Goal: Task Accomplishment & Management: Manage account settings

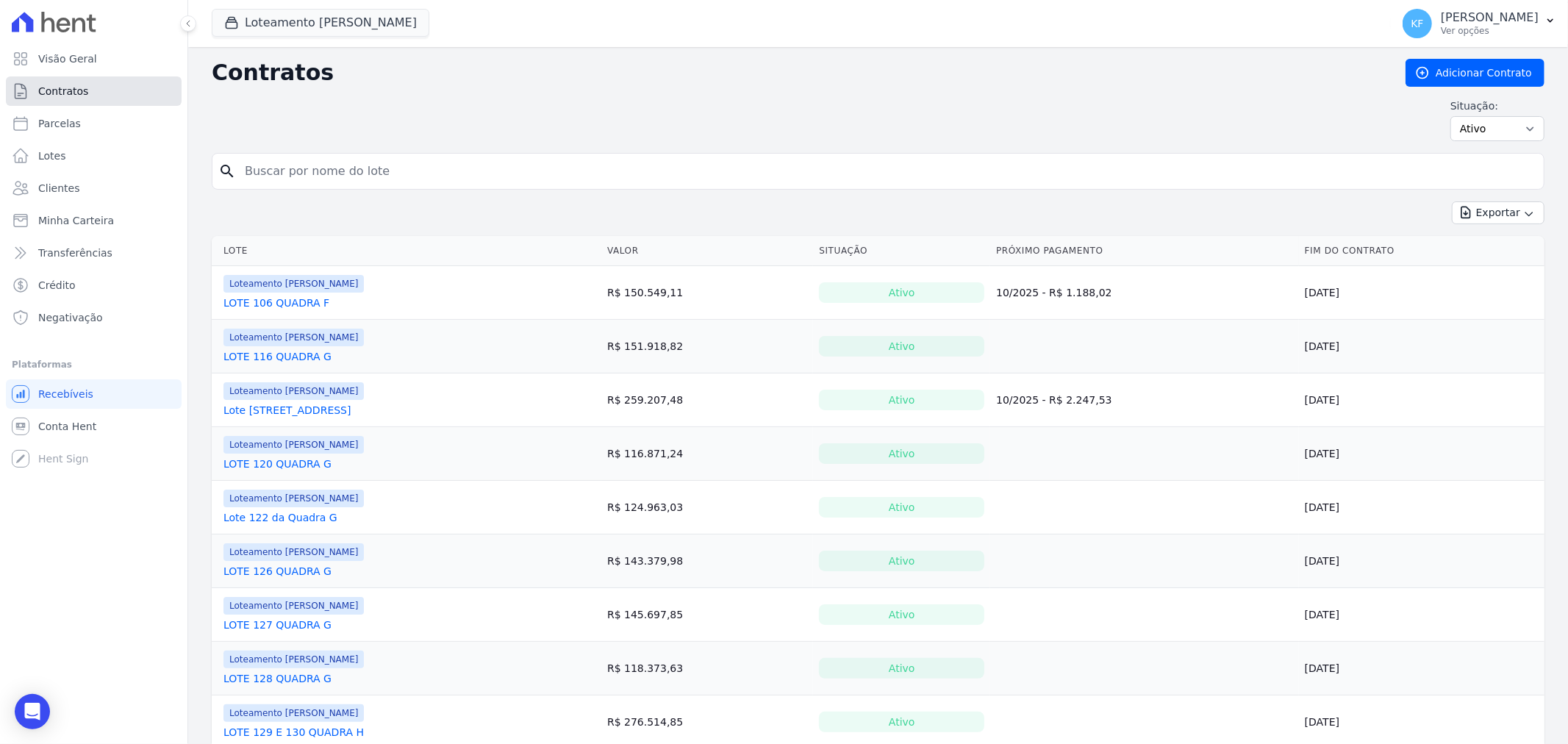
click at [61, 84] on span "Contratos" at bounding box center [62, 90] width 50 height 14
click at [1481, 130] on select "Ativo Todos Pausado Distratado Rascunho Expirado Encerrado" at bounding box center [1498, 129] width 94 height 25
select select "draft"
click at [1451, 116] on select "Ativo Todos Pausado Distratado Rascunho Expirado Encerrado" at bounding box center [1498, 129] width 94 height 25
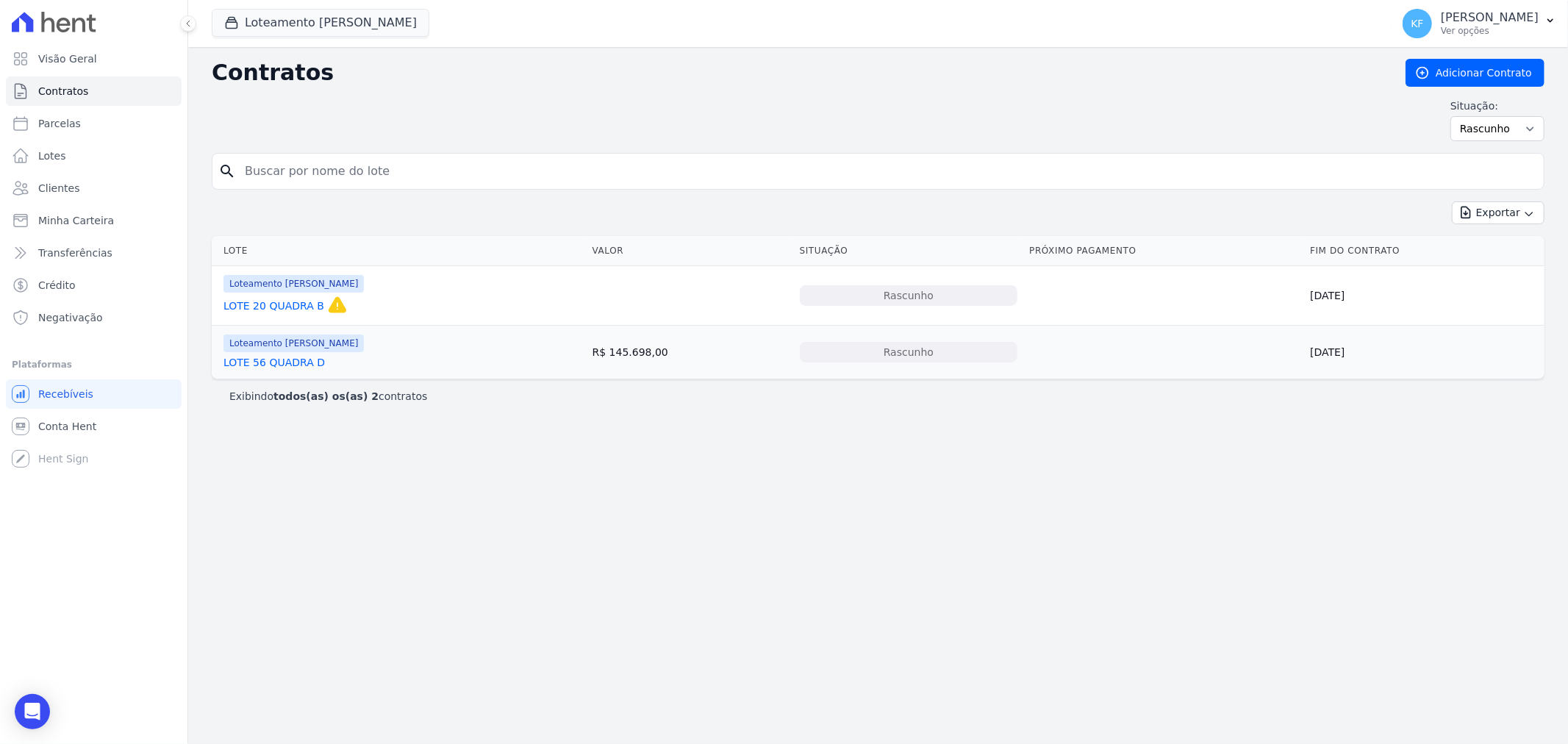
click at [273, 364] on link "LOTE 56 QUADRA D" at bounding box center [274, 362] width 101 height 14
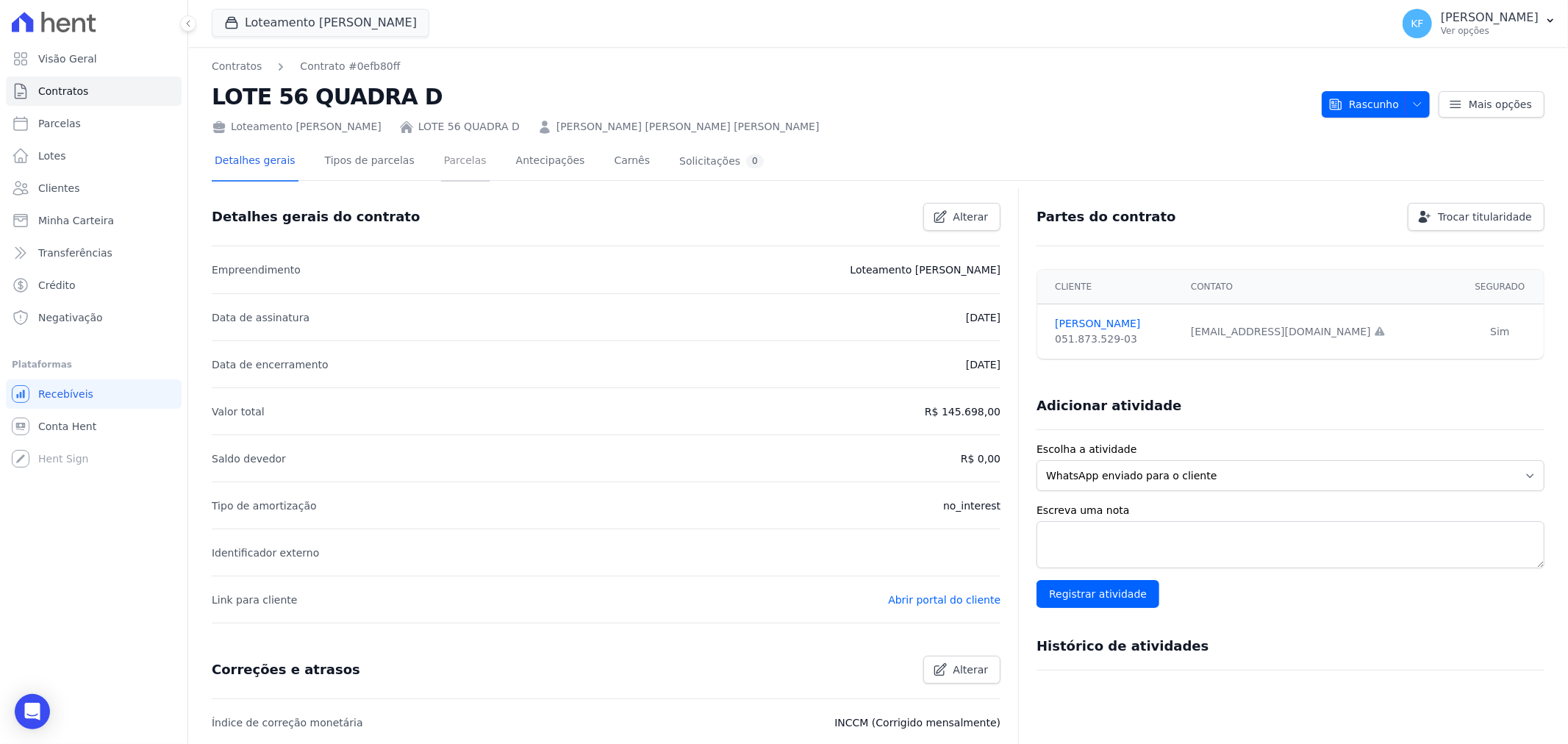
click at [441, 157] on link "Parcelas" at bounding box center [465, 162] width 49 height 39
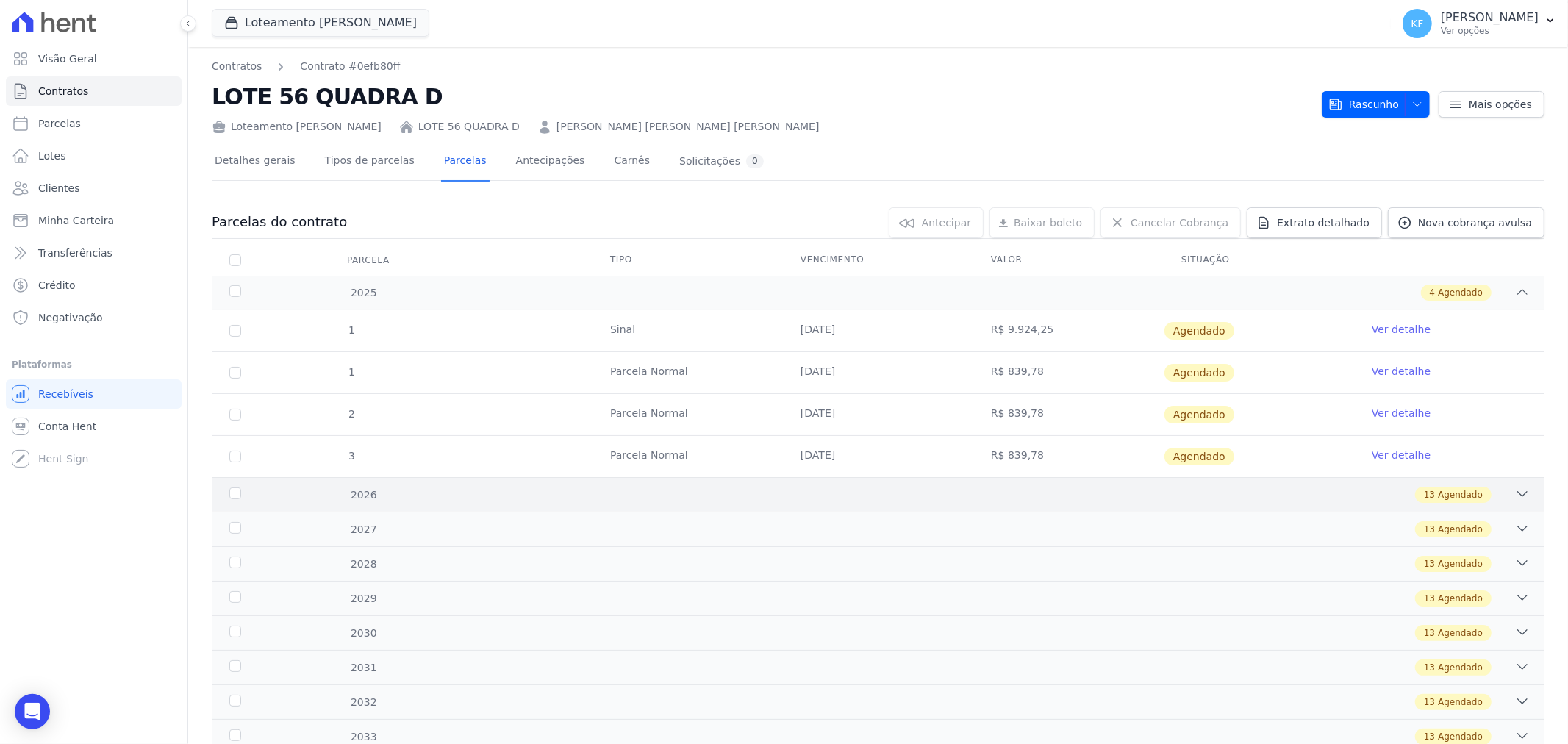
click at [743, 493] on div "13 Agendado" at bounding box center [944, 494] width 1173 height 16
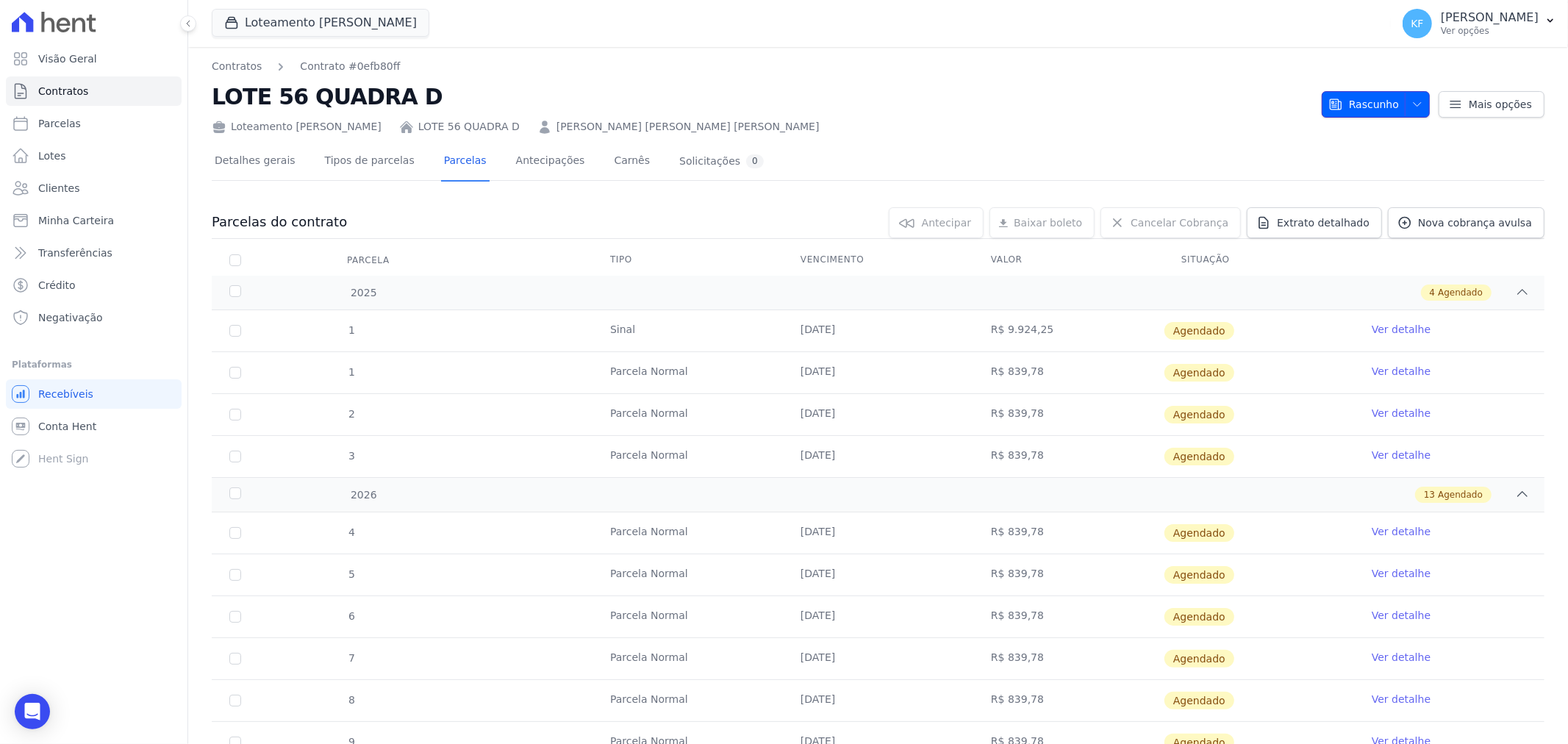
click at [1415, 100] on icon "button" at bounding box center [1417, 105] width 12 height 12
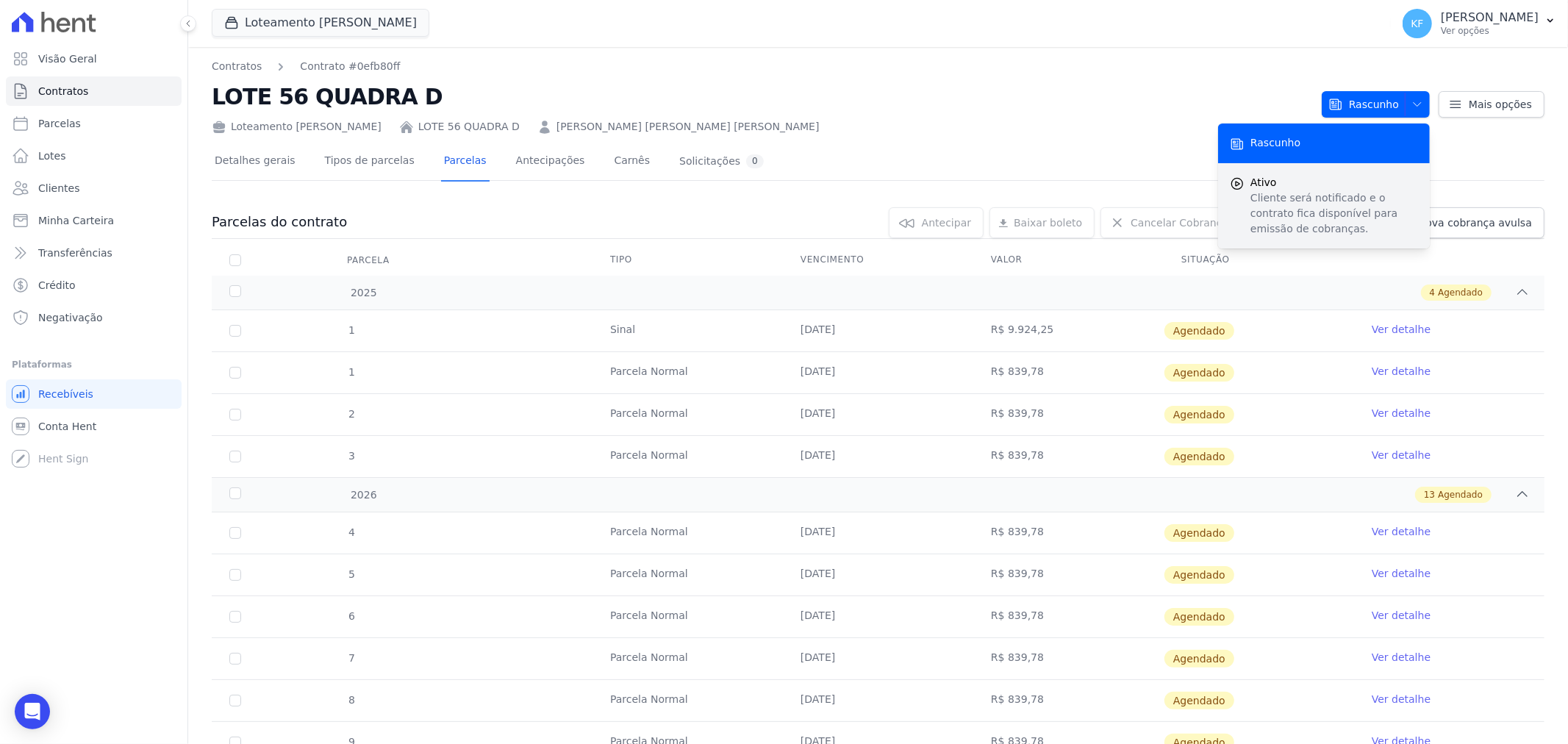
click at [1296, 198] on p "Cliente será notificado e o contrato fica disponível para emissão de cobranças." at bounding box center [1334, 213] width 168 height 46
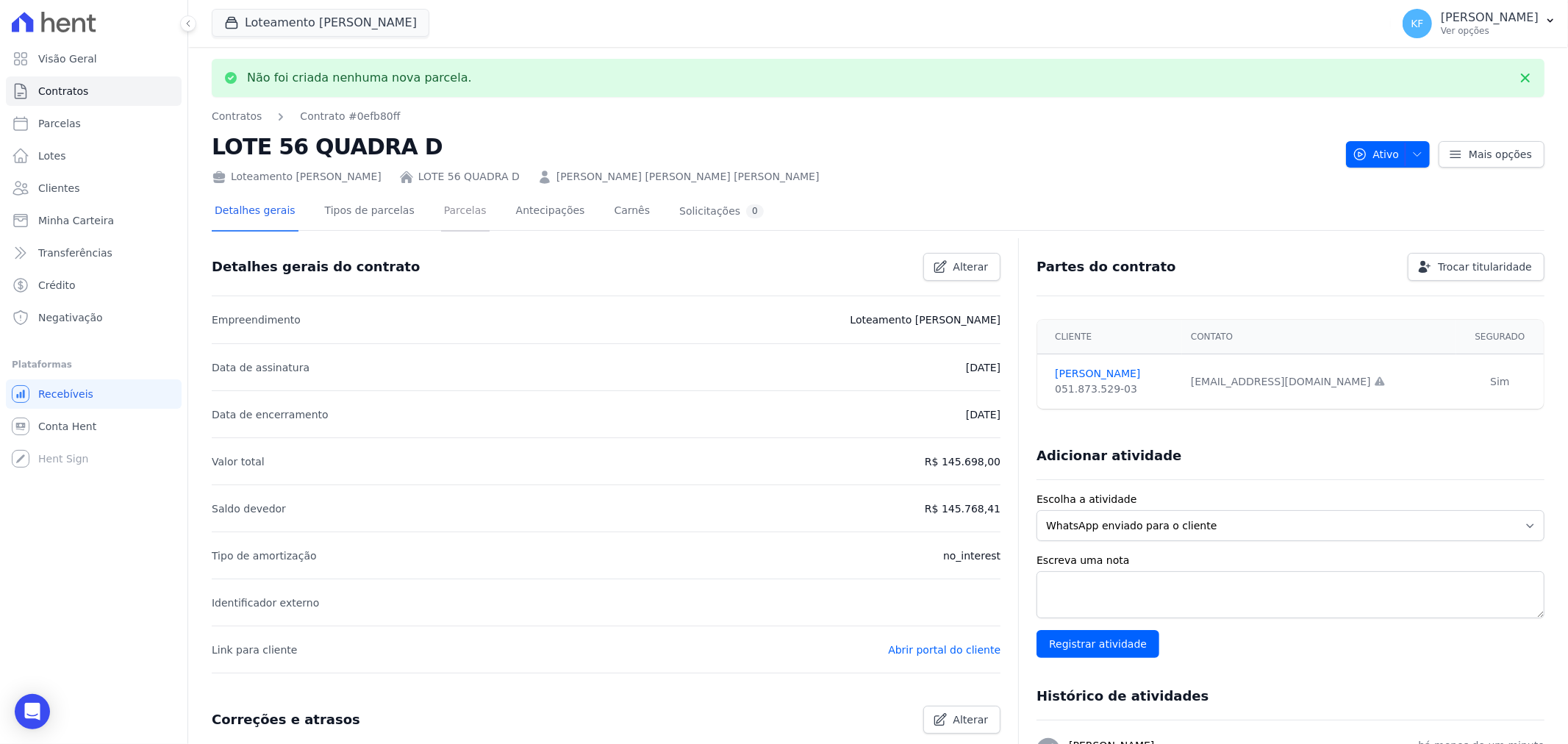
click at [441, 211] on link "Parcelas" at bounding box center [465, 212] width 49 height 39
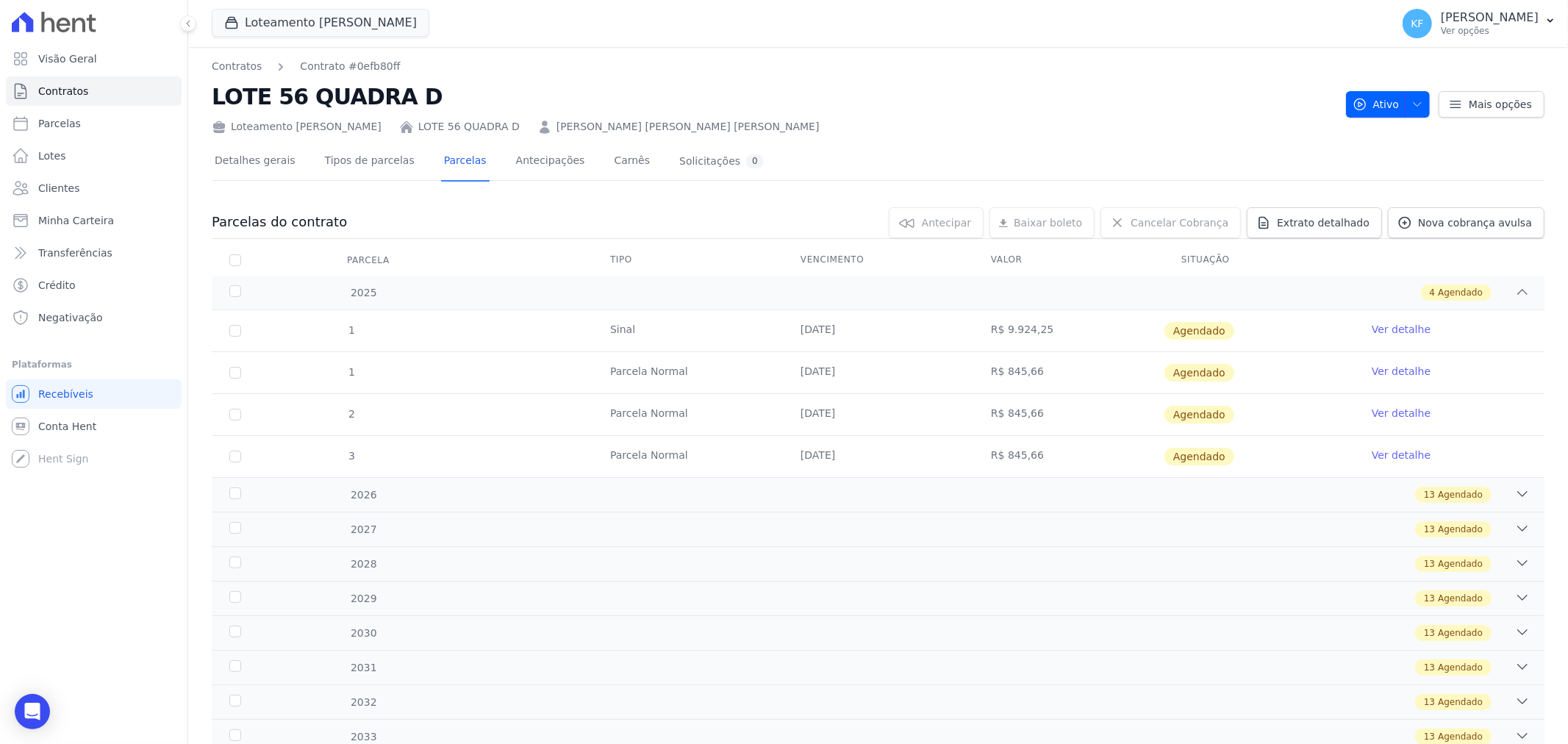
click at [1393, 325] on link "Ver detalhe" at bounding box center [1401, 329] width 59 height 14
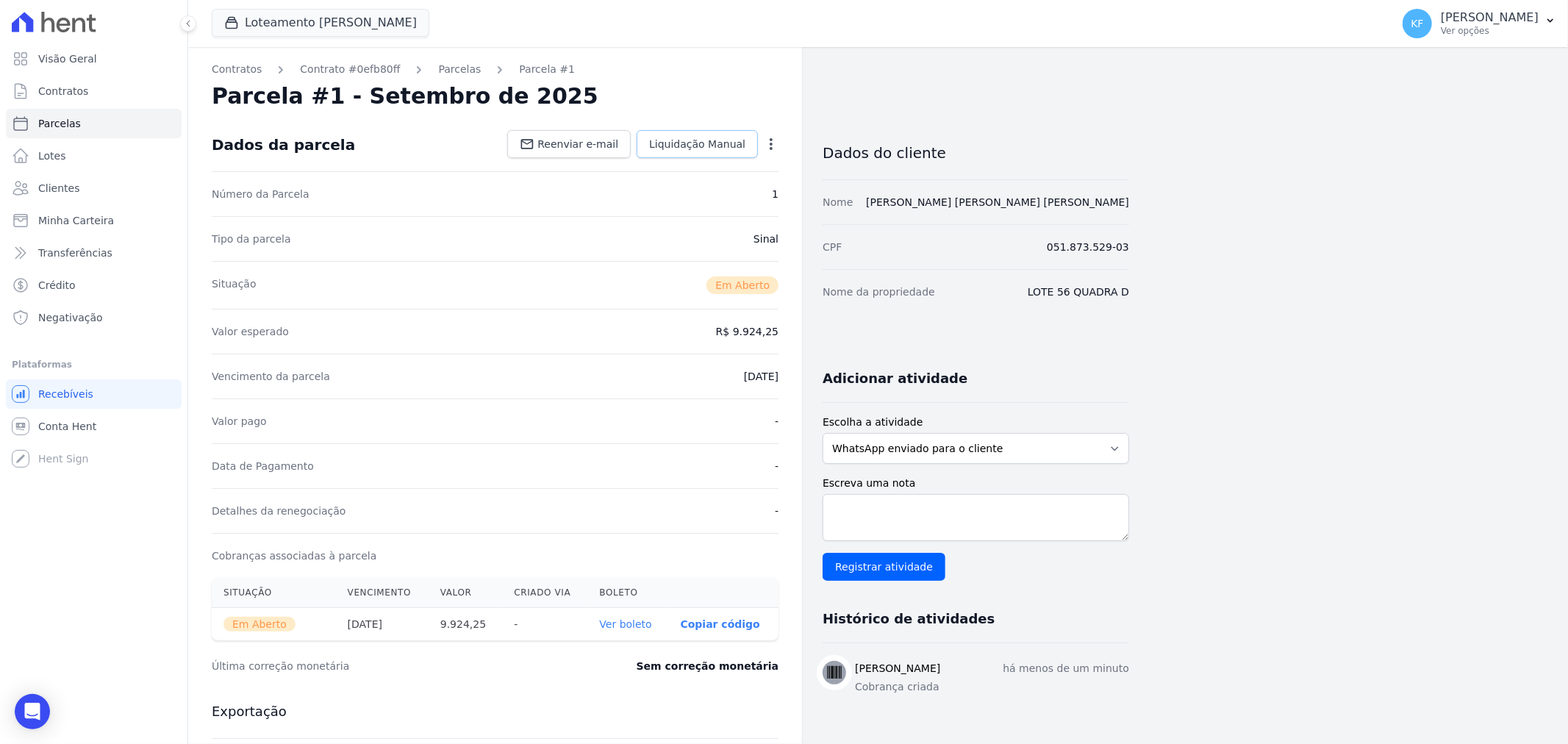
click at [692, 148] on span "Liquidação Manual" at bounding box center [697, 143] width 96 height 14
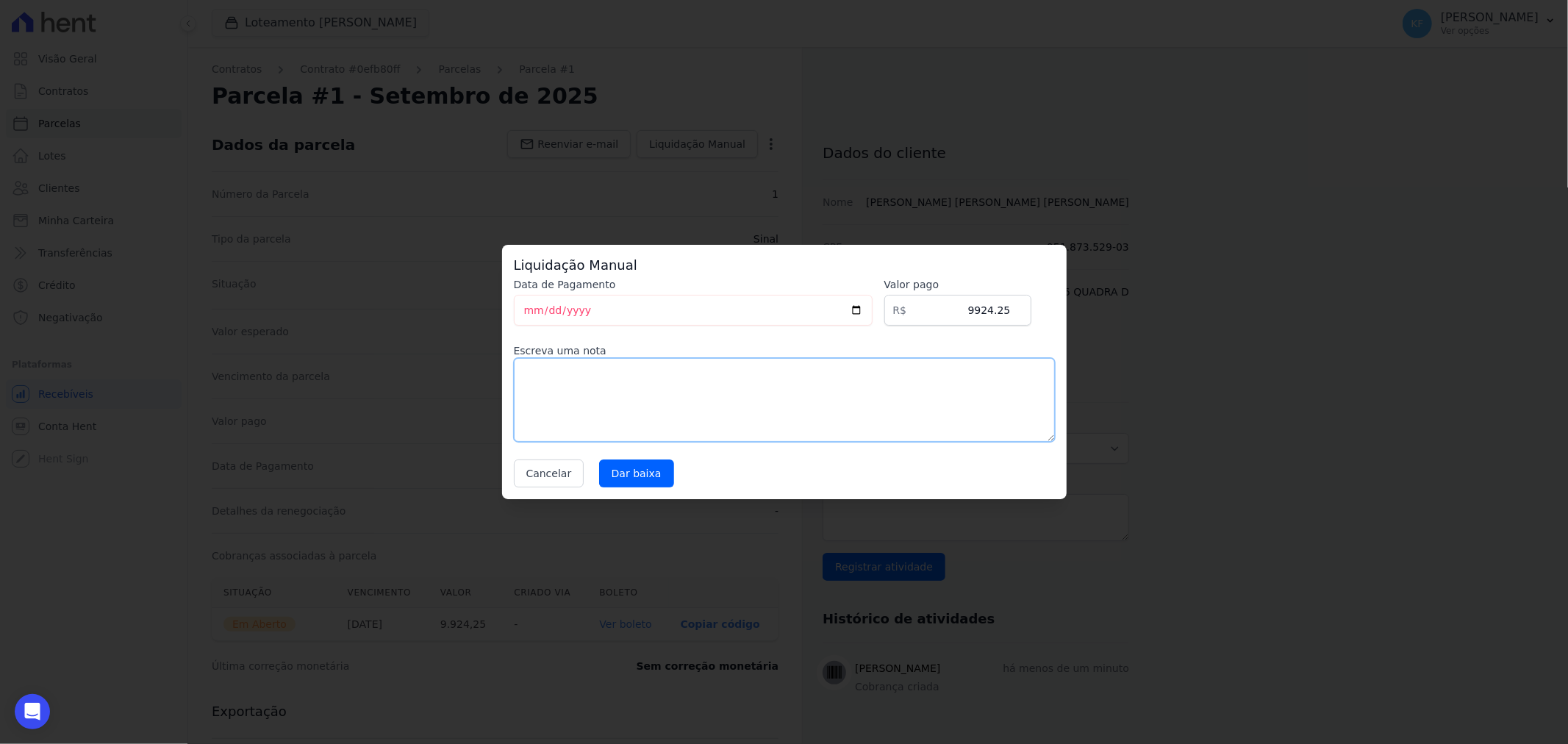
click at [607, 397] on textarea at bounding box center [785, 400] width 541 height 84
type textarea "Pago via PIX no Sicredi"
click at [613, 471] on input "Dar baixa" at bounding box center [636, 473] width 75 height 28
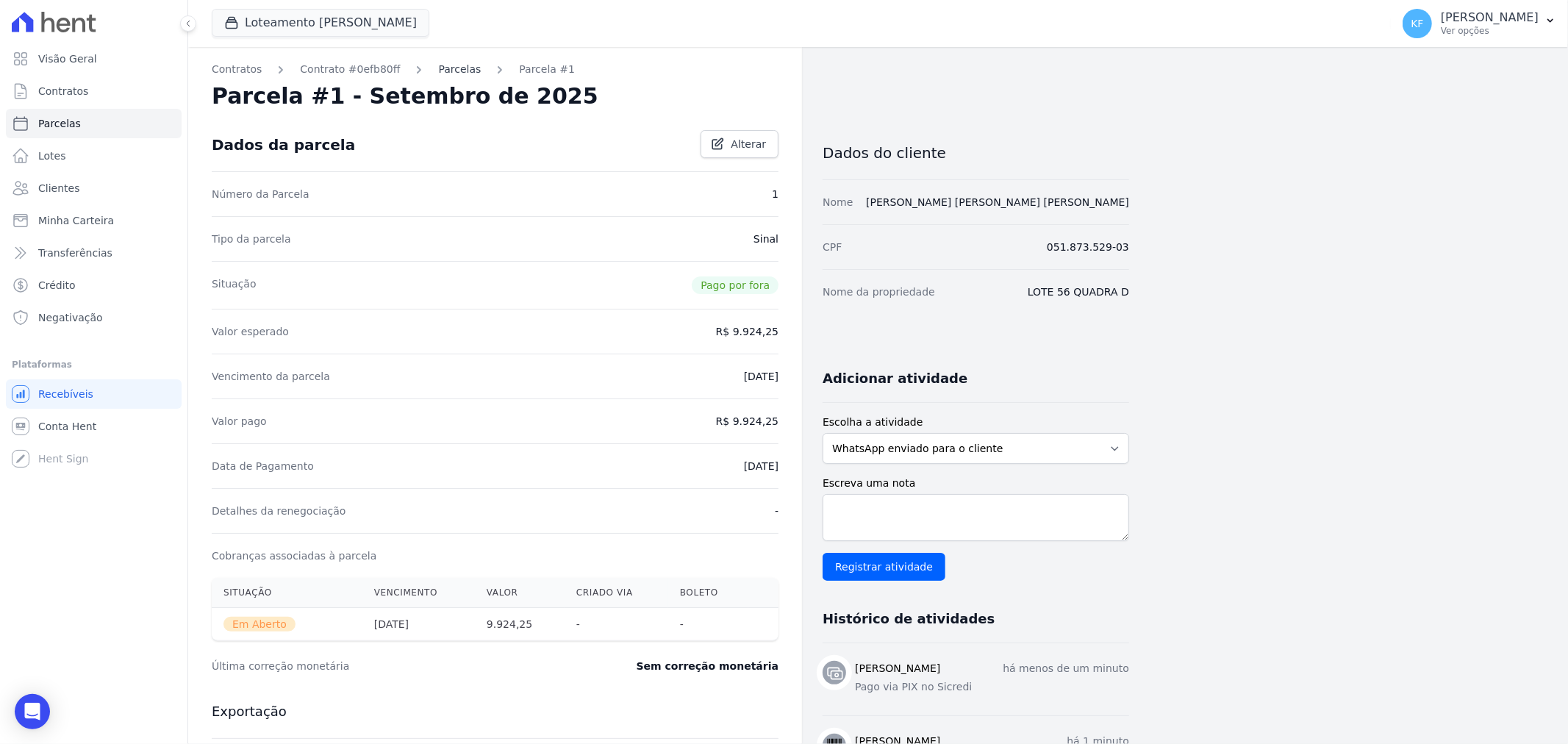
click at [438, 69] on link "Parcelas" at bounding box center [459, 69] width 43 height 15
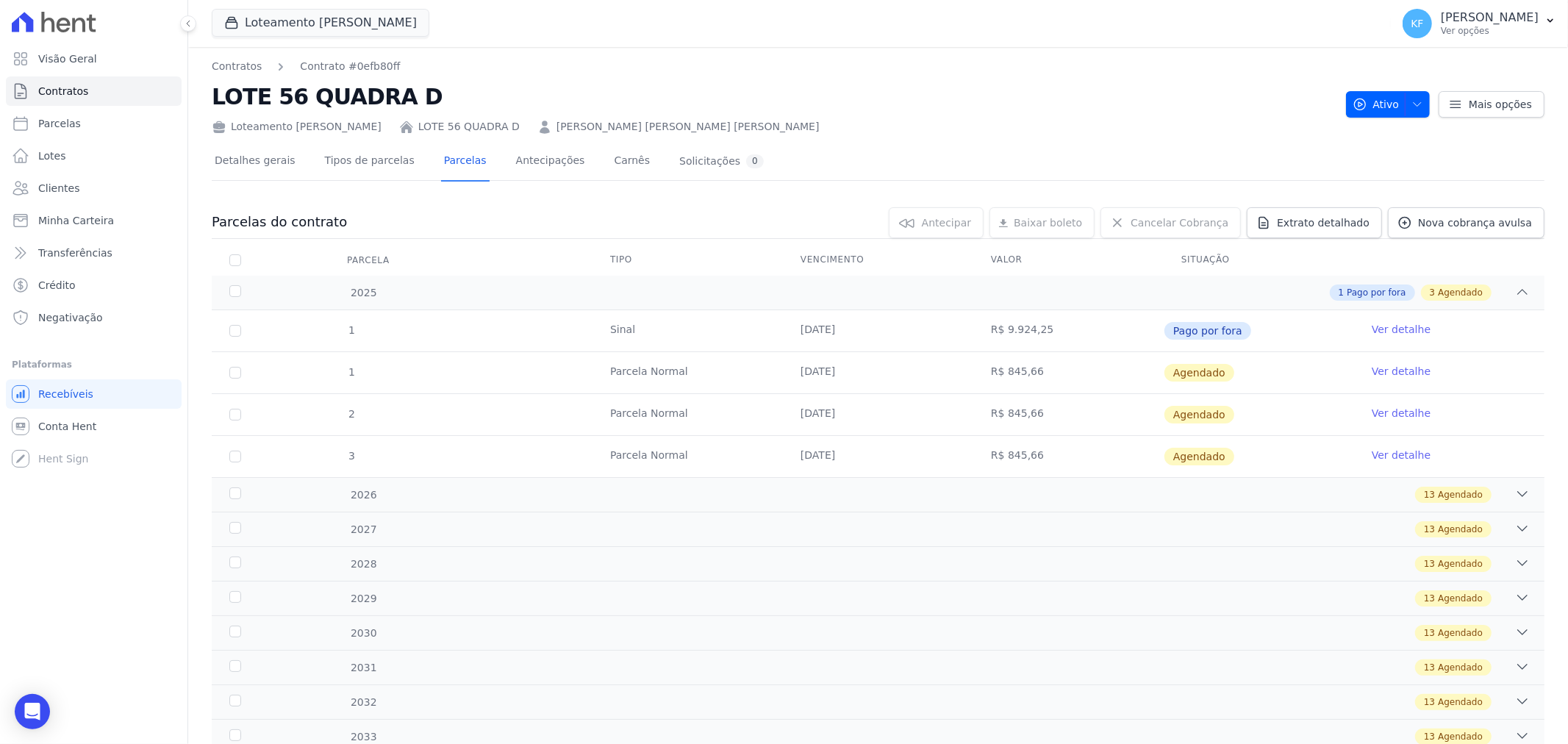
click at [1387, 369] on link "Ver detalhe" at bounding box center [1401, 371] width 59 height 14
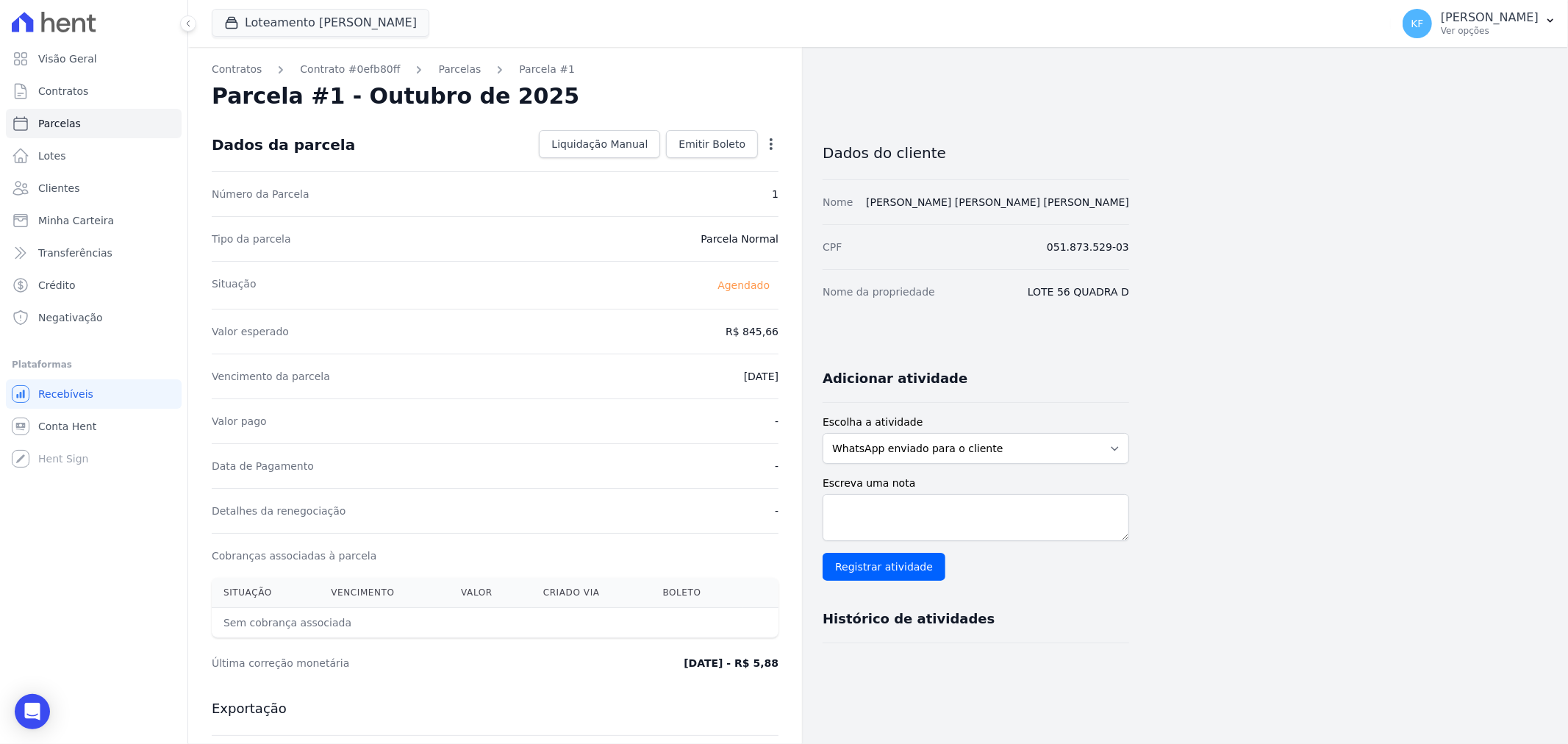
click at [771, 149] on icon "button" at bounding box center [771, 144] width 3 height 12
click at [704, 164] on link "Alterar" at bounding box center [707, 164] width 129 height 26
drag, startPoint x: 731, startPoint y: 328, endPoint x: 814, endPoint y: 330, distance: 83.0
click at [814, 330] on div "Contratos Contrato #0efb80ff Parcelas Parcela #1 Parcela #1 - Outubro de 2025 C…" at bounding box center [658, 520] width 941 height 945
type input "3"
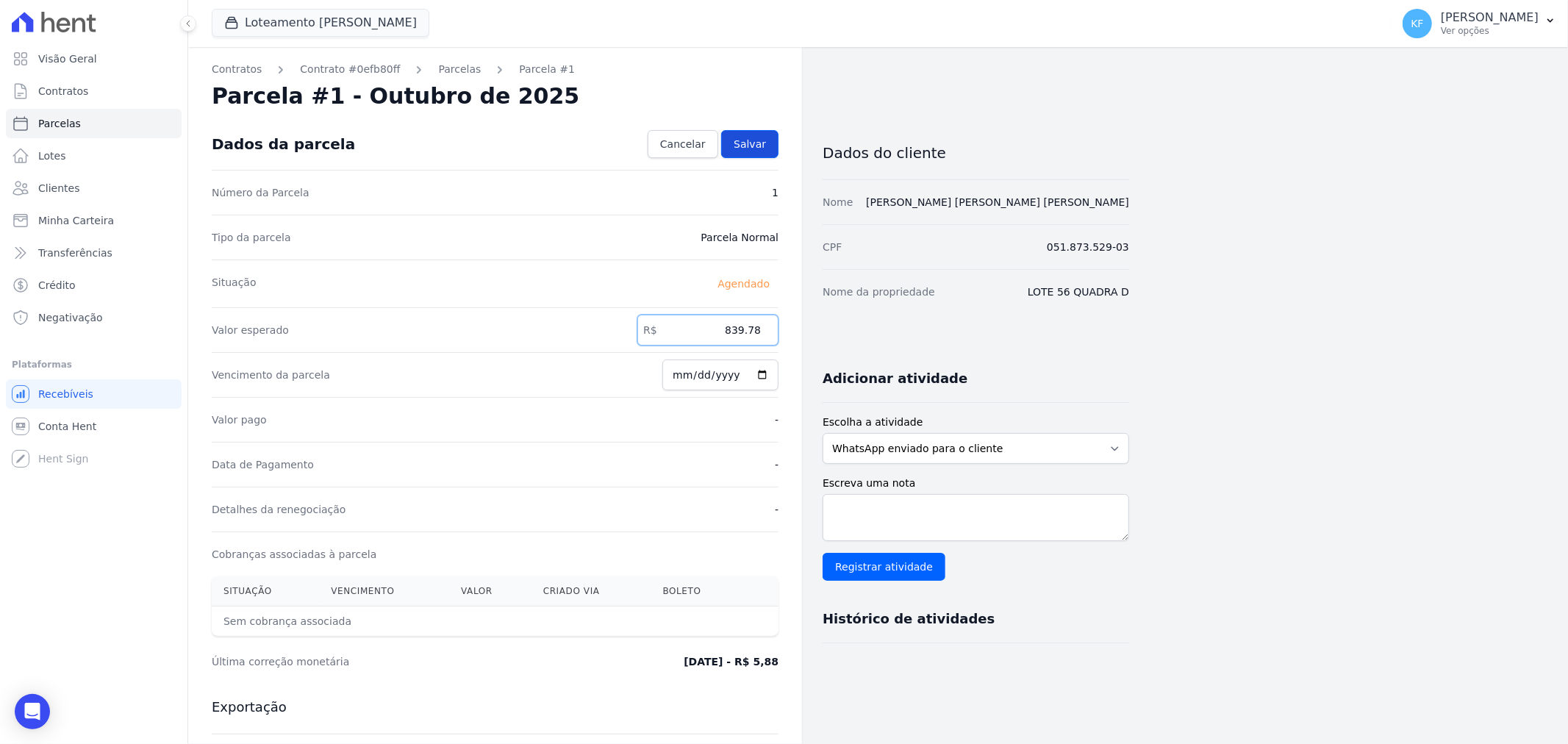
type input "839.78"
click at [753, 150] on span "Salvar" at bounding box center [749, 143] width 32 height 14
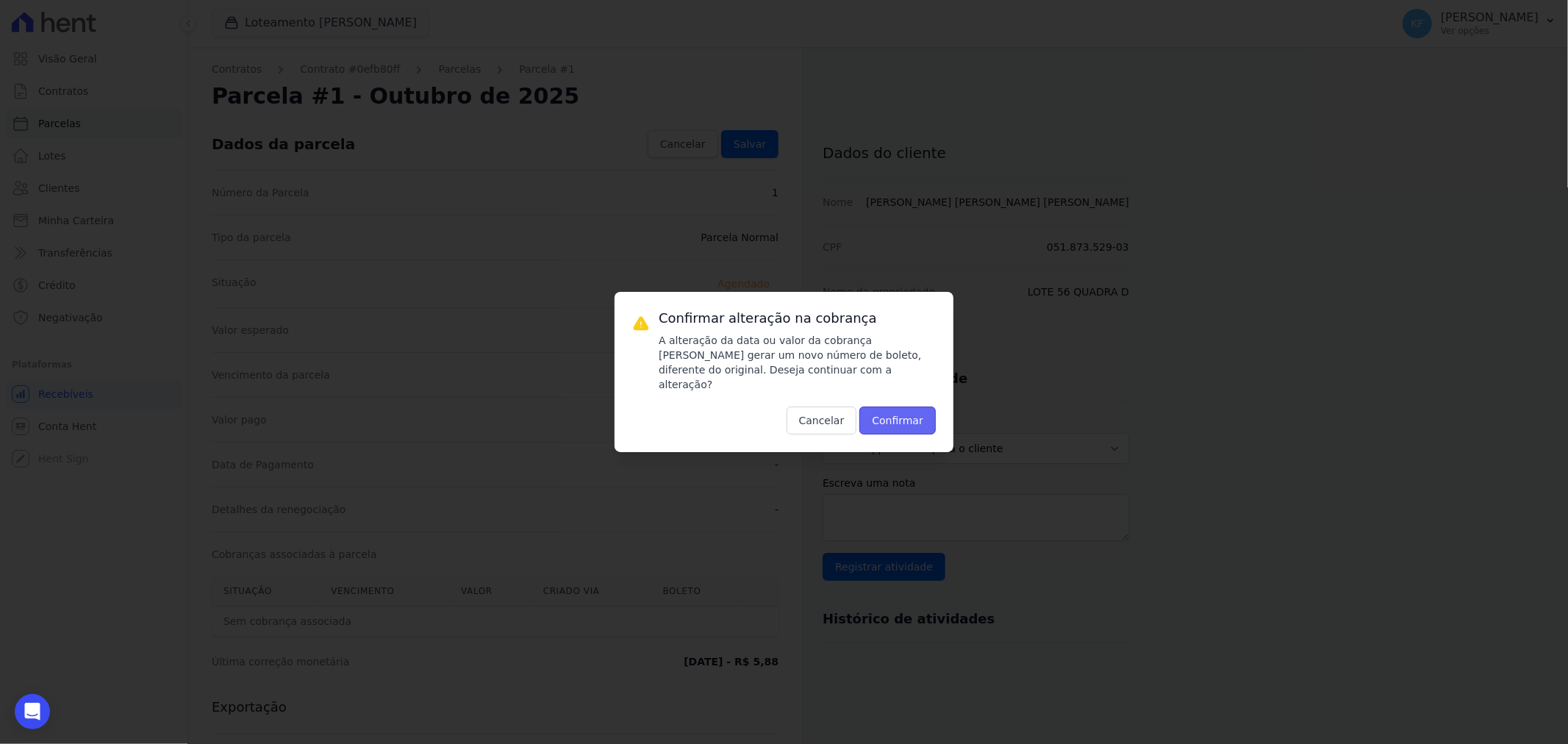
click at [900, 407] on button "Confirmar" at bounding box center [897, 420] width 77 height 28
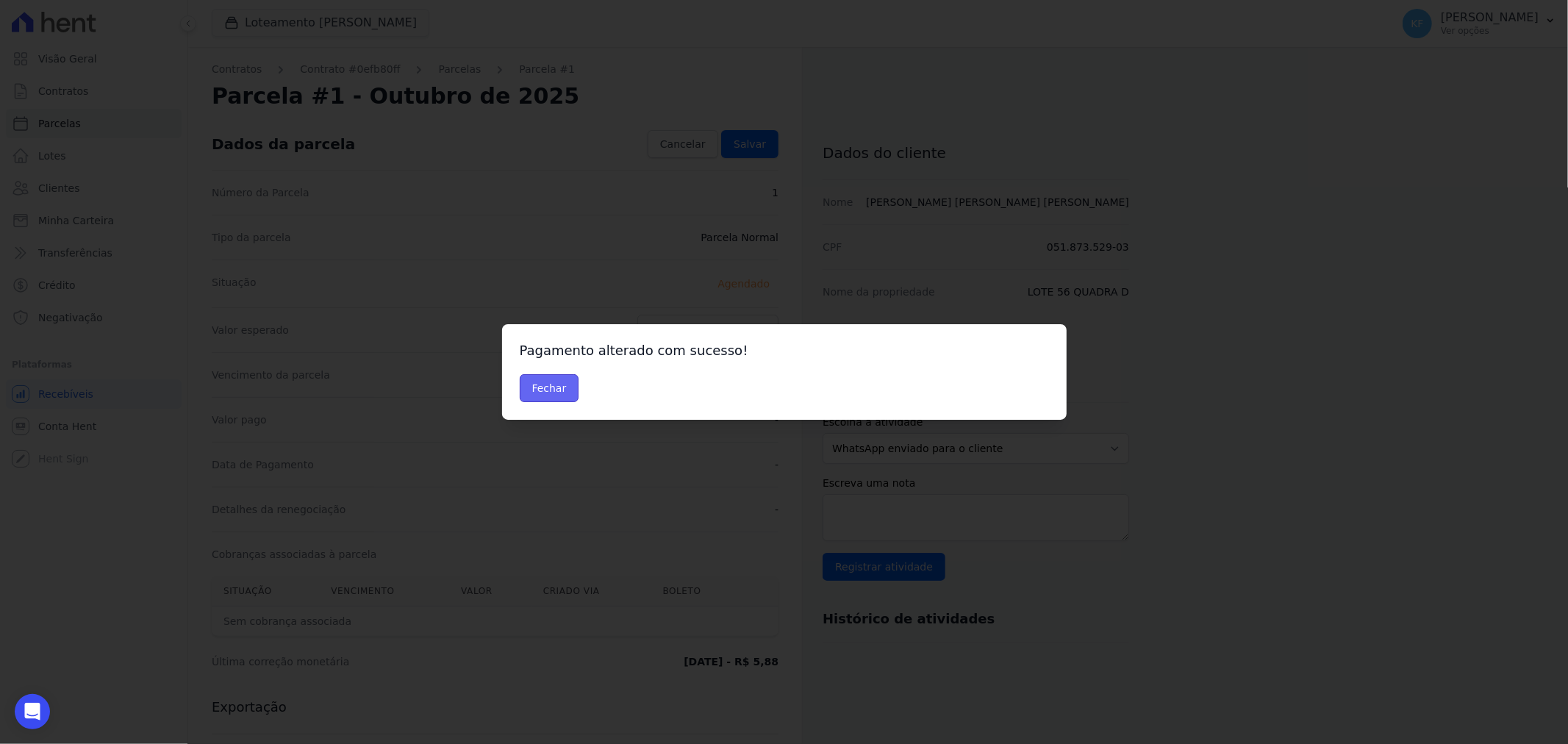
click at [556, 387] on button "Fechar" at bounding box center [550, 388] width 60 height 28
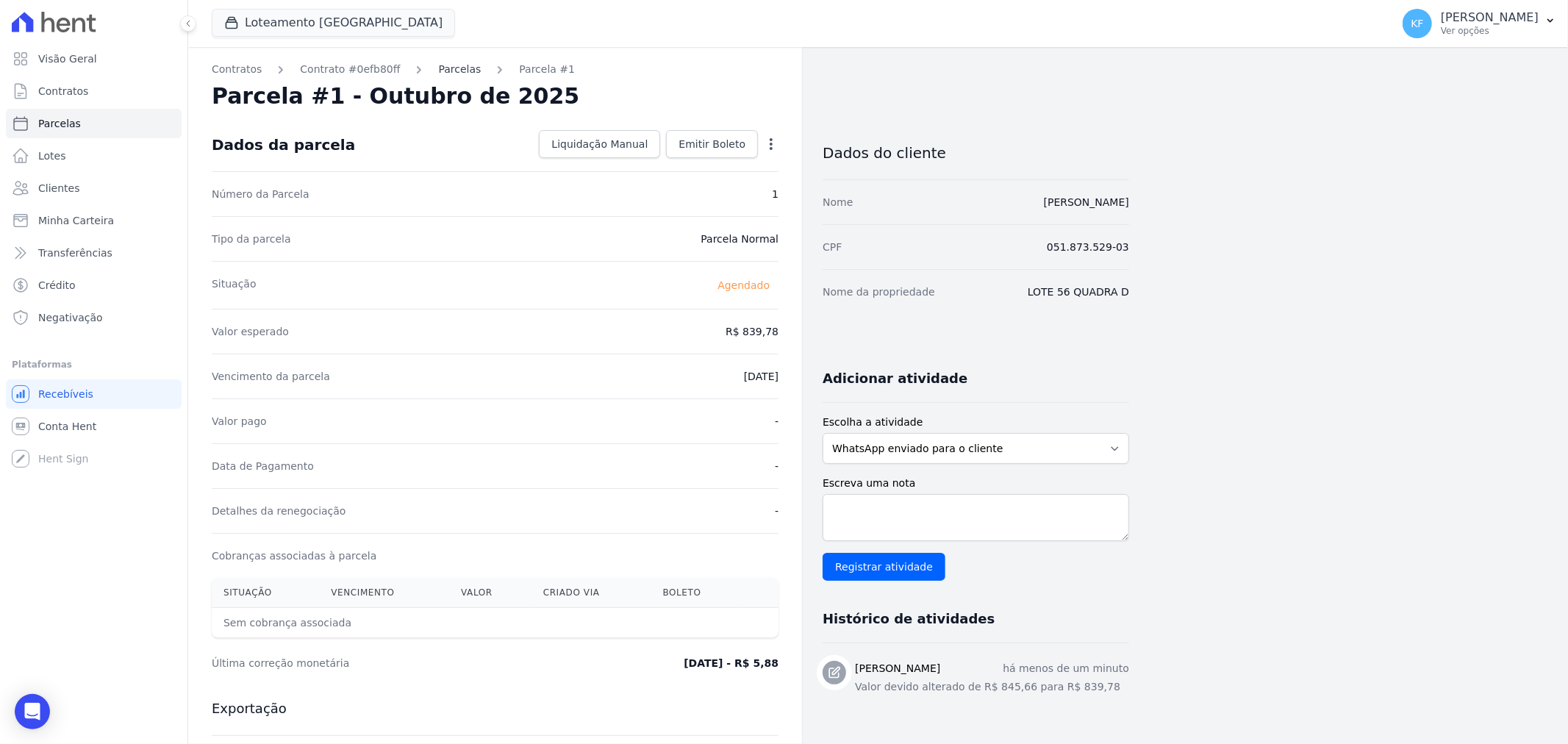
click at [453, 69] on link "Parcelas" at bounding box center [459, 69] width 43 height 15
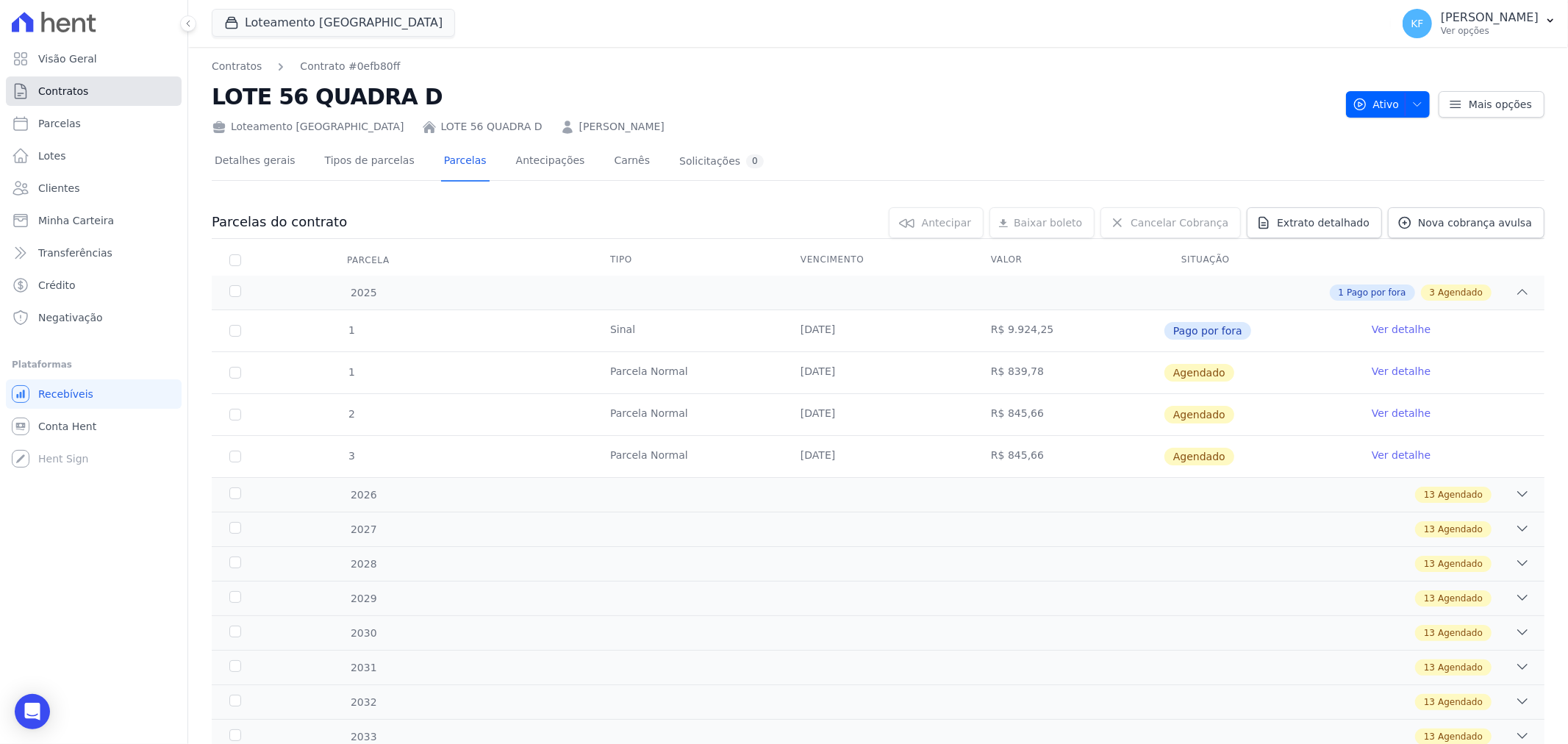
click at [66, 86] on span "Contratos" at bounding box center [62, 90] width 50 height 14
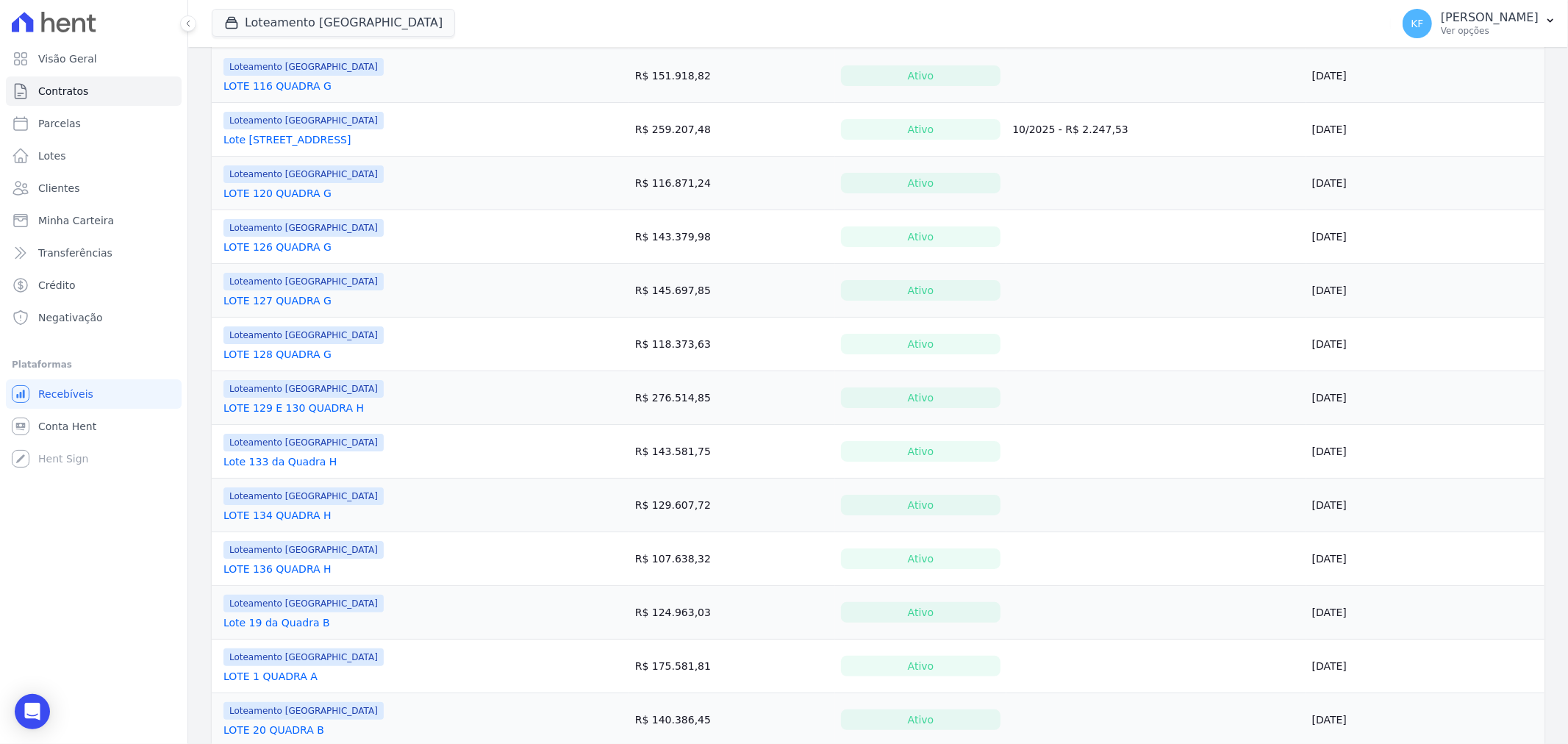
scroll to position [326, 0]
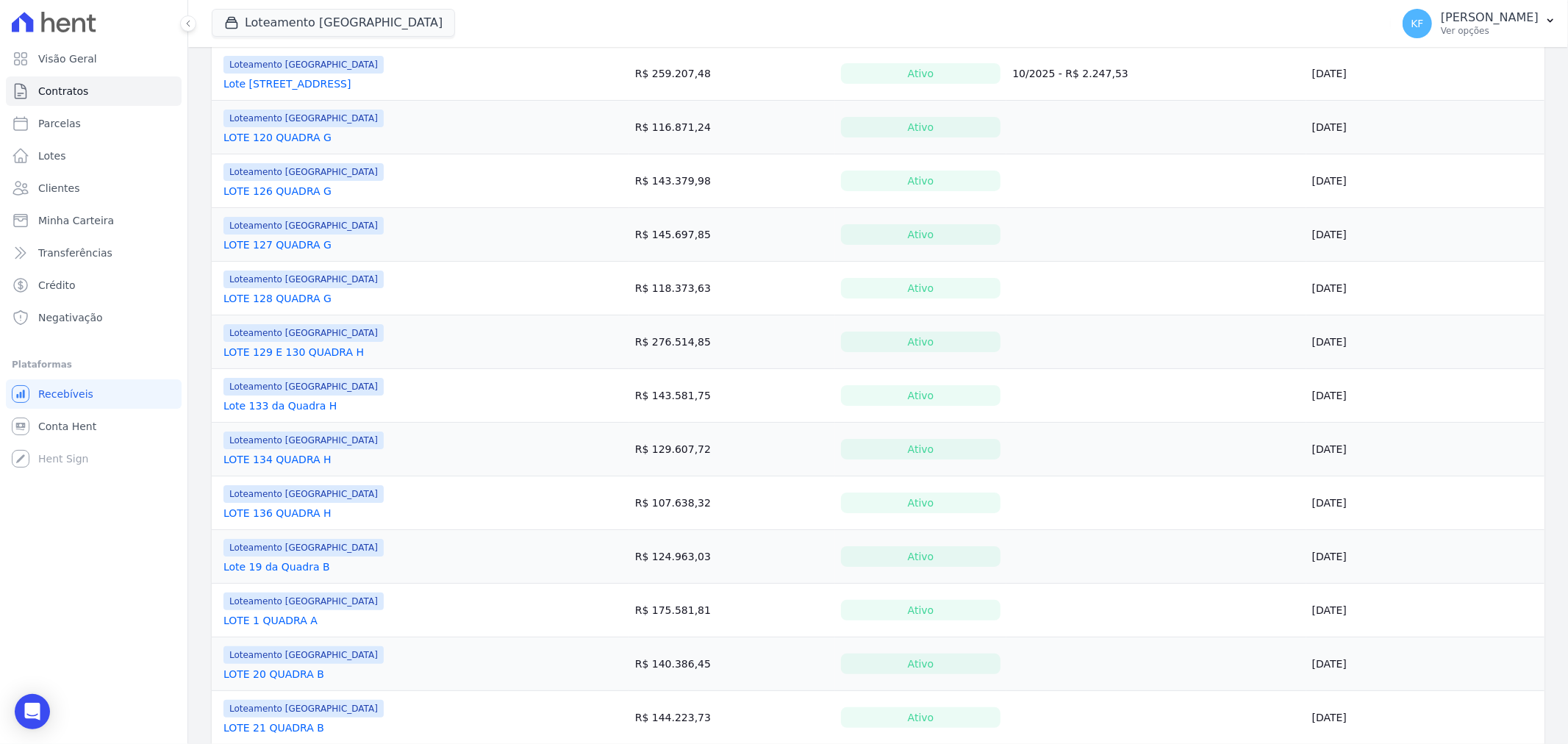
click at [280, 565] on link "Lote 19 da Quadra B" at bounding box center [277, 567] width 106 height 14
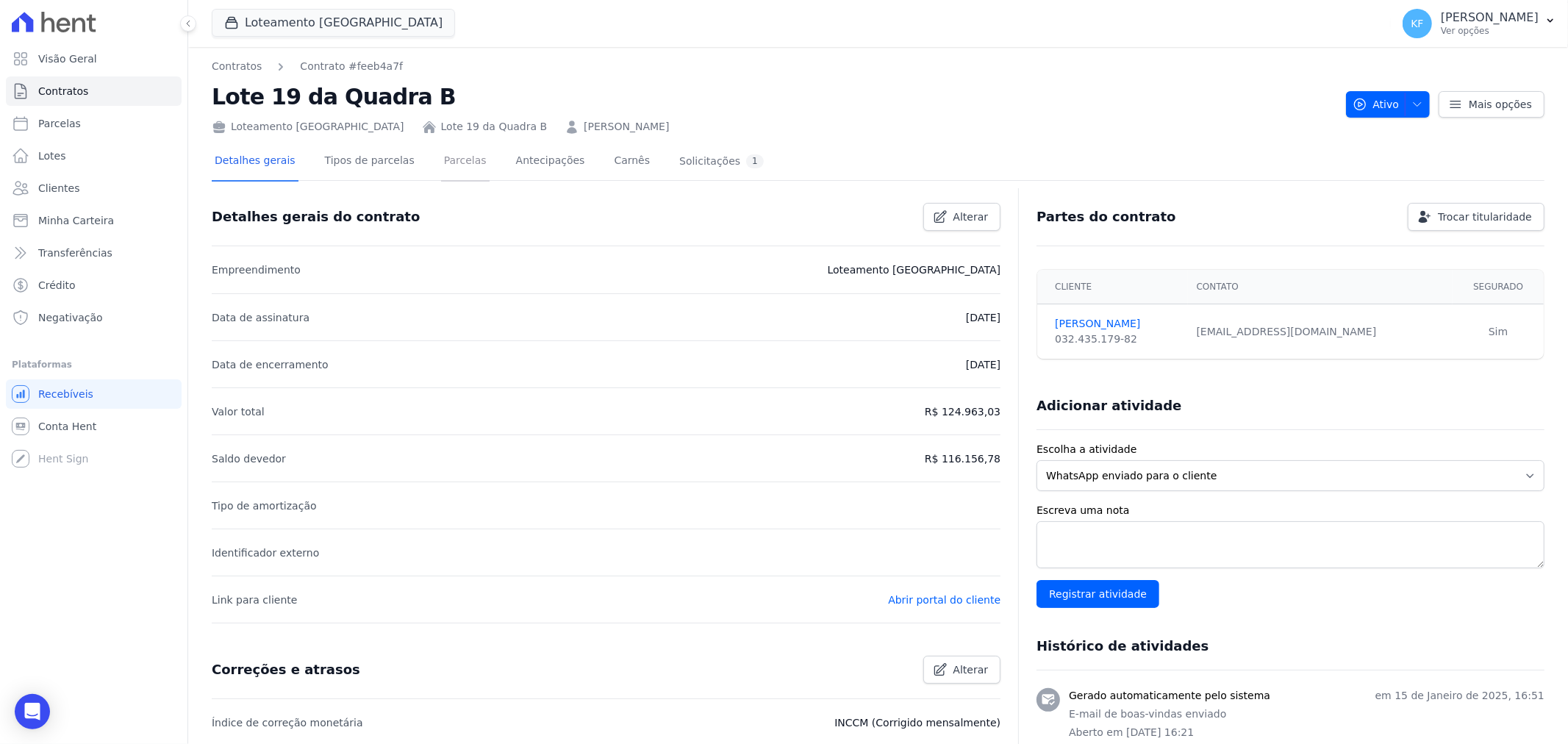
drag, startPoint x: 441, startPoint y: 158, endPoint x: 457, endPoint y: 175, distance: 23.3
click at [441, 158] on link "Parcelas" at bounding box center [465, 162] width 49 height 39
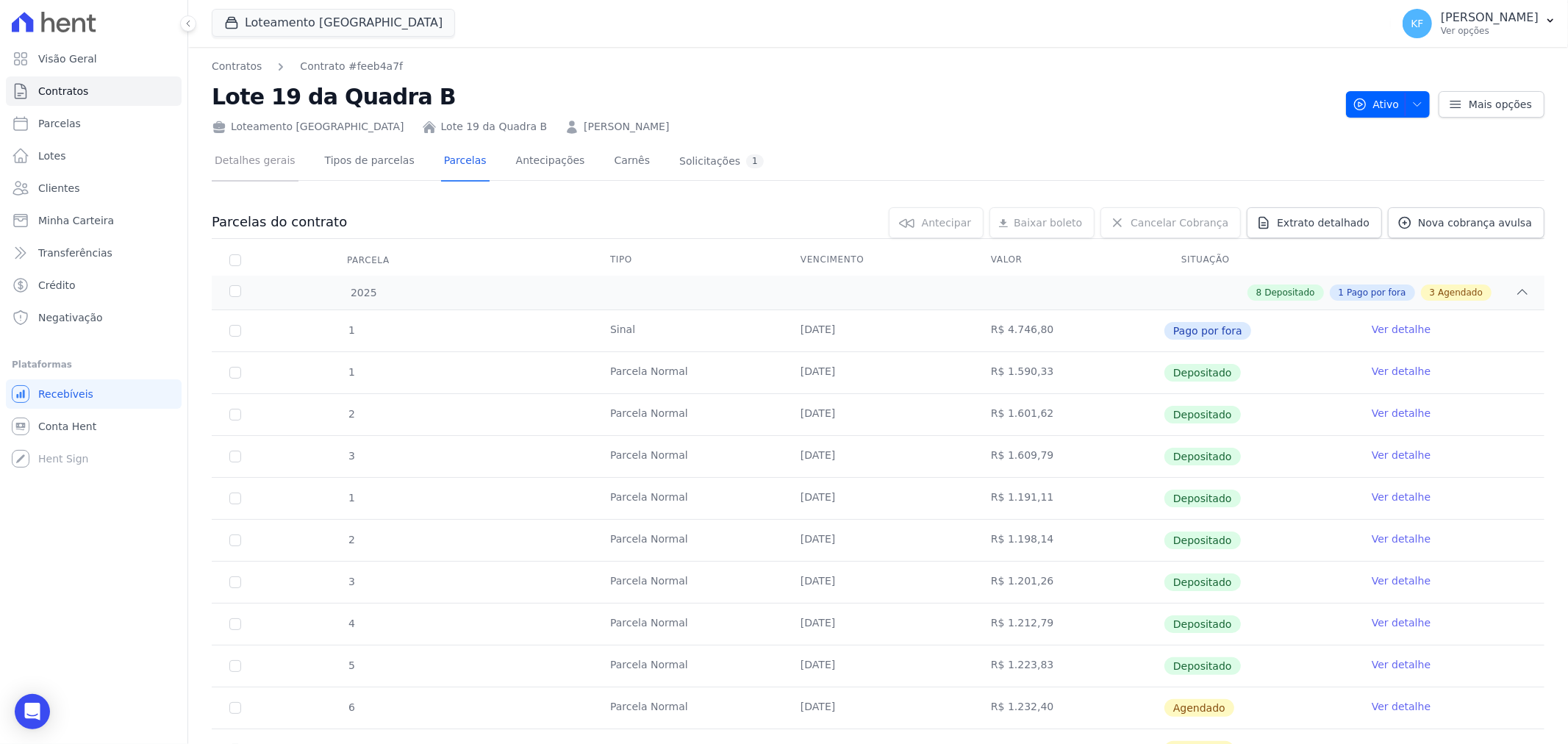
click at [269, 164] on link "Detalhes gerais" at bounding box center [255, 162] width 87 height 39
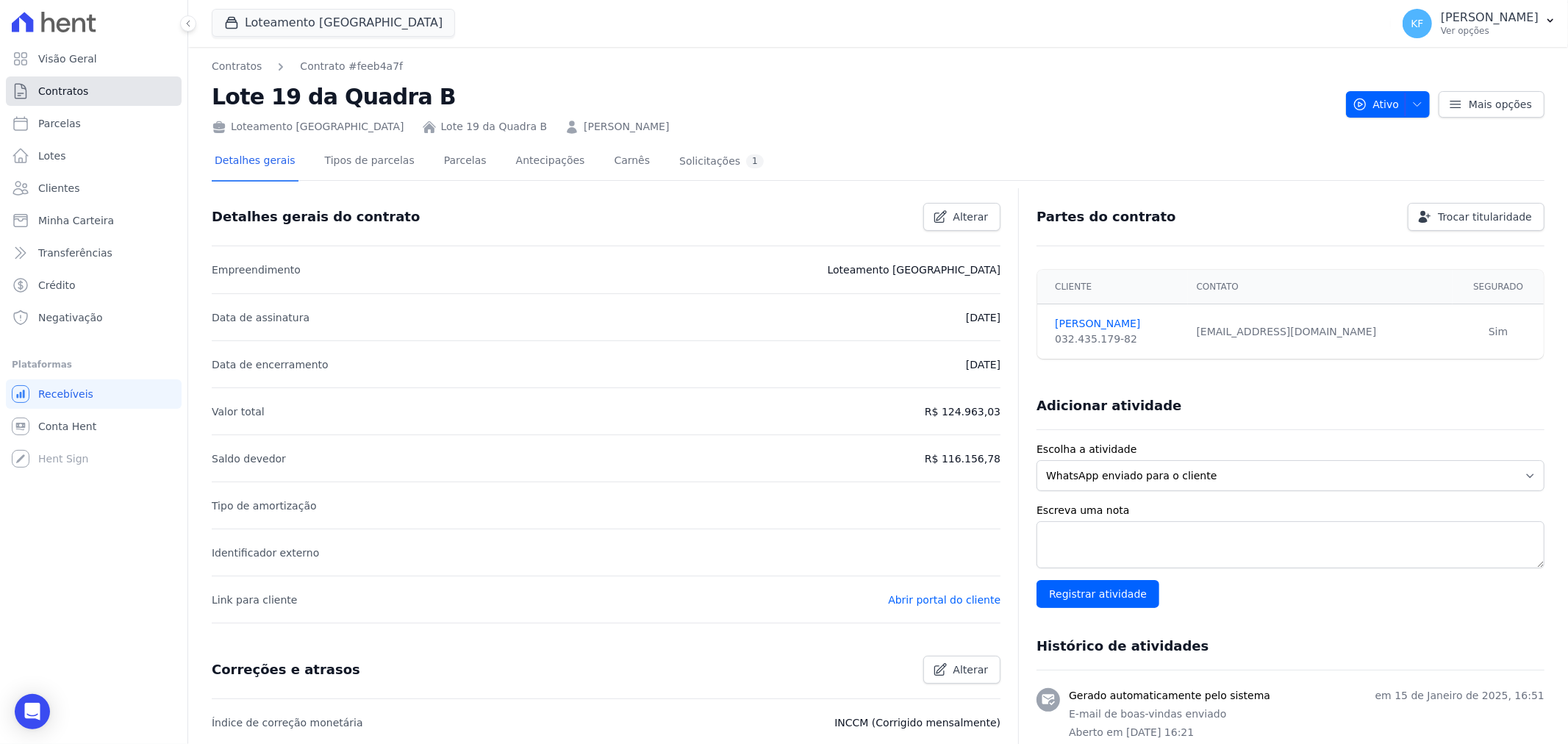
click at [61, 94] on span "Contratos" at bounding box center [62, 90] width 50 height 14
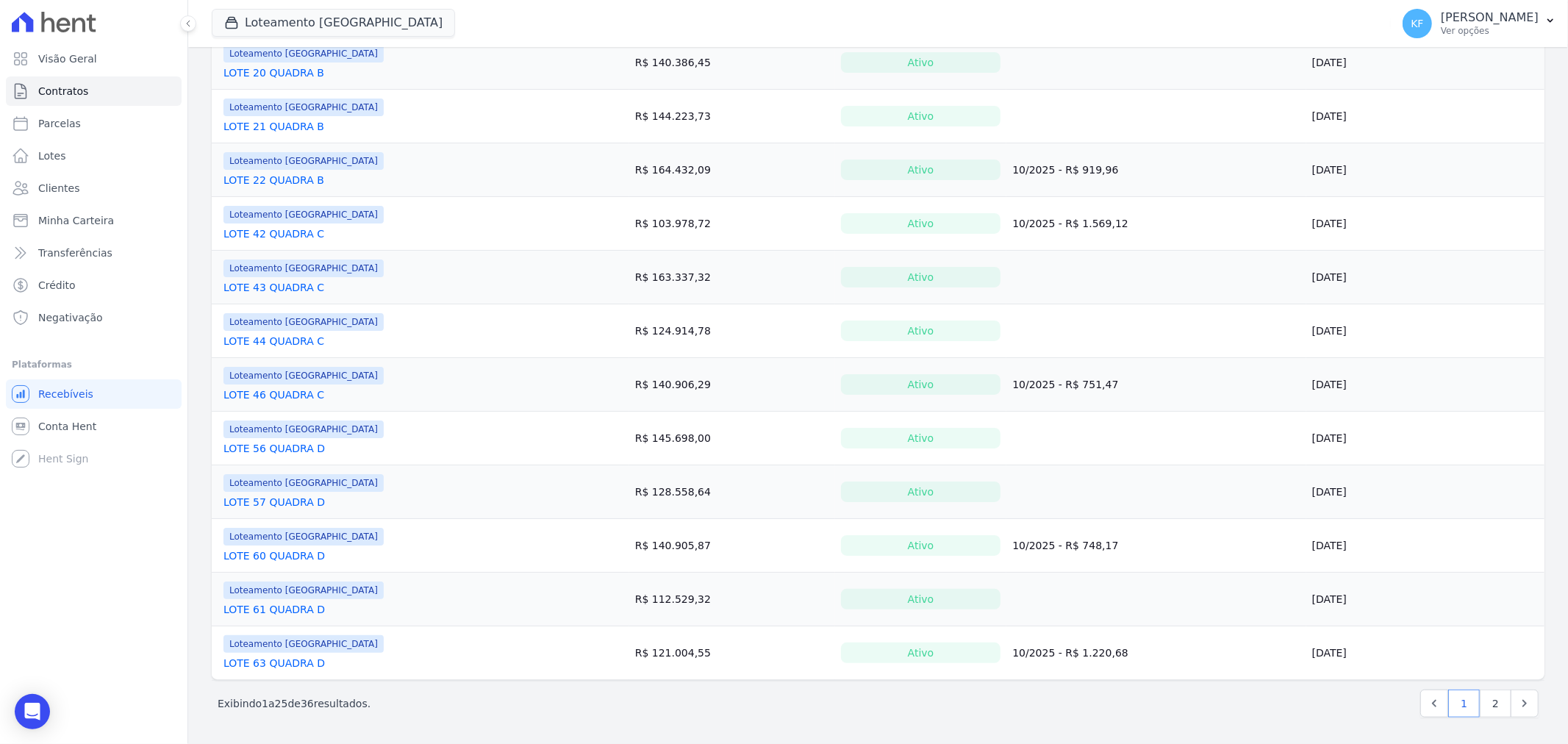
scroll to position [930, 0]
click at [1493, 698] on link "2" at bounding box center [1495, 704] width 31 height 28
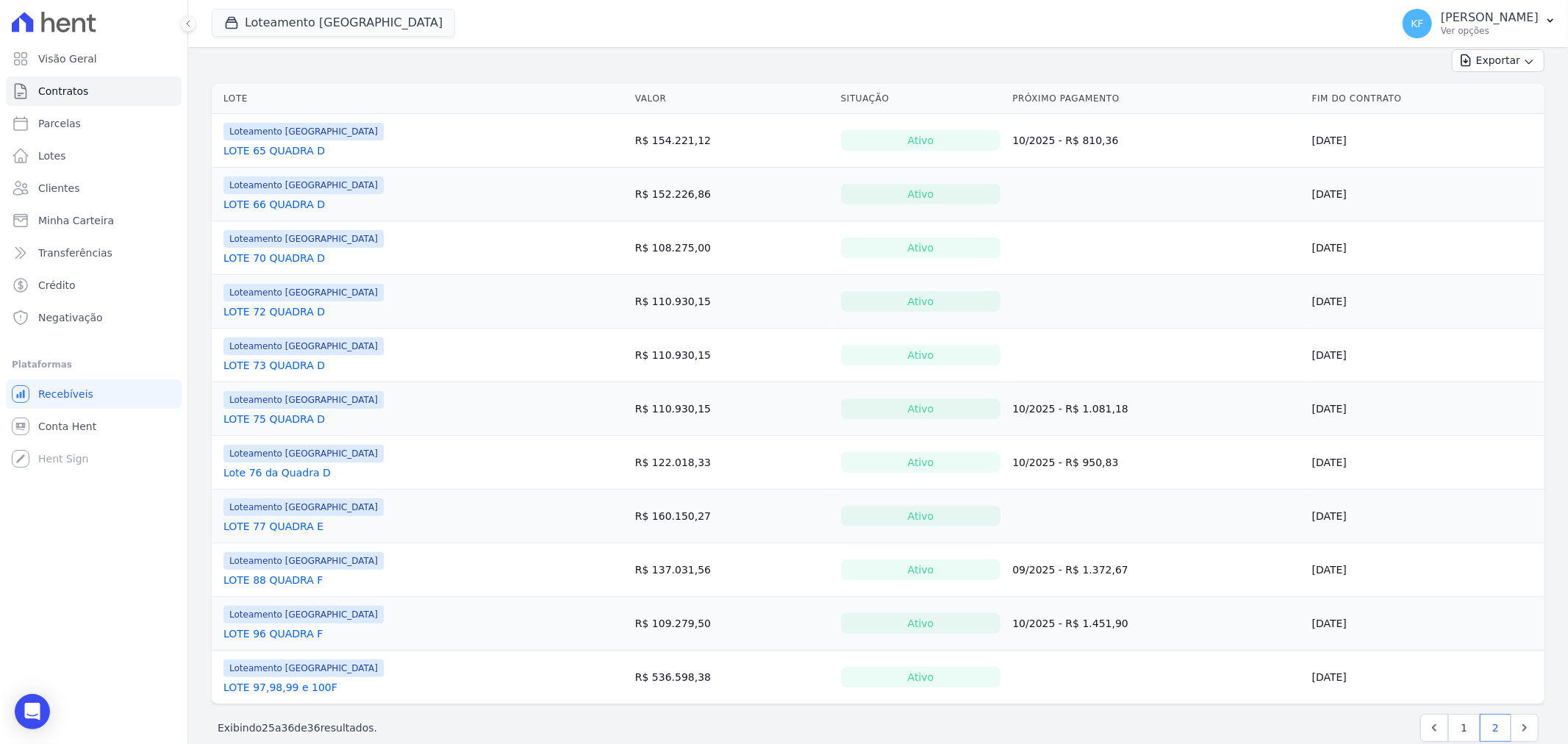
scroll to position [164, 0]
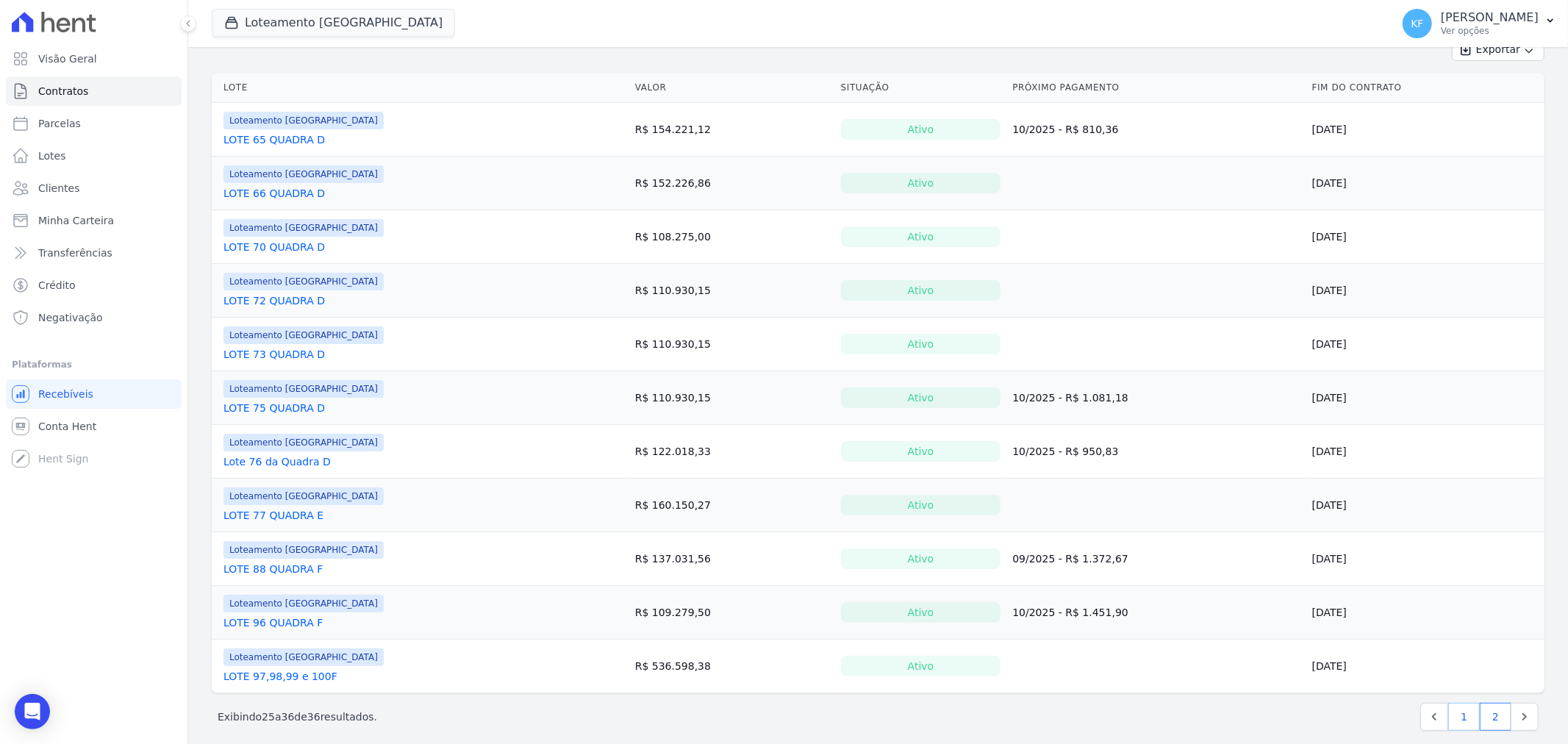
click at [1460, 721] on link "1" at bounding box center [1463, 717] width 31 height 28
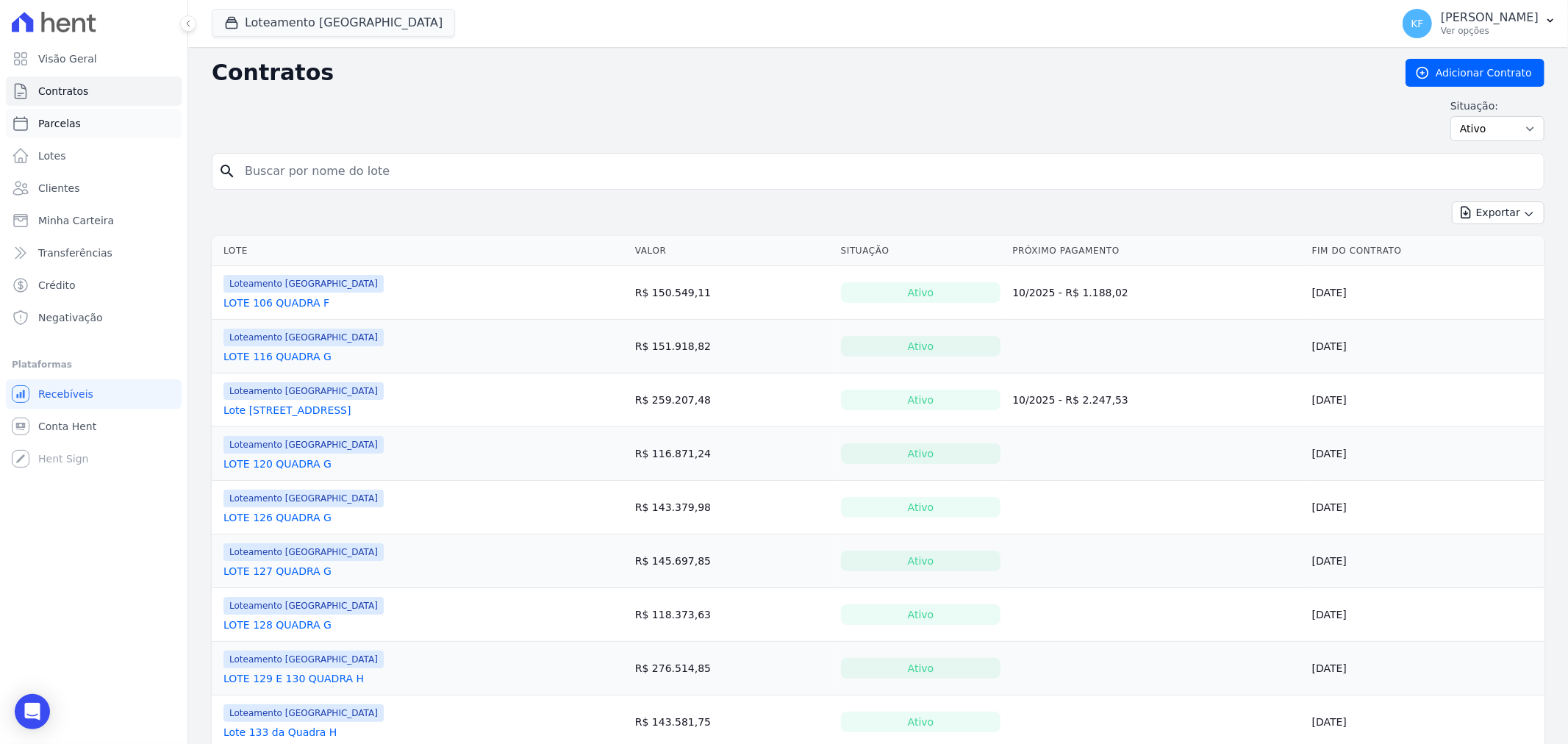
click at [65, 127] on span "Parcelas" at bounding box center [59, 123] width 43 height 14
select select
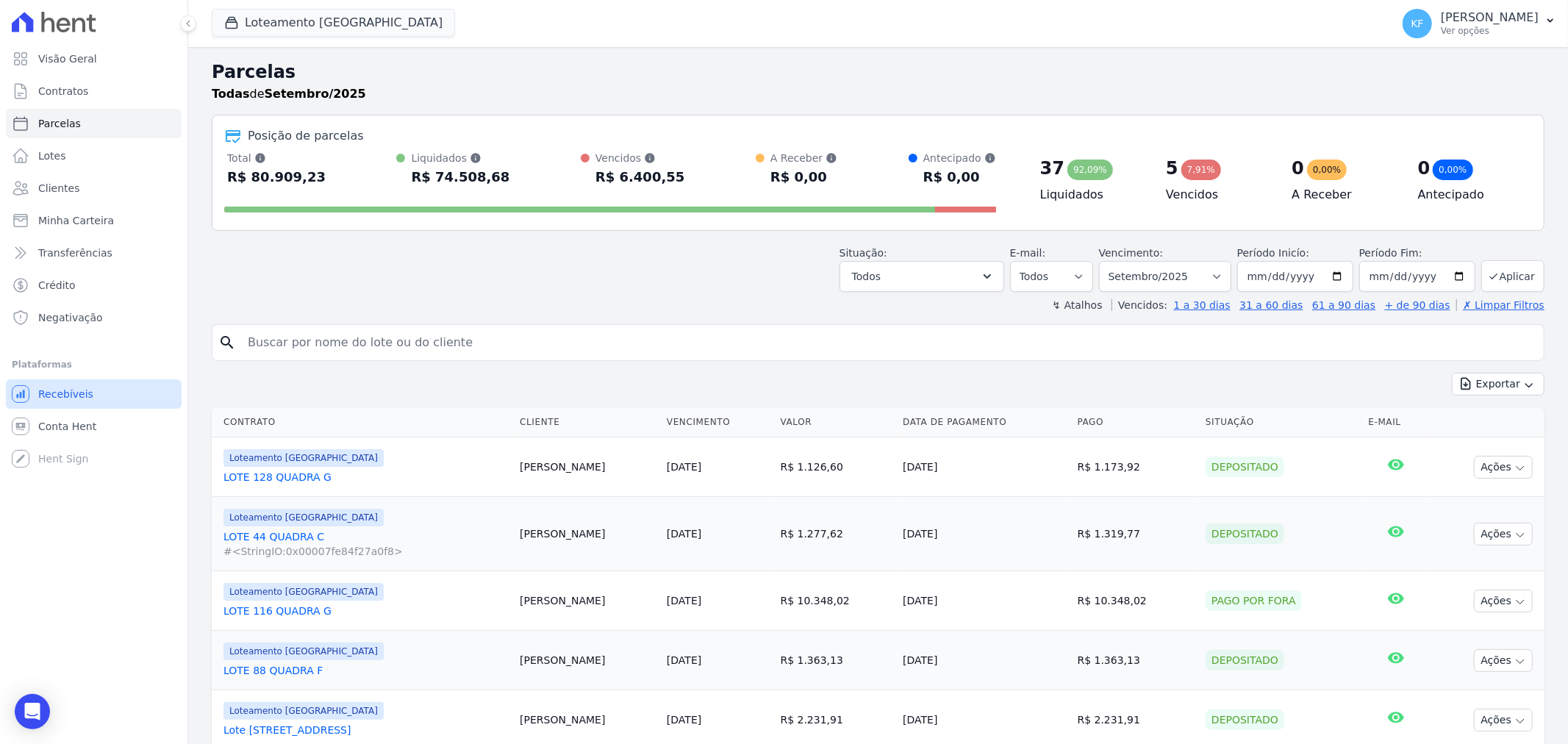
click at [64, 394] on span "Recebíveis" at bounding box center [65, 394] width 55 height 14
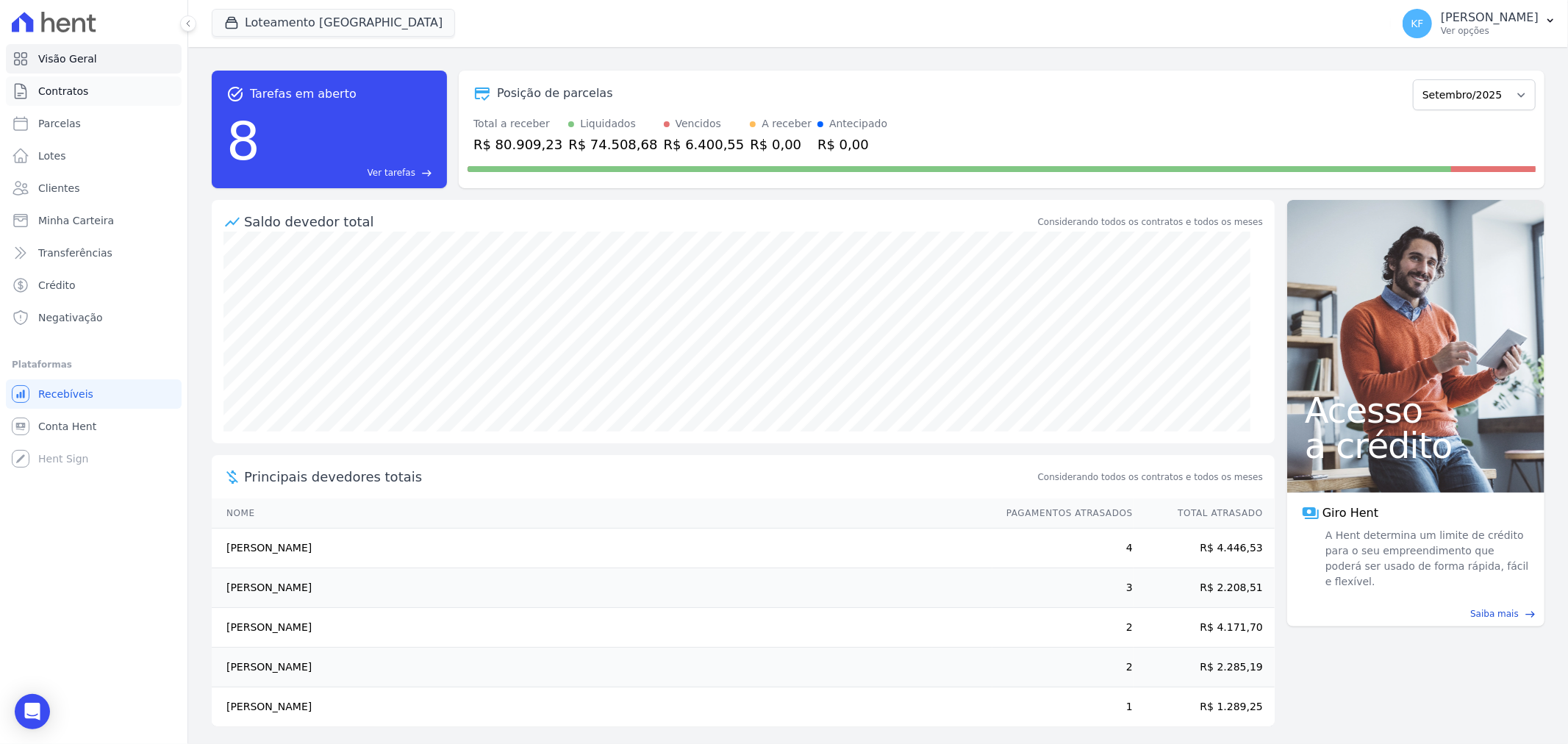
click at [60, 84] on span "Contratos" at bounding box center [62, 90] width 50 height 14
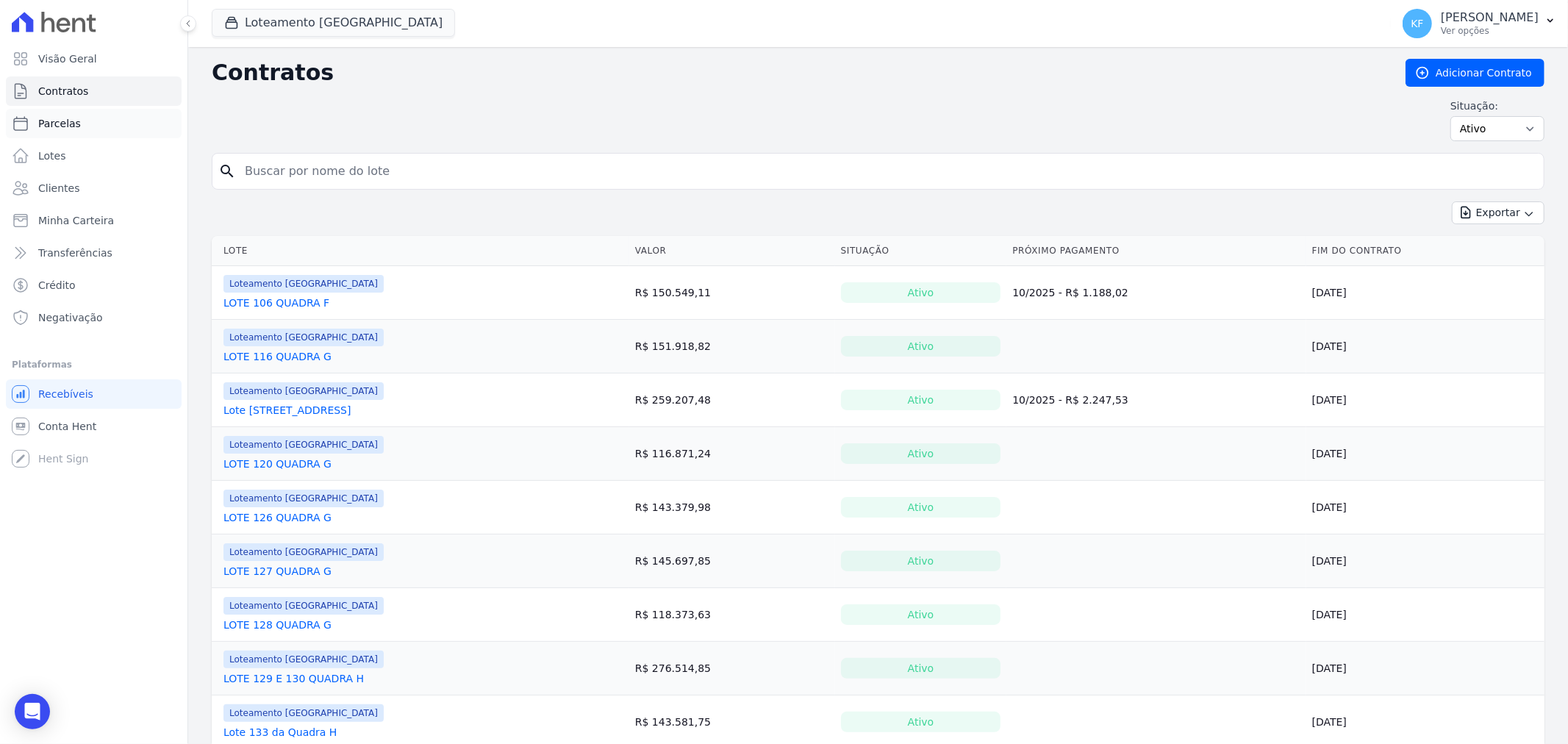
click at [51, 128] on span "Parcelas" at bounding box center [59, 123] width 43 height 14
select select
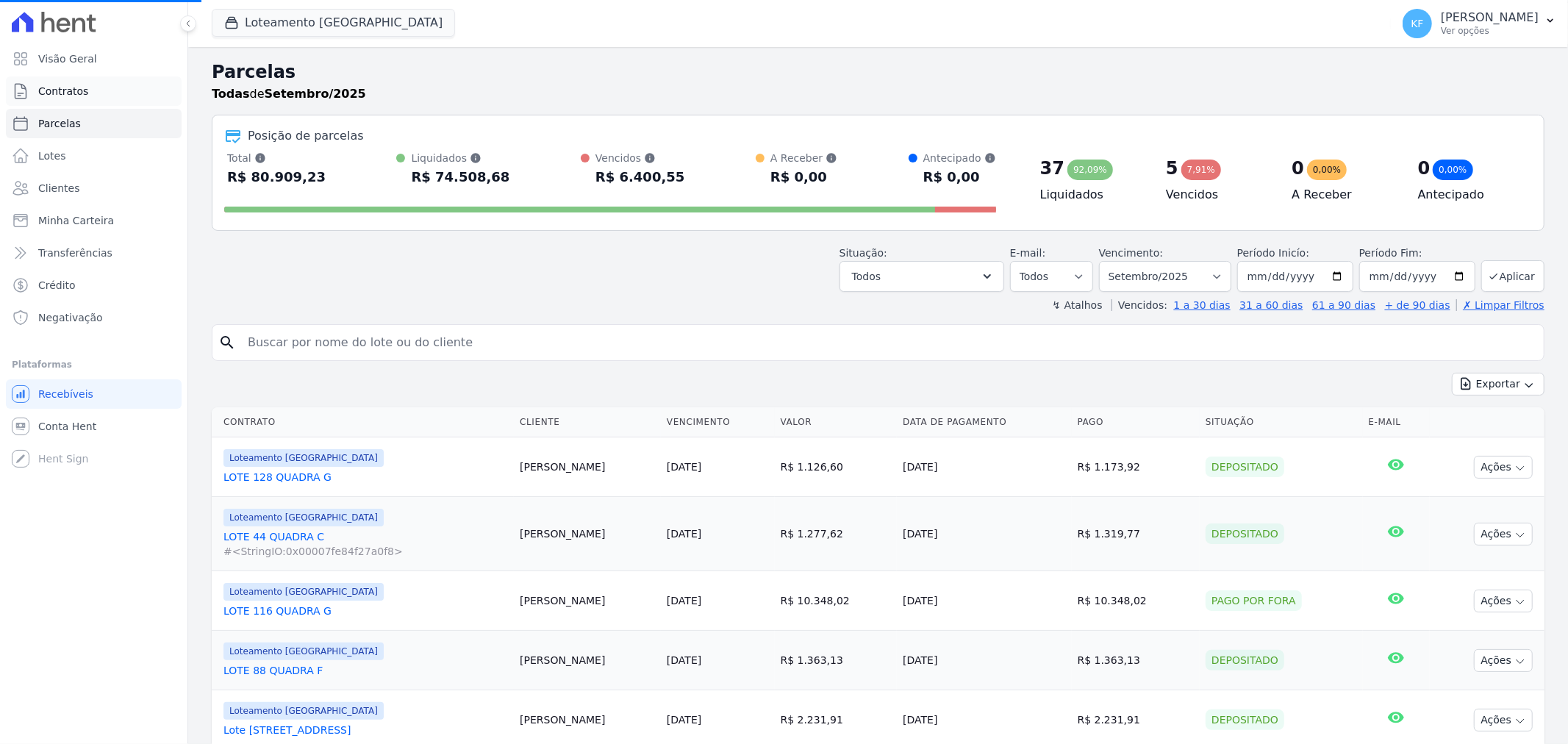
select select
click at [45, 91] on span "Contratos" at bounding box center [62, 90] width 50 height 14
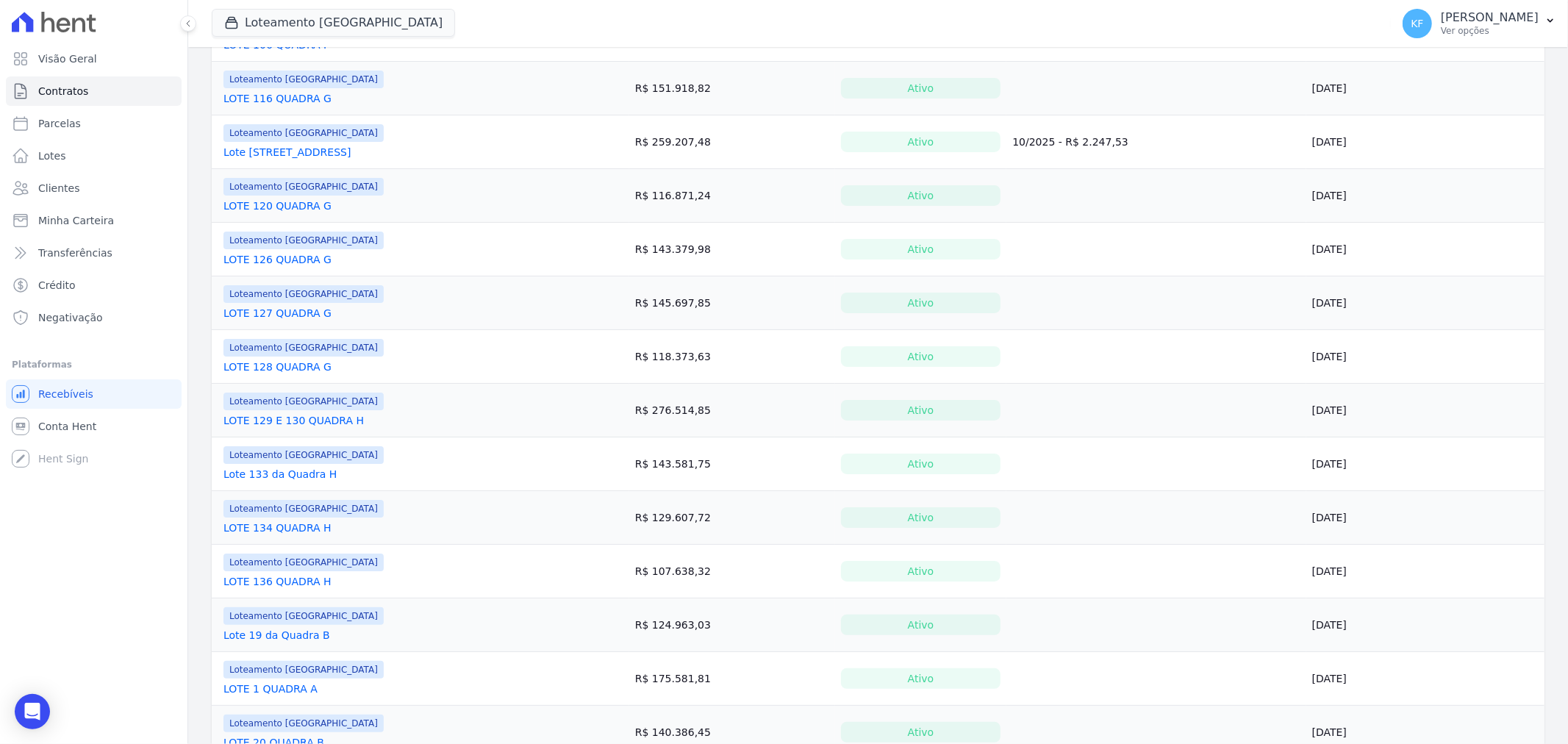
scroll to position [408, 0]
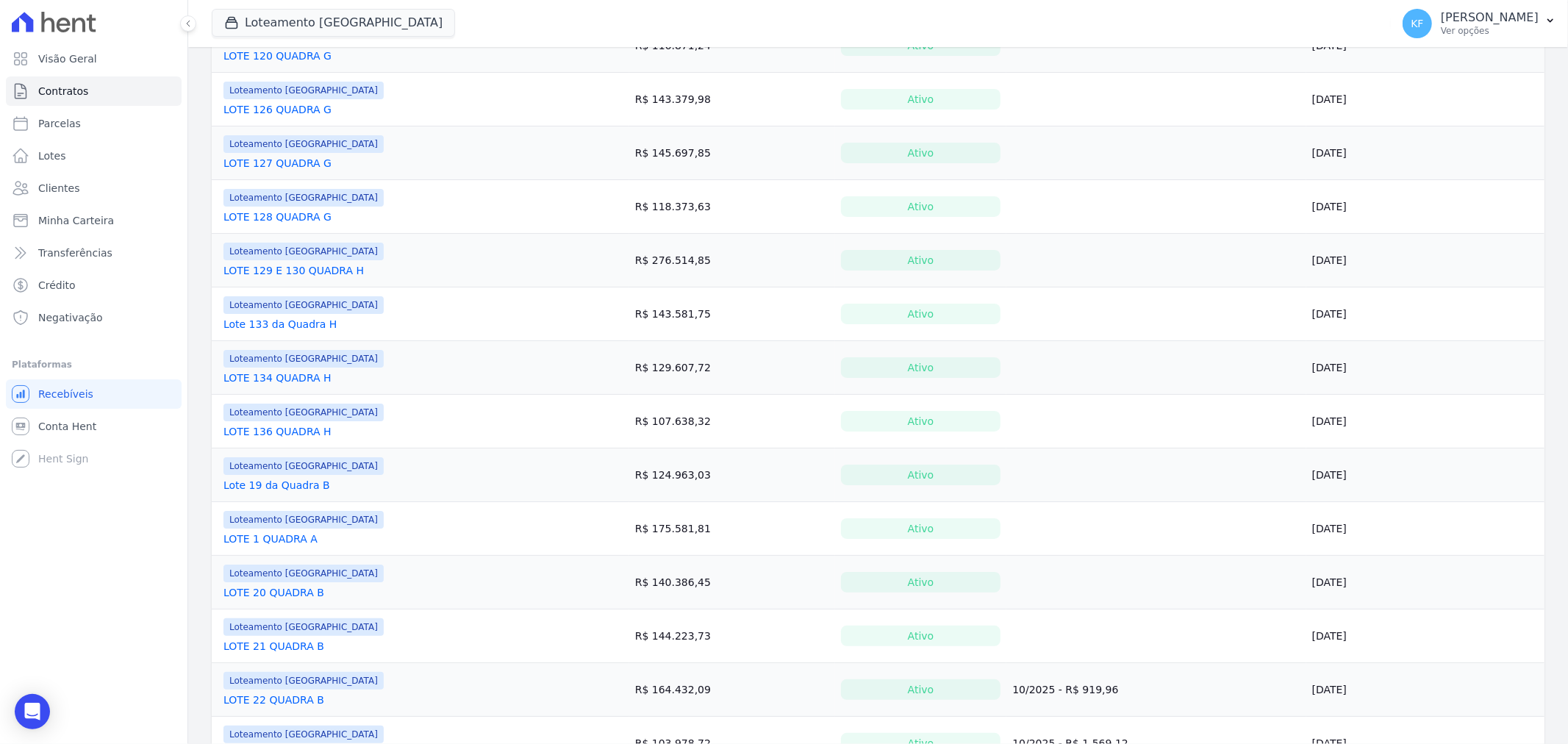
click at [262, 488] on link "Lote 19 da Quadra B" at bounding box center [277, 485] width 106 height 14
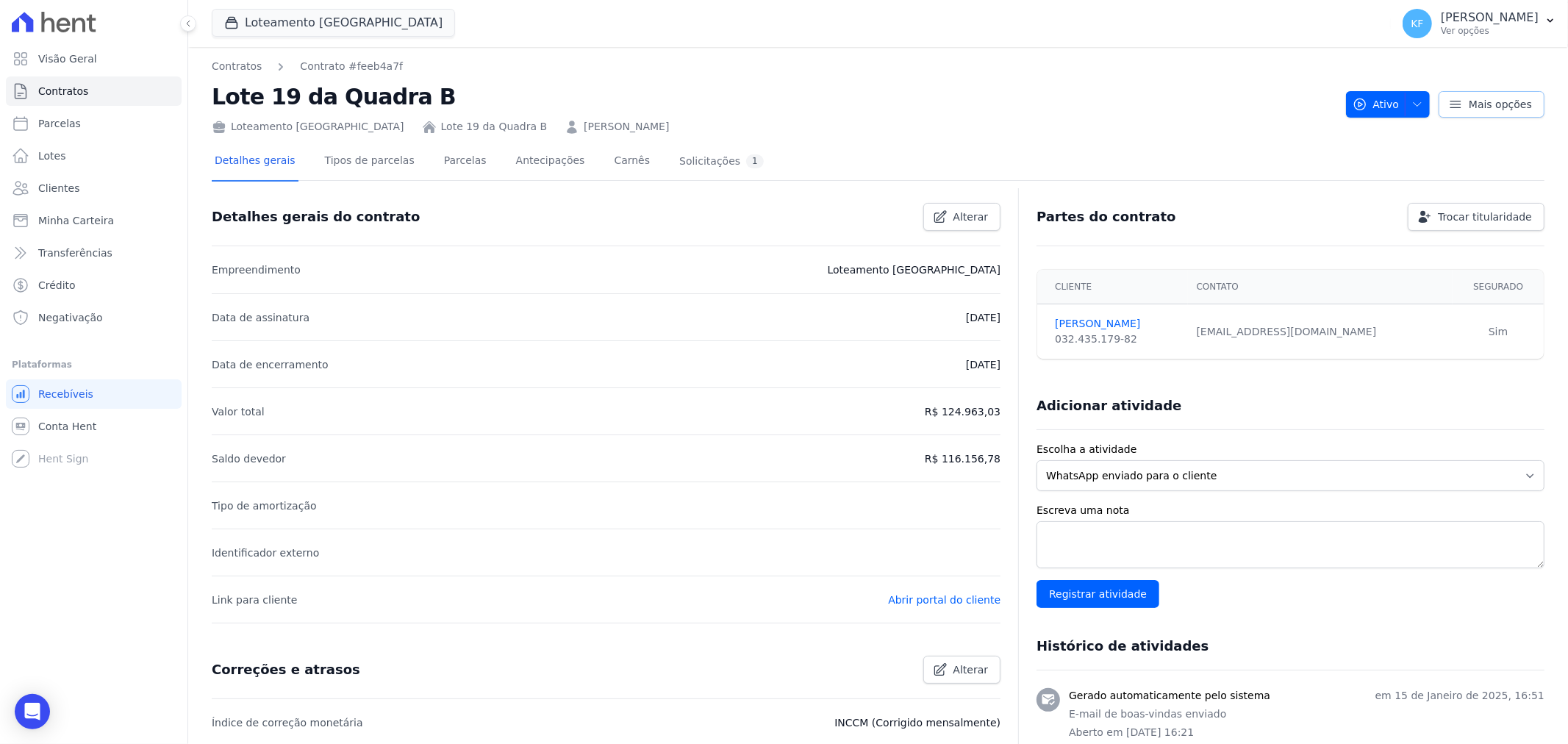
click at [1474, 109] on span "Mais opções" at bounding box center [1500, 104] width 63 height 14
click at [1089, 137] on div "Detalhes gerais Tipos de parcelas [GEOGRAPHIC_DATA] Antecipações Carnês Solicit…" at bounding box center [878, 573] width 1333 height 876
click at [360, 164] on link "Tipos de parcelas" at bounding box center [369, 162] width 95 height 39
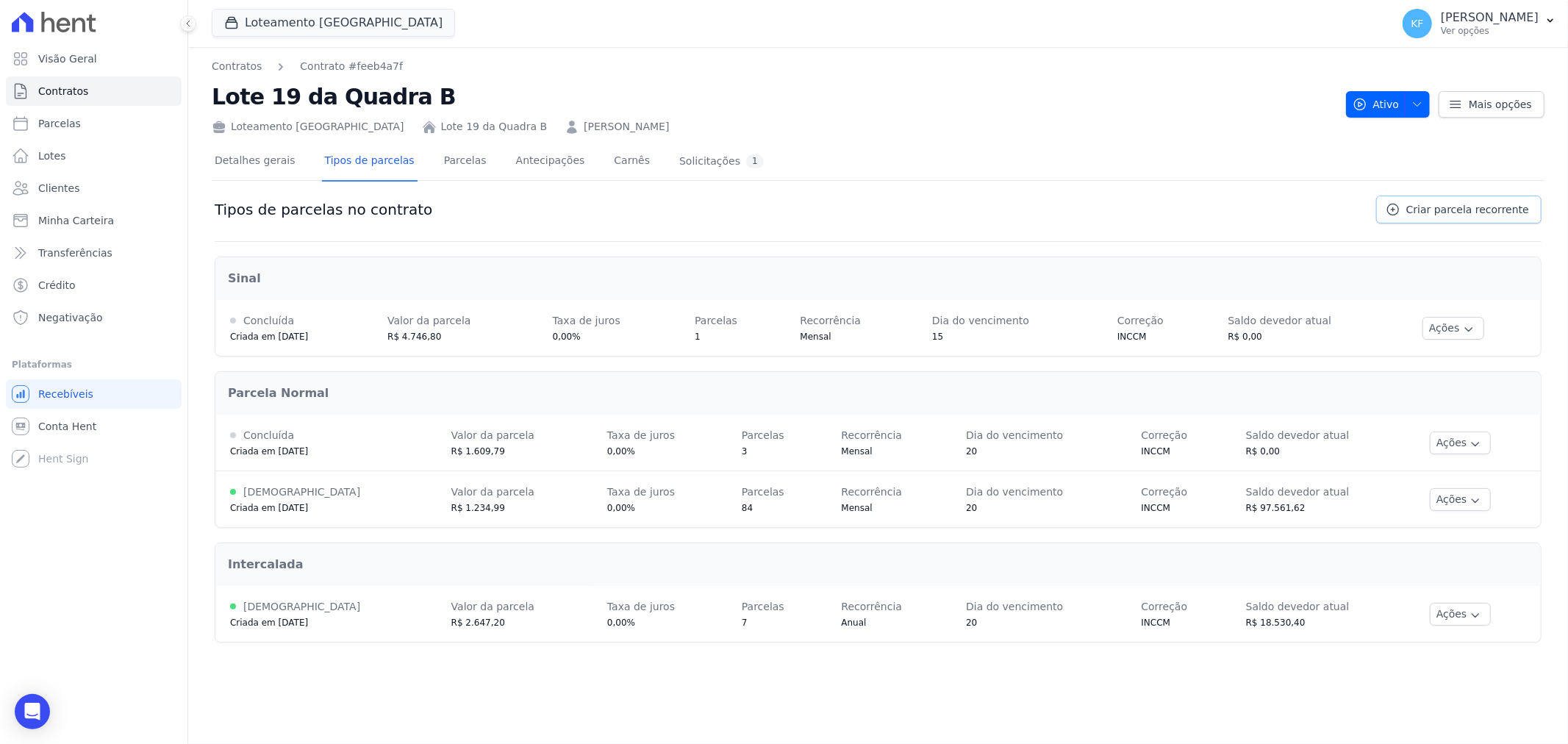
click at [1461, 216] on span "Criar parcela recorrente" at bounding box center [1468, 209] width 123 height 14
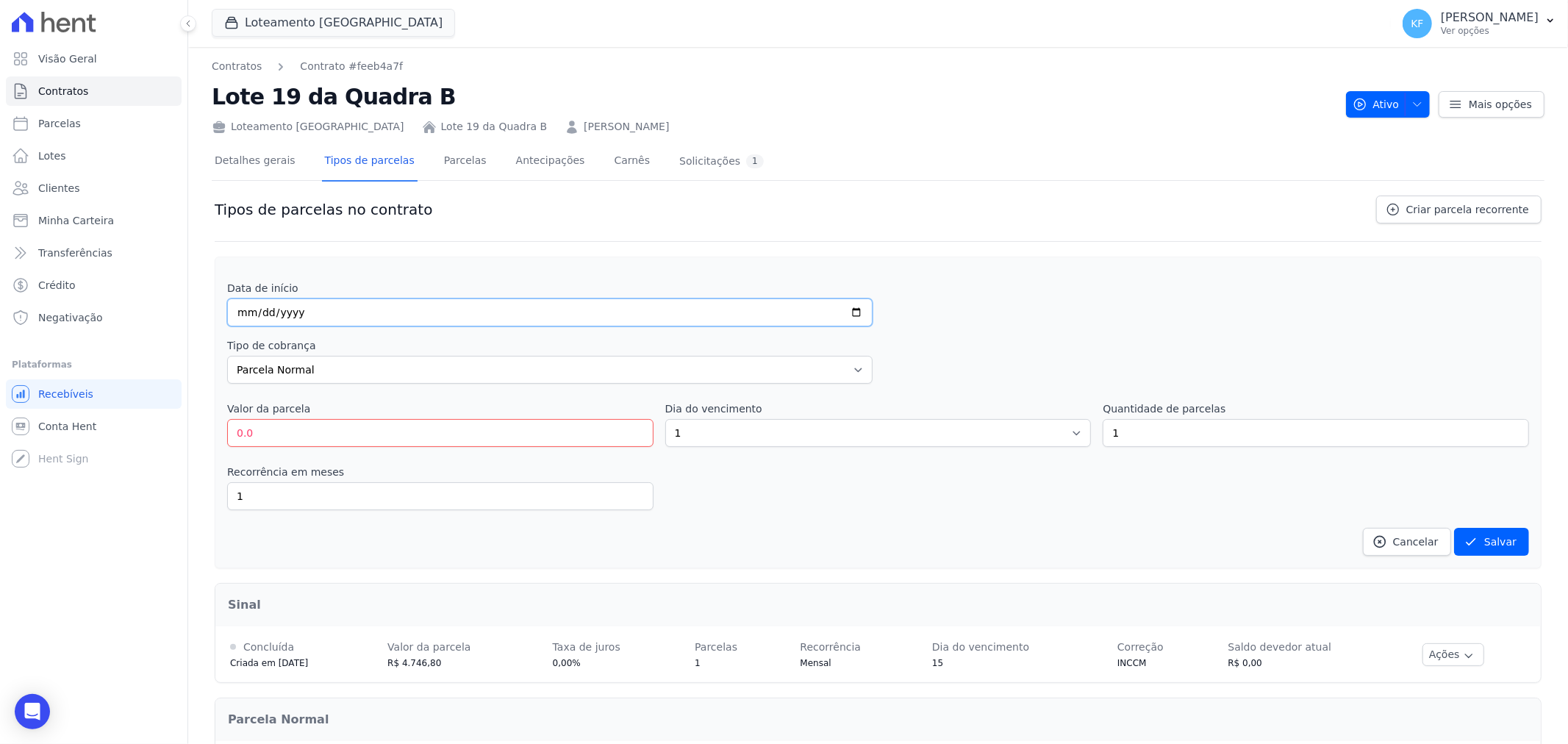
click at [245, 310] on input "date" at bounding box center [550, 312] width 646 height 28
type input "[DATE]"
click at [289, 442] on input "0.0" at bounding box center [440, 433] width 427 height 28
type input "0"
type input "565.30"
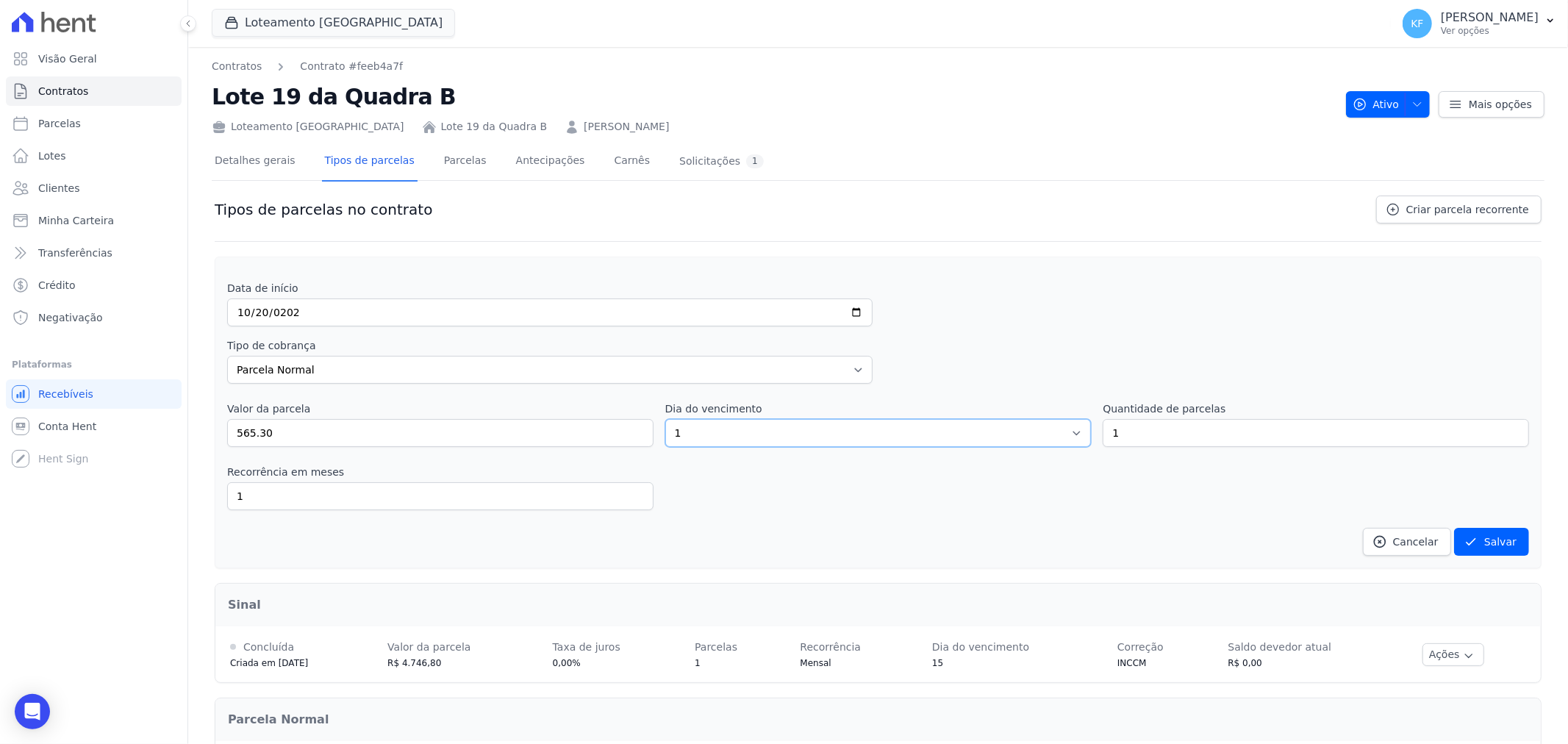
click at [695, 434] on select "1 2 3 4 5 6 7 8 9 10 11 12 13 14 15 16 17 18 19 20 21 22 23 24 25 26 27 28 29 3…" at bounding box center [878, 433] width 427 height 28
select select "20"
click at [665, 419] on select "1 2 3 4 5 6 7 8 9 10 11 12 13 14 15 16 17 18 19 20 21 22 23 24 25 26 27 28 29 3…" at bounding box center [878, 433] width 427 height 28
click at [1112, 439] on input "1" at bounding box center [1316, 433] width 427 height 28
drag, startPoint x: 1119, startPoint y: 439, endPoint x: 1095, endPoint y: 434, distance: 24.5
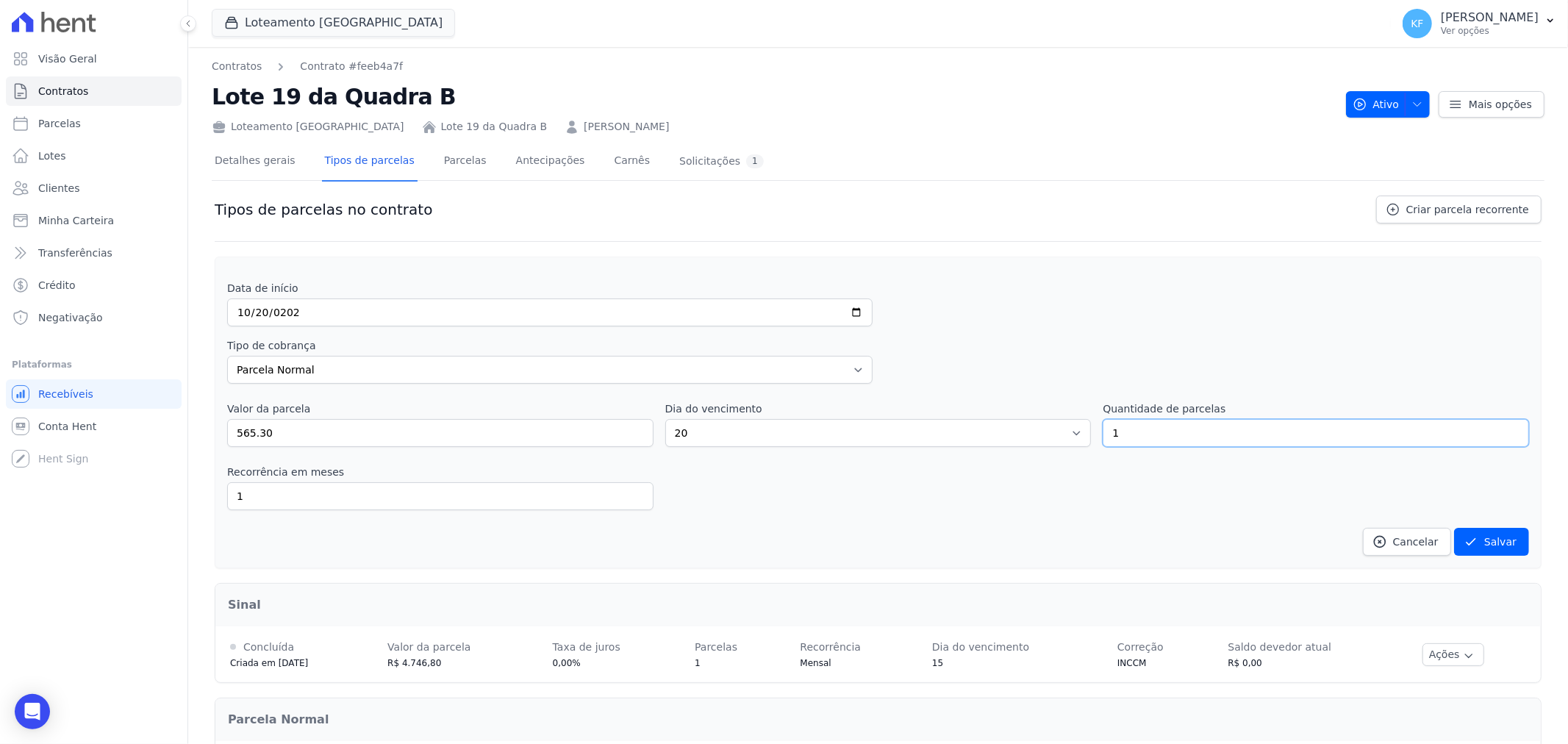
click at [1103, 434] on input "1" at bounding box center [1316, 433] width 427 height 28
type input "15"
click at [1275, 531] on dd "Cancelar [GEOGRAPHIC_DATA]" at bounding box center [878, 542] width 1302 height 28
click at [318, 508] on input "1" at bounding box center [440, 496] width 427 height 28
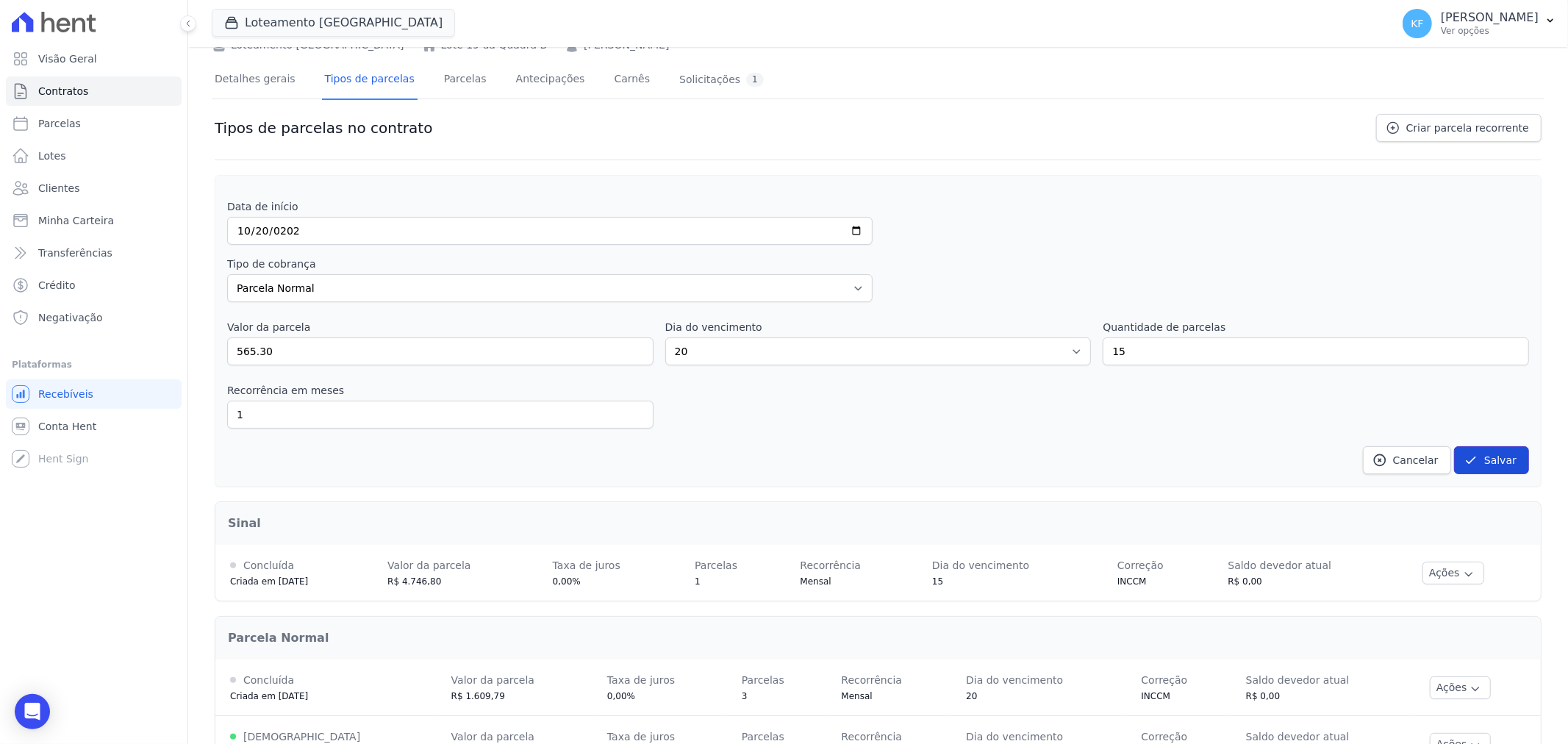
click at [1474, 452] on button "Salvar" at bounding box center [1491, 460] width 75 height 28
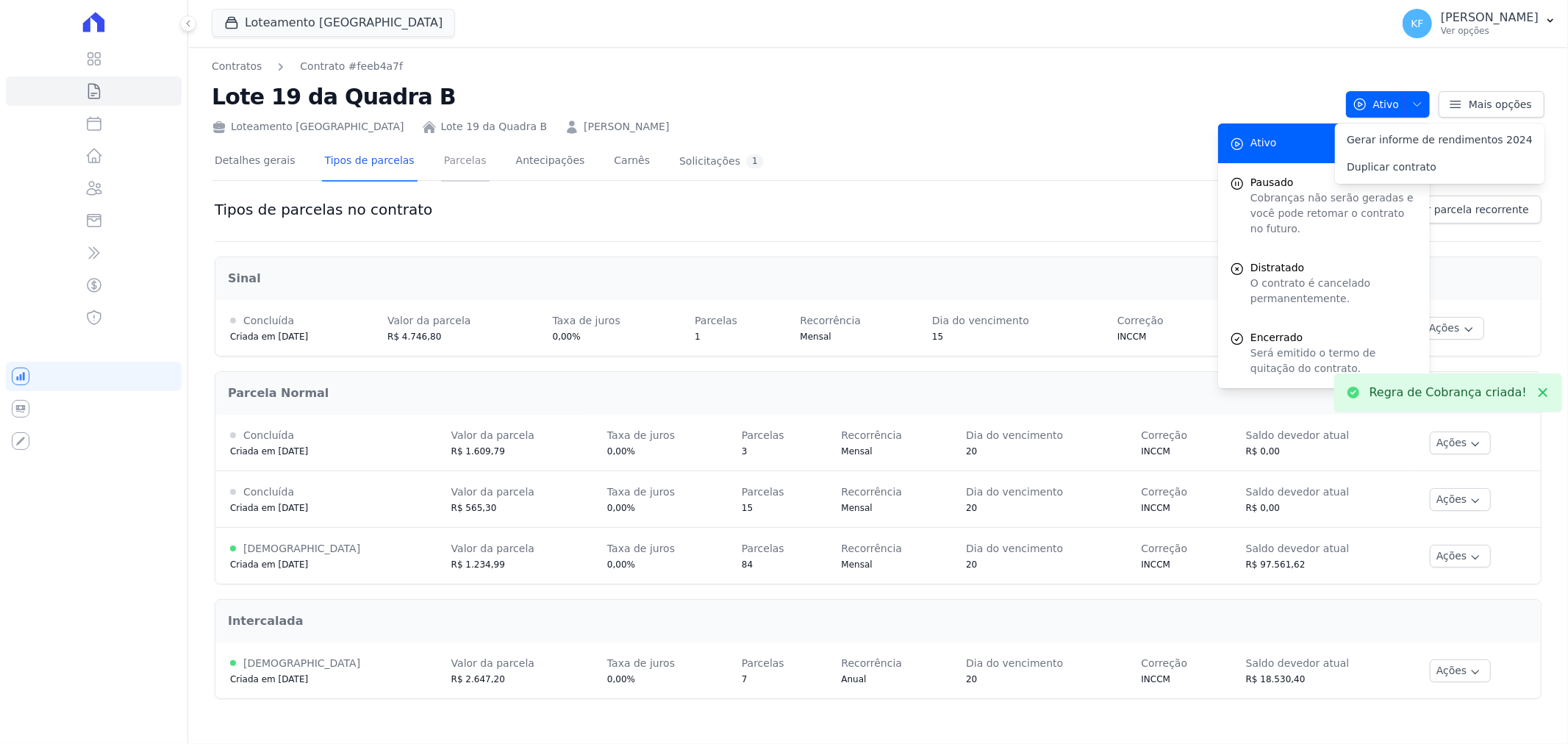
click at [449, 155] on link "Parcelas" at bounding box center [465, 162] width 49 height 39
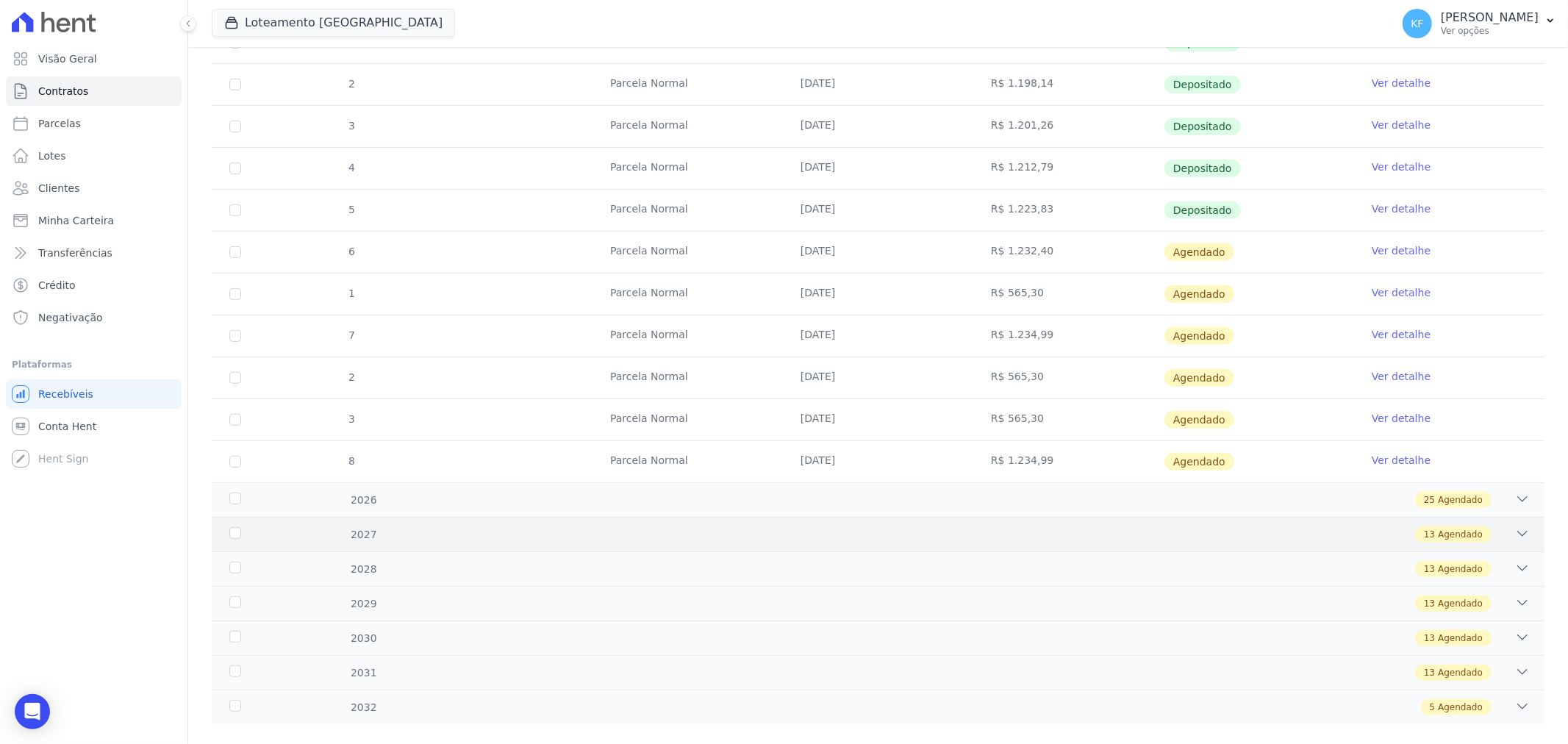
scroll to position [481, 0]
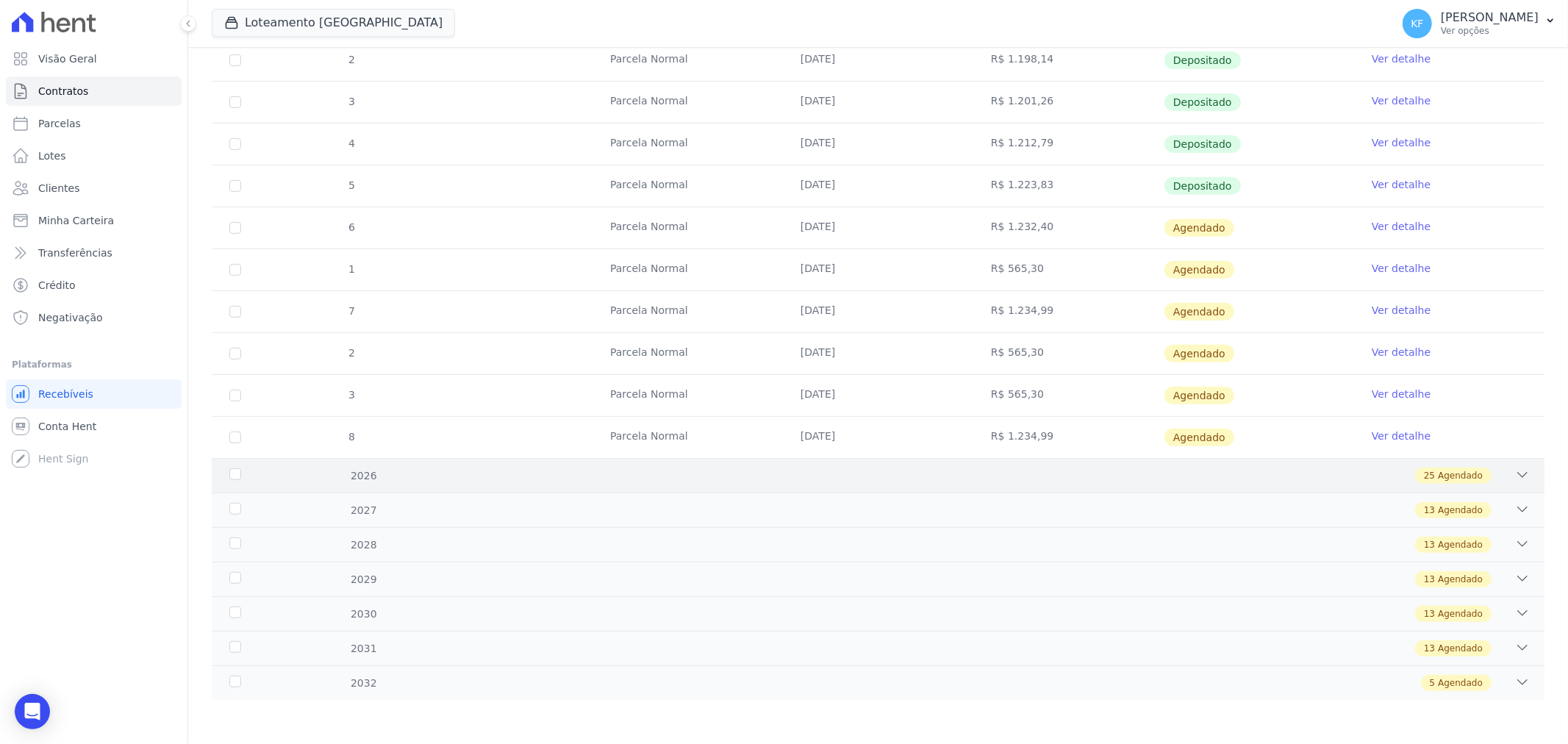
click at [642, 482] on div "25 Agendado" at bounding box center [944, 476] width 1173 height 16
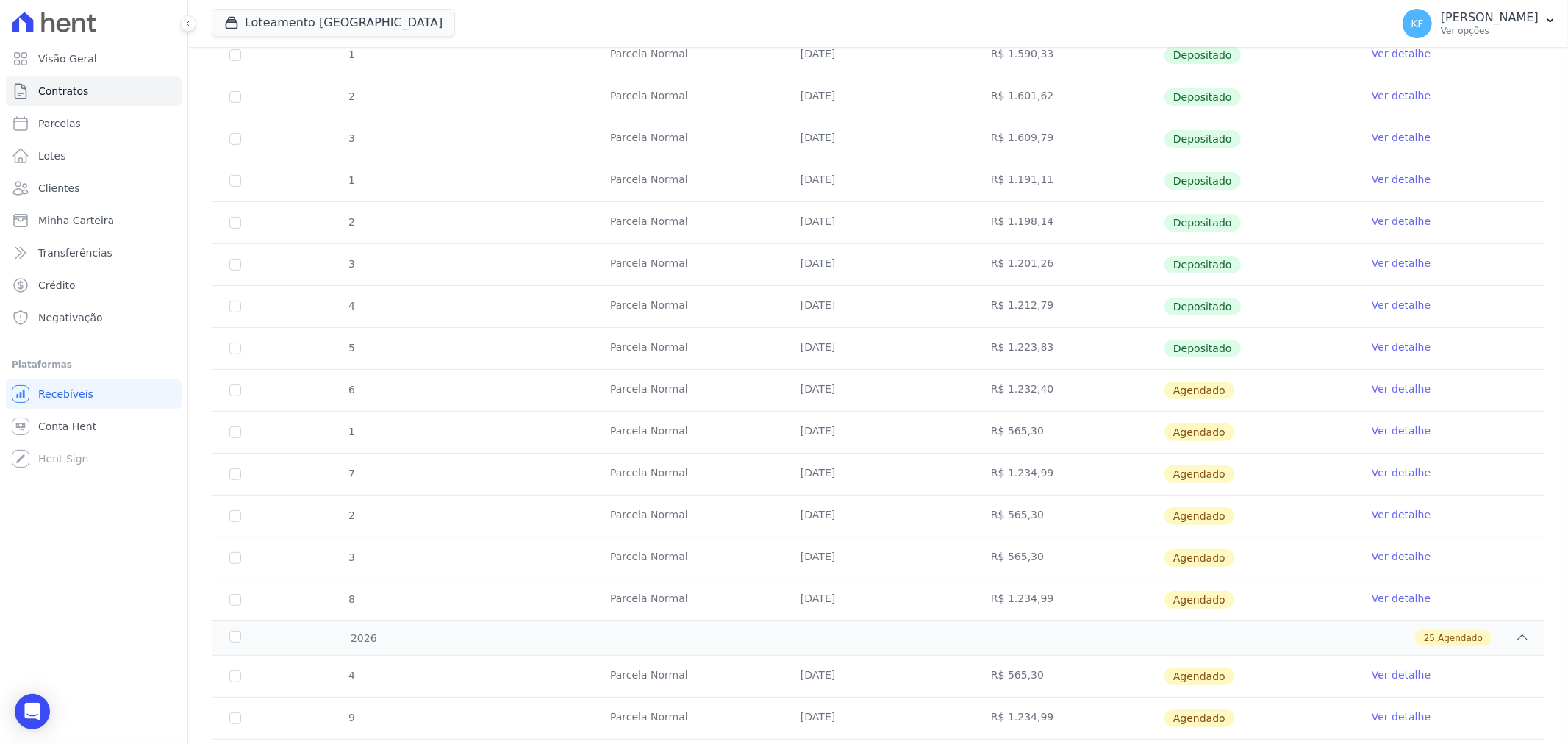
scroll to position [0, 0]
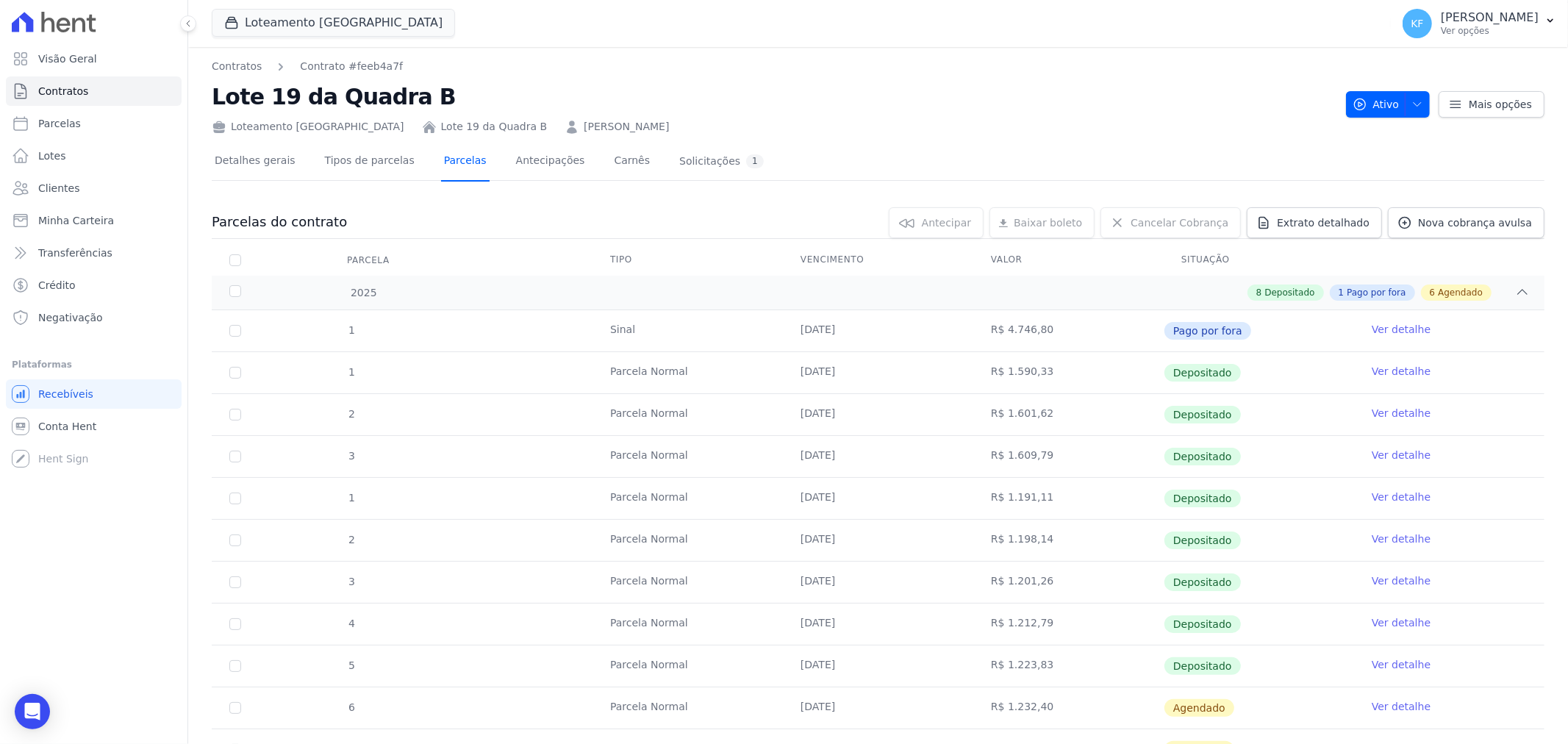
click at [452, 163] on link "Parcelas" at bounding box center [465, 162] width 49 height 39
click at [362, 160] on link "Tipos de parcelas" at bounding box center [369, 162] width 95 height 39
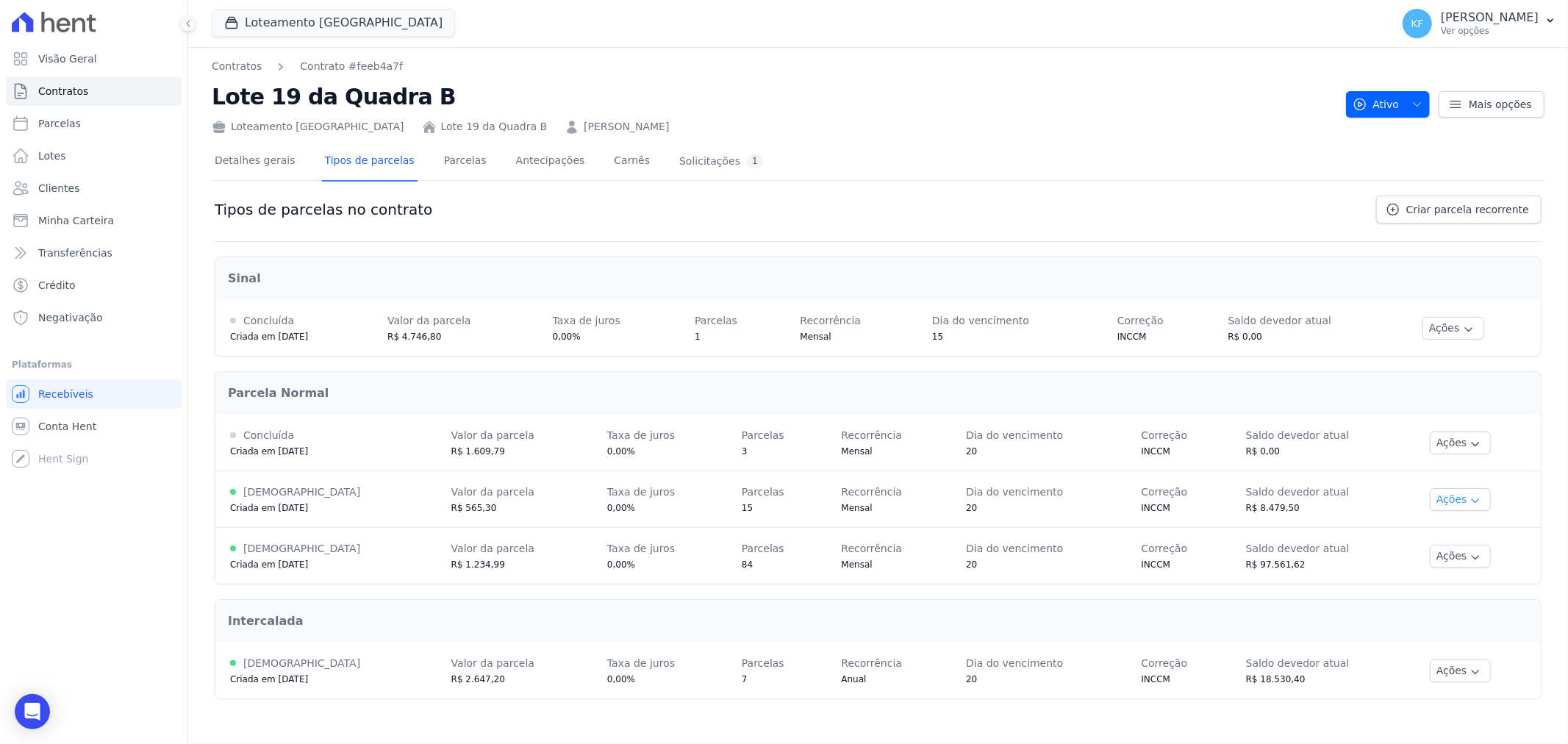
click at [1464, 509] on button "Ações" at bounding box center [1460, 499] width 62 height 23
click at [1456, 575] on link "Renegociar" at bounding box center [1463, 574] width 113 height 18
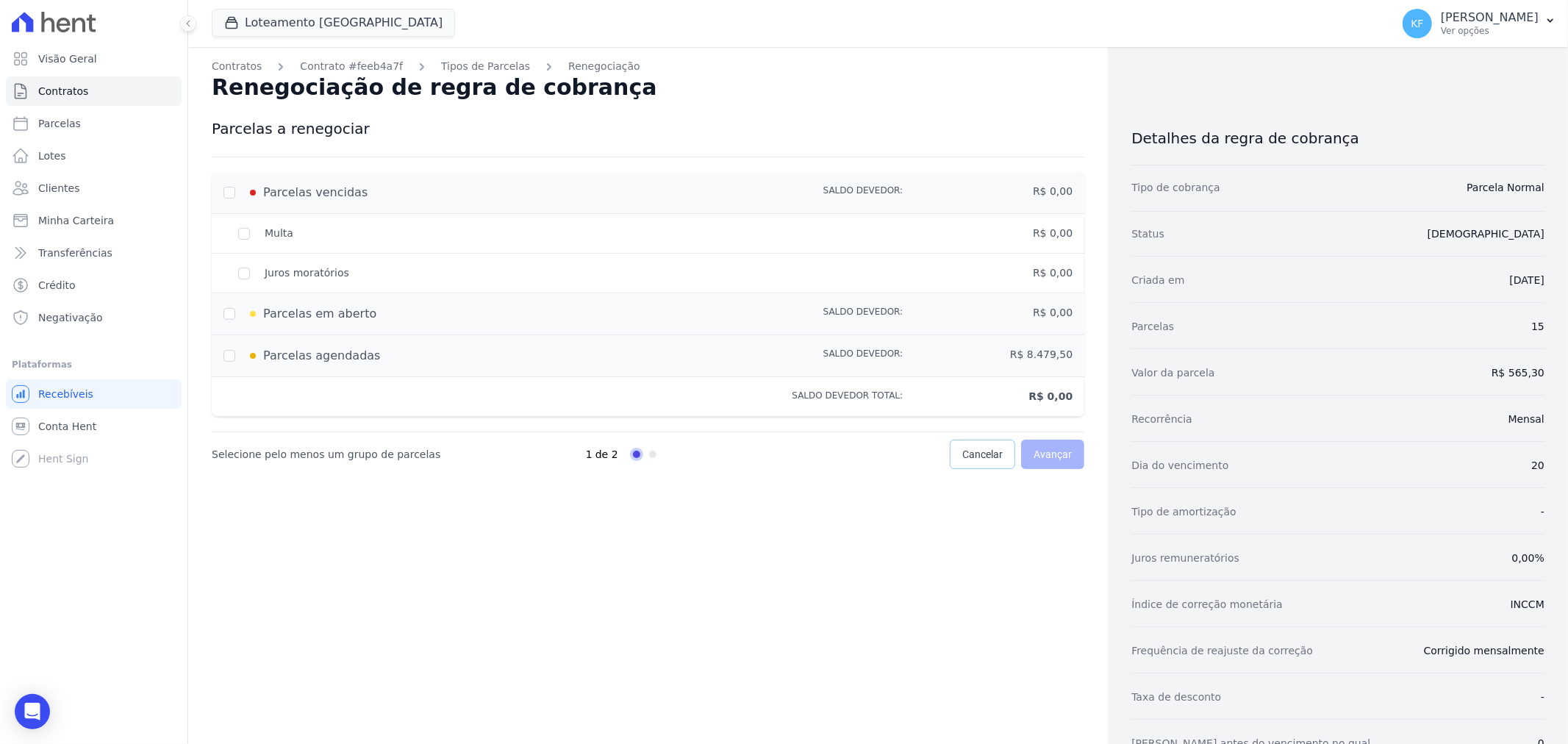
click at [974, 460] on span "Cancelar" at bounding box center [982, 454] width 40 height 14
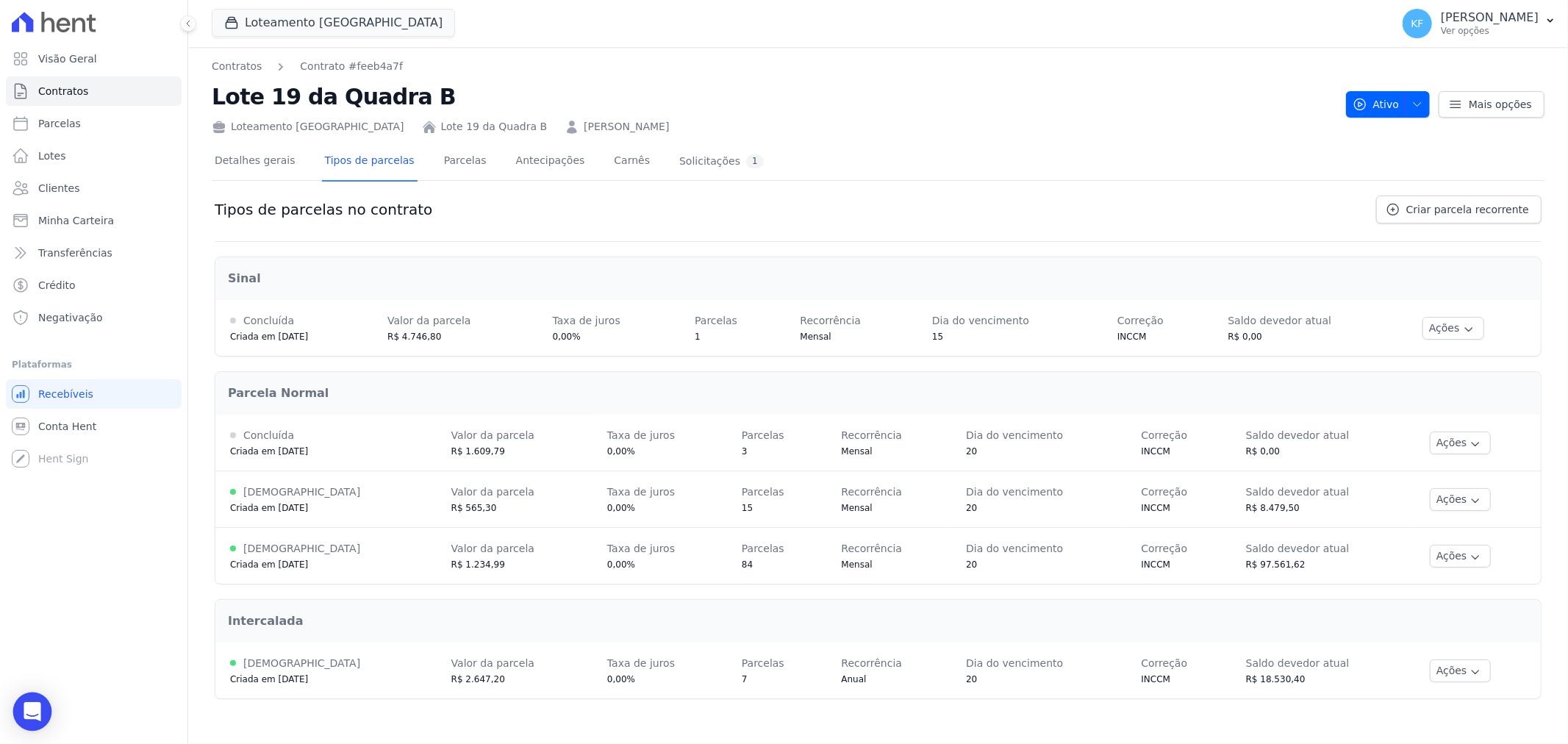
click at [43, 707] on div "Open Intercom Messenger" at bounding box center [33, 712] width 39 height 39
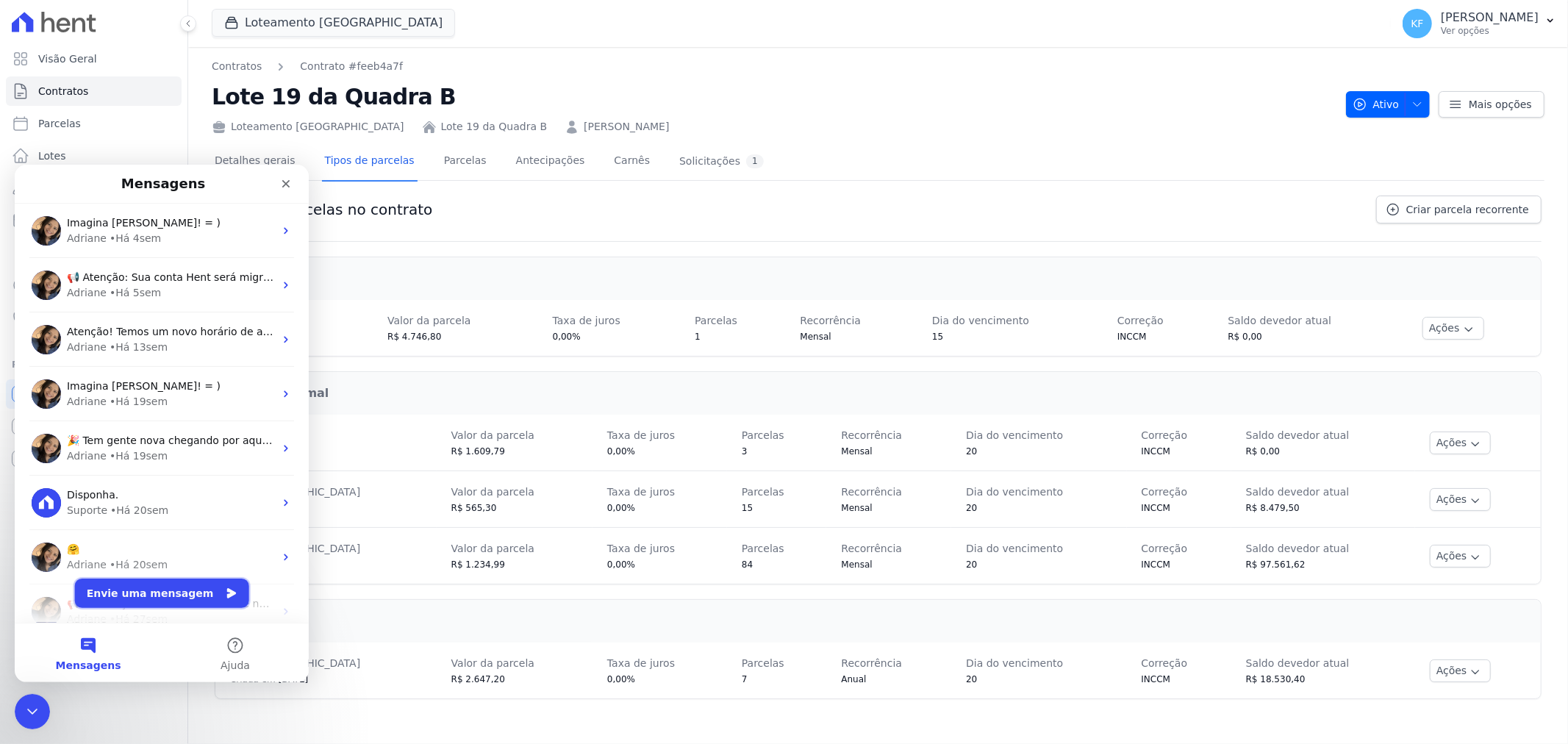
click at [121, 596] on button "Envie uma mensagem" at bounding box center [162, 592] width 175 height 30
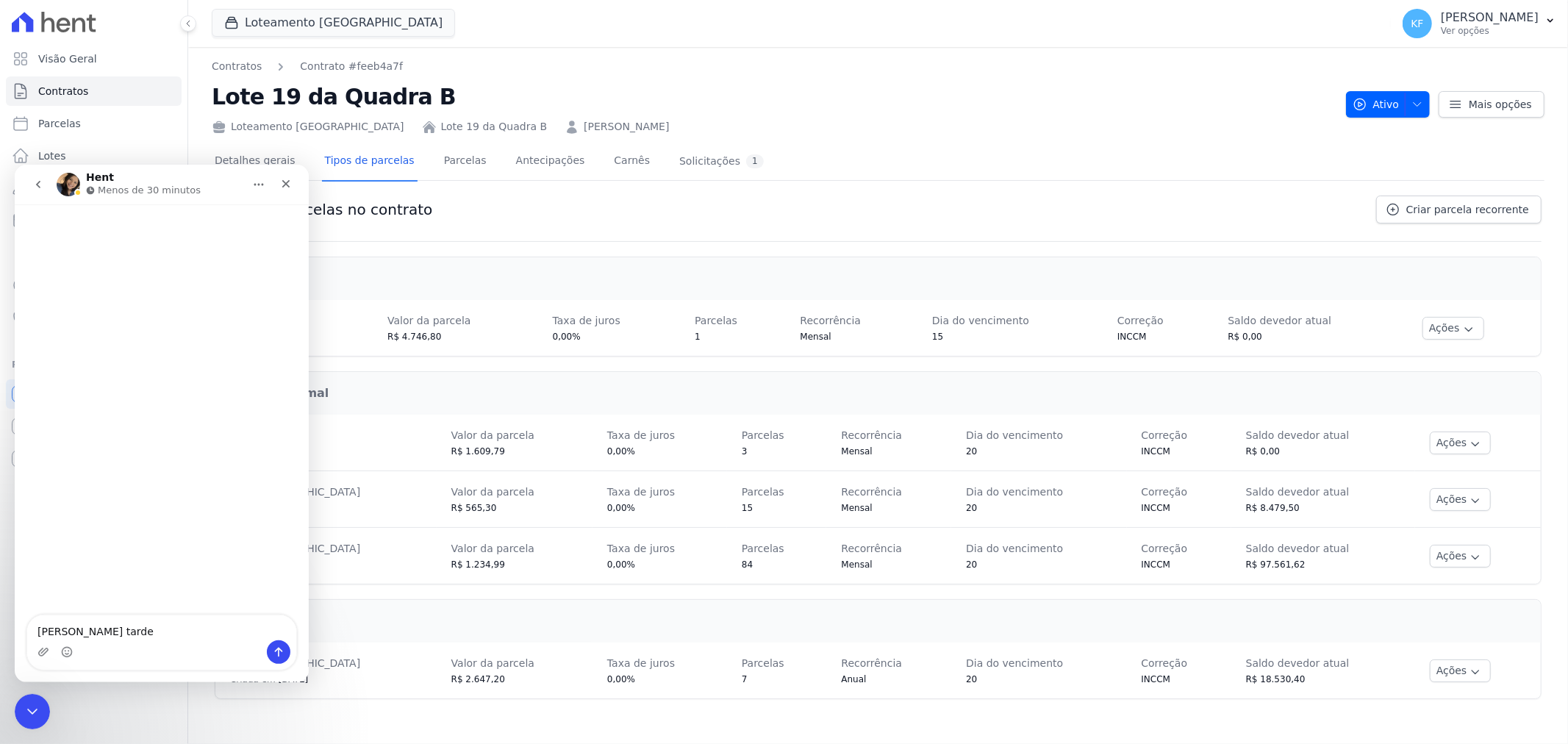
type textarea "[PERSON_NAME] tarde"
click at [273, 650] on icon "Enviar uma mensagem" at bounding box center [279, 652] width 12 height 12
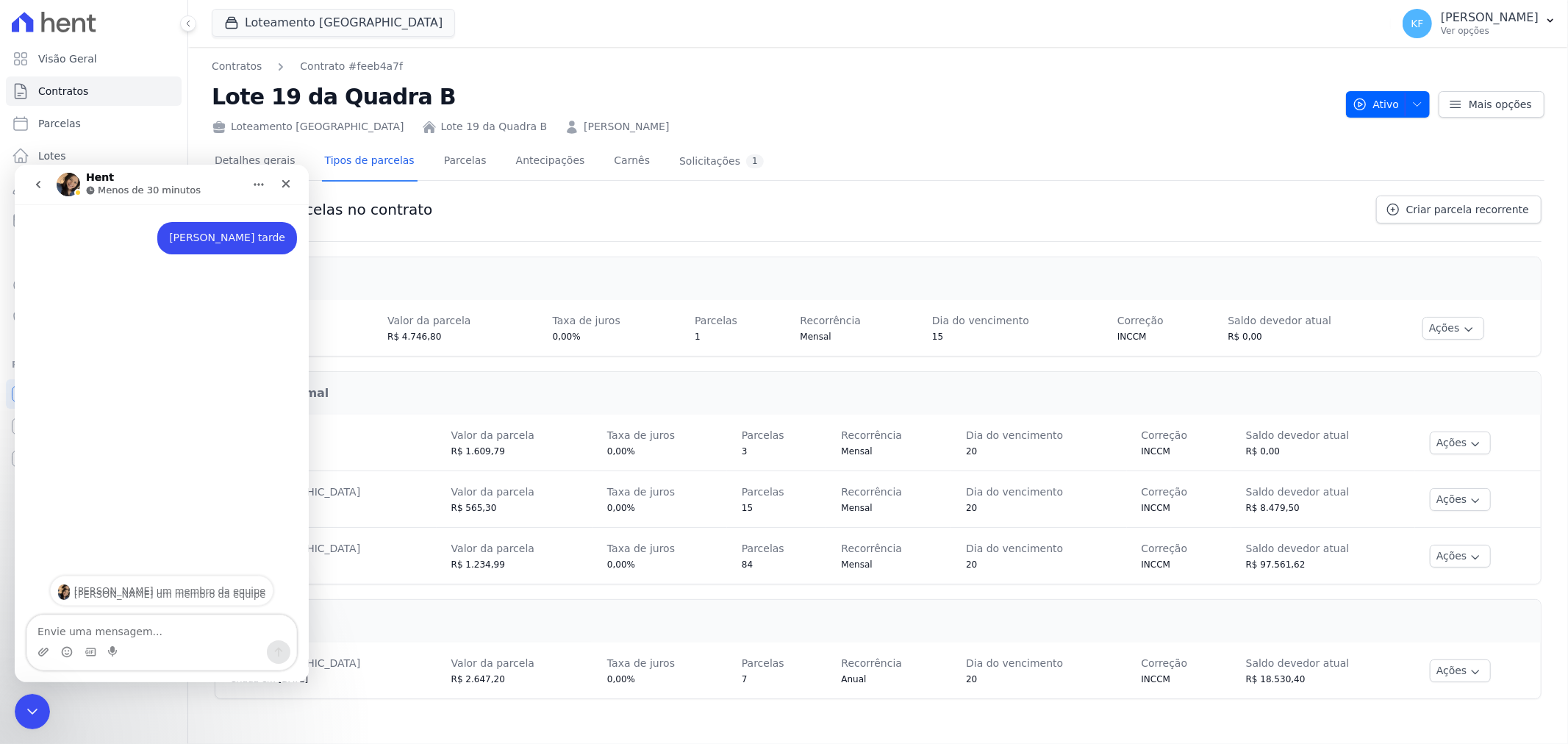
click at [186, 650] on div "Messenger da Intercom" at bounding box center [161, 652] width 269 height 24
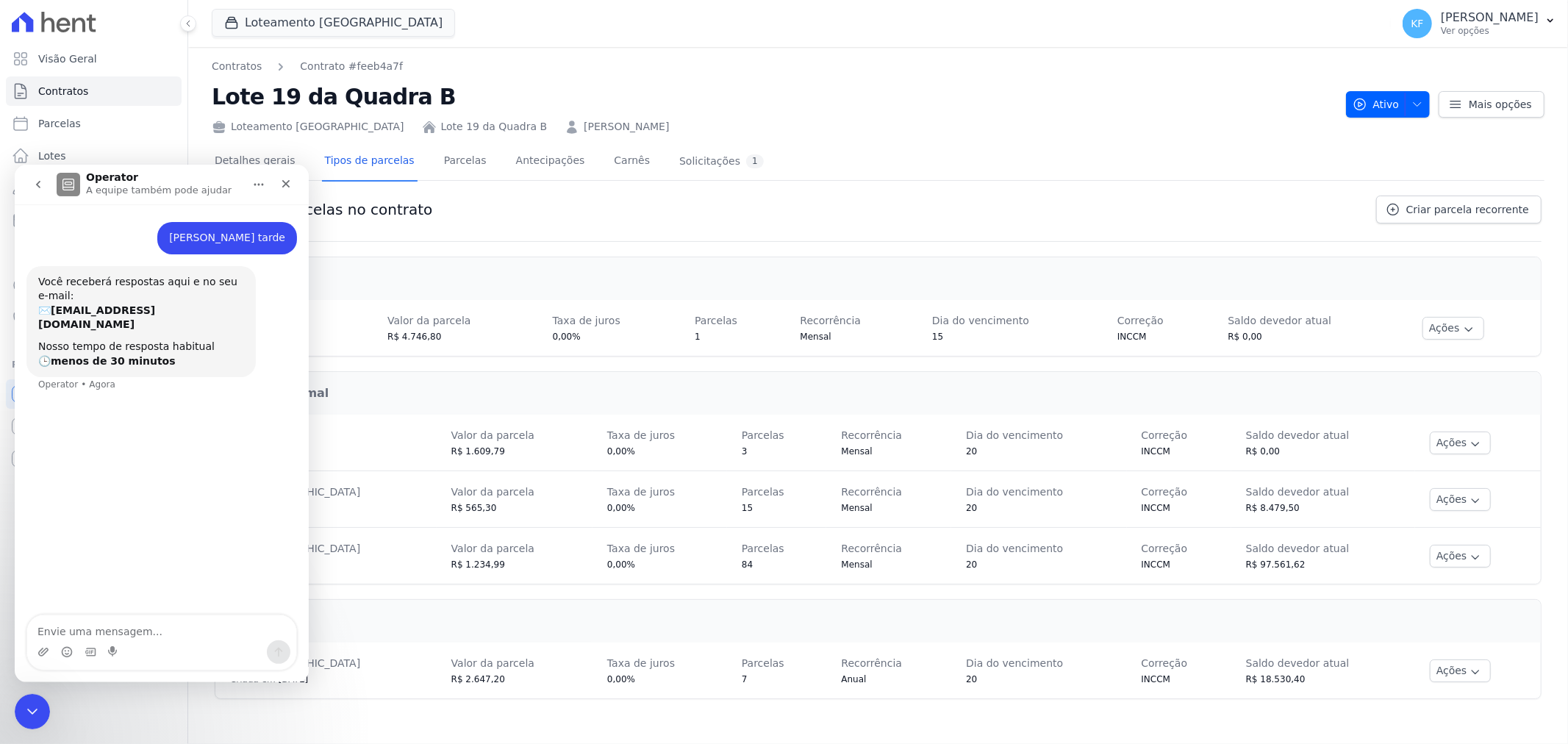
click at [131, 644] on div "Messenger da Intercom" at bounding box center [161, 652] width 269 height 24
click at [105, 617] on textarea "Envie uma mensagem..." at bounding box center [161, 628] width 269 height 25
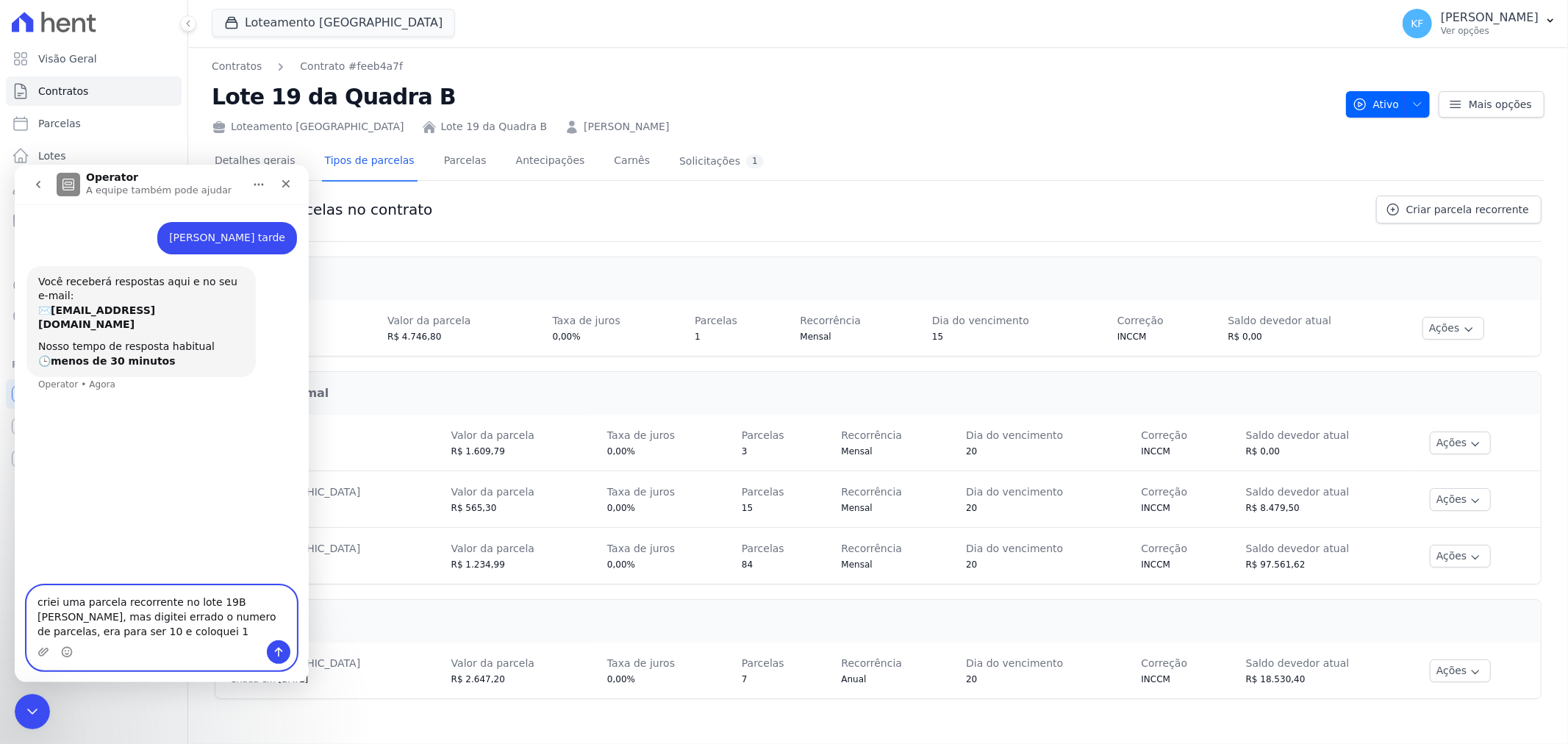
type textarea "criei uma parcela recorrente no lote 19B [PERSON_NAME], mas digitei errado o nu…"
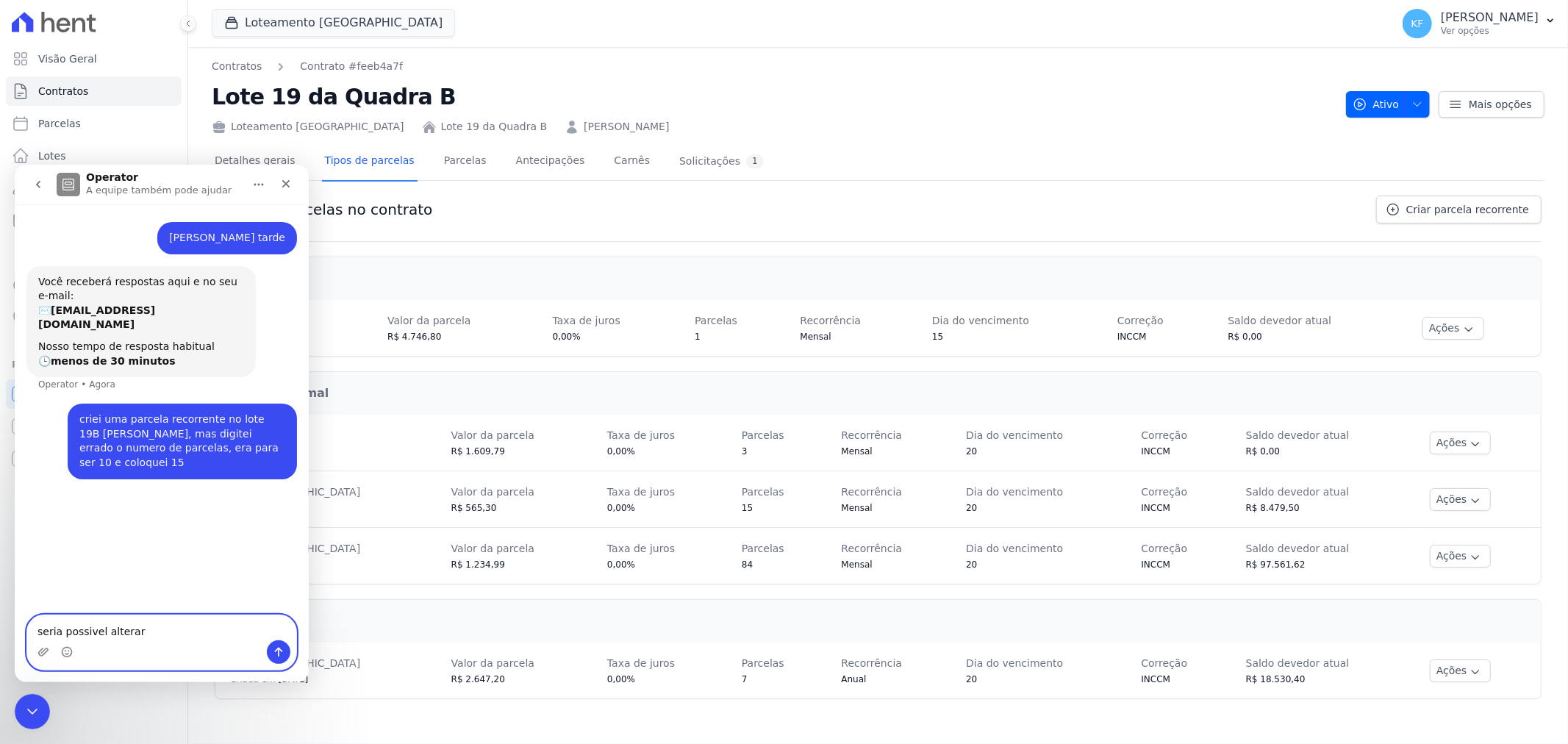
type textarea "seria possivel alterar?"
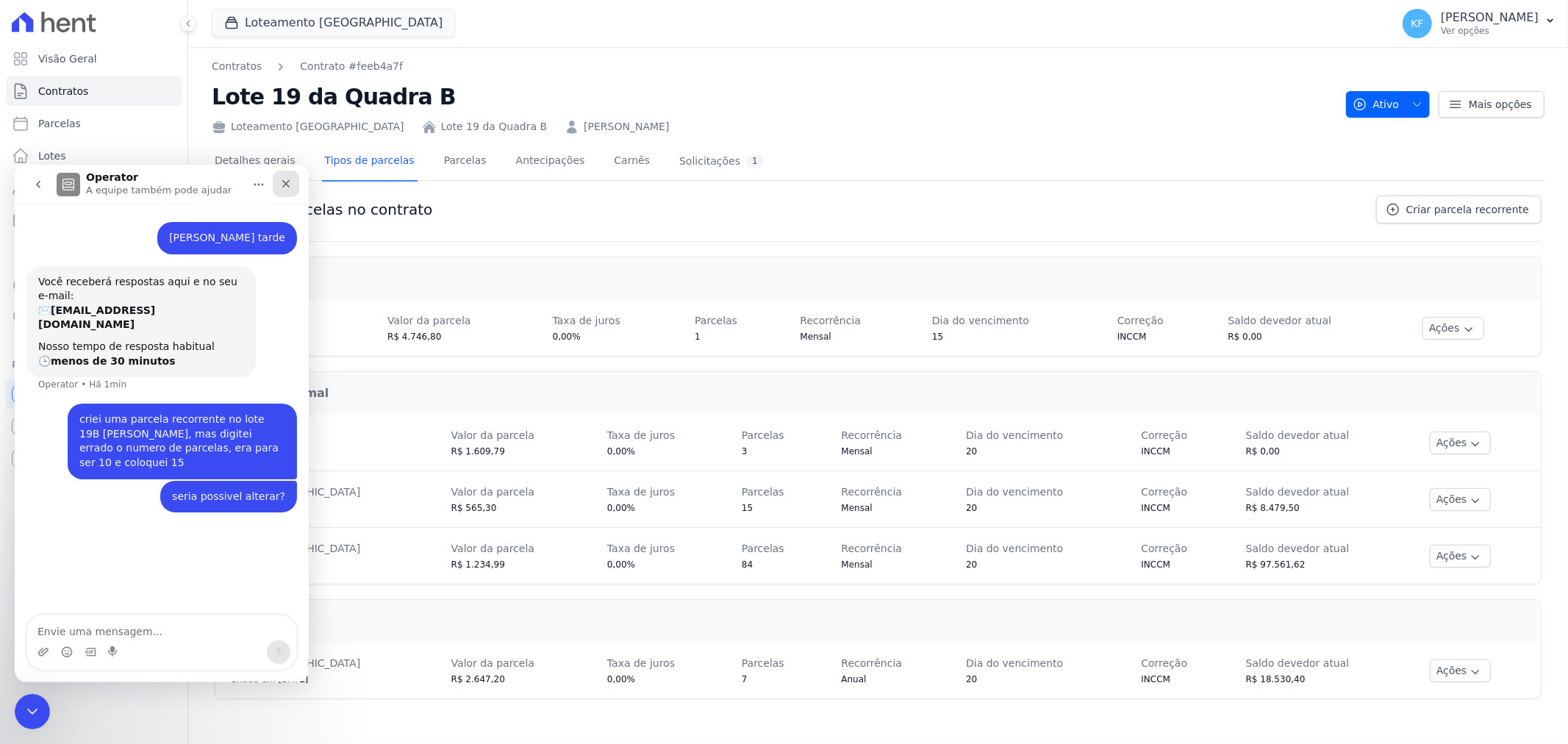
click at [280, 182] on icon "Fechar" at bounding box center [286, 183] width 12 height 12
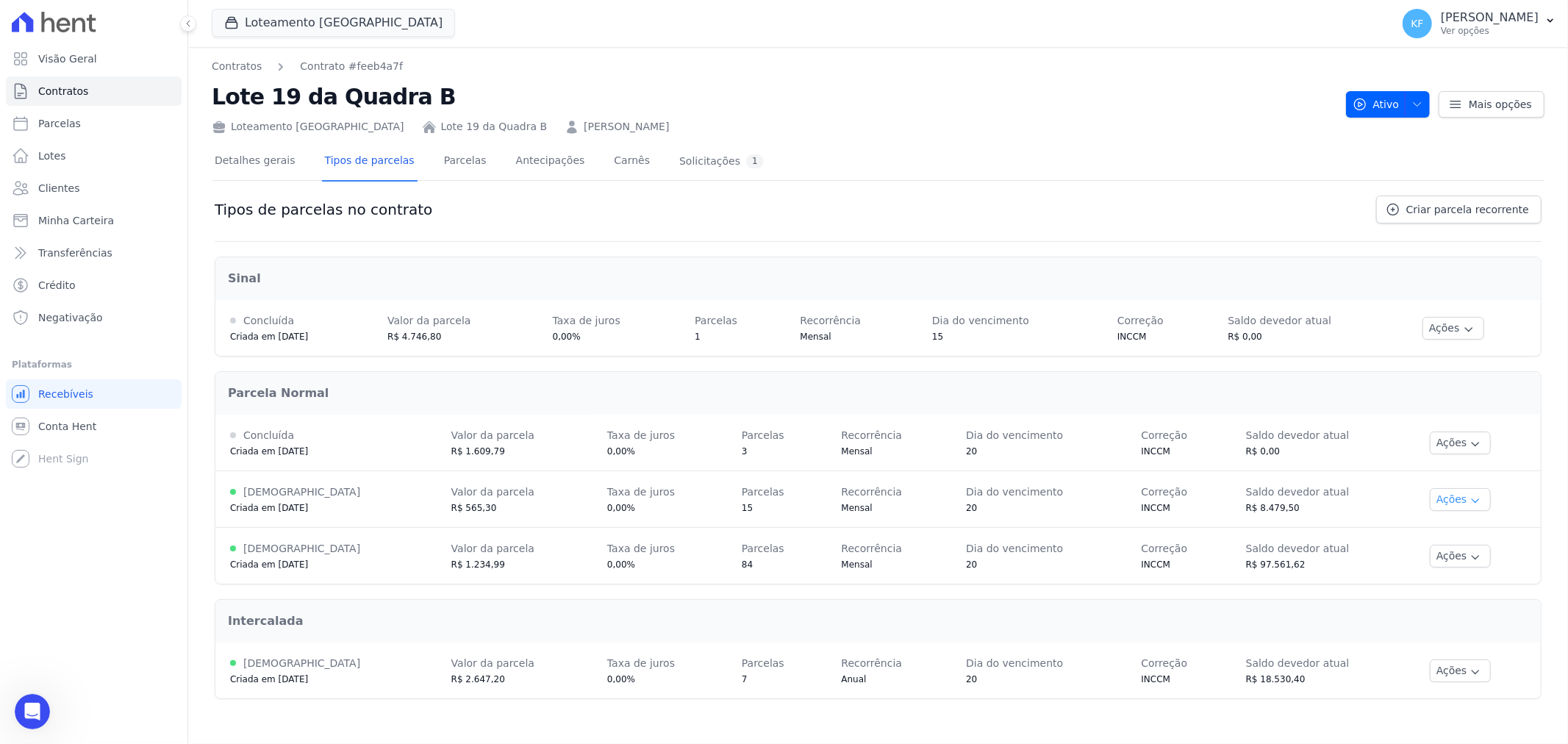
click at [1473, 499] on icon "button" at bounding box center [1476, 501] width 7 height 3
click at [1460, 531] on span "Ver detalhes" at bounding box center [1463, 526] width 113 height 18
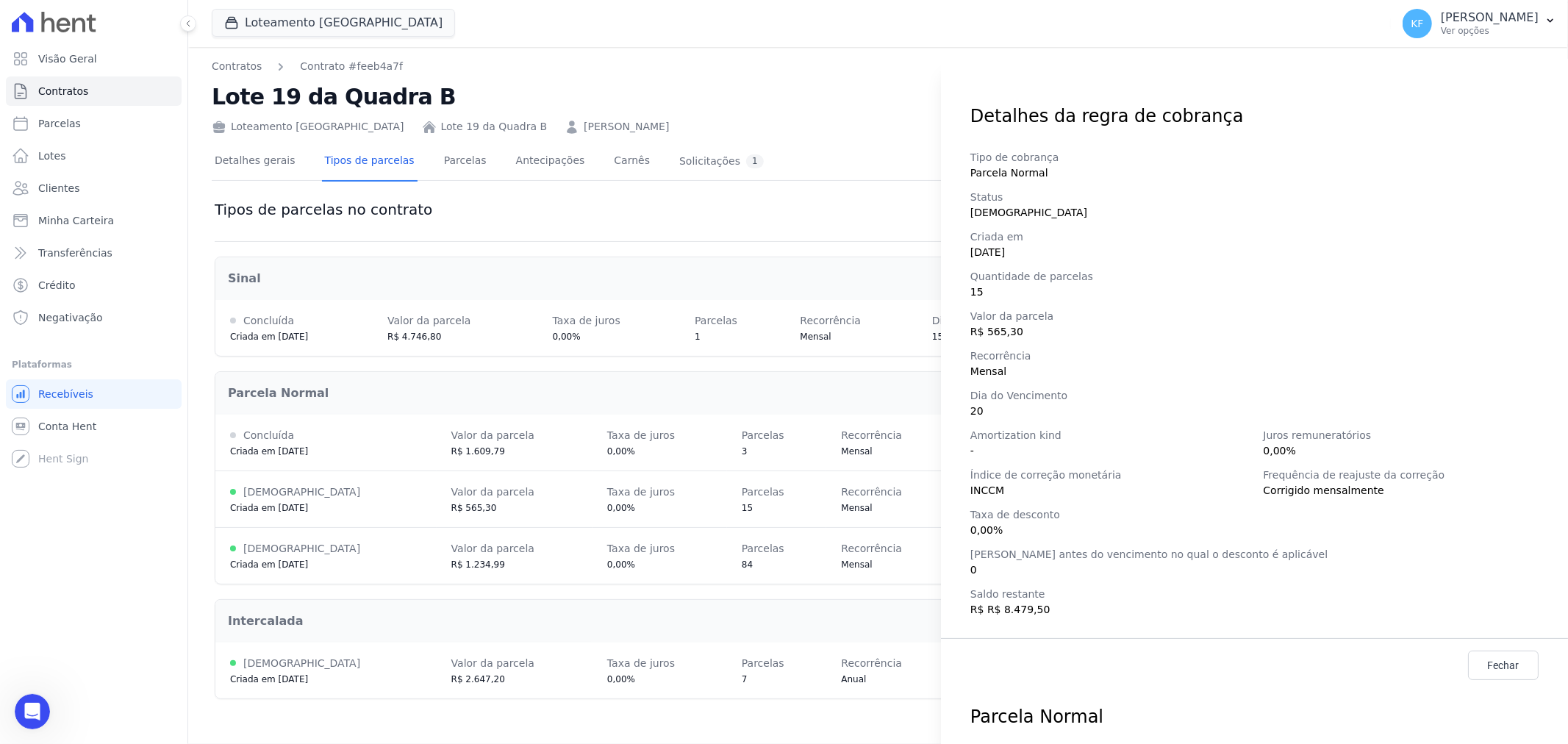
click at [858, 107] on div "Detalhes da regra de cobrança Tipo de cobrança Parcela Normal Status [DEMOGRAPH…" at bounding box center [784, 372] width 1568 height 744
click at [679, 164] on div "Detalhes da regra de cobrança Tipo de cobrança Parcela Normal Status [DEMOGRAPH…" at bounding box center [784, 372] width 1568 height 744
click at [1474, 675] on link "Fechar" at bounding box center [1503, 666] width 71 height 30
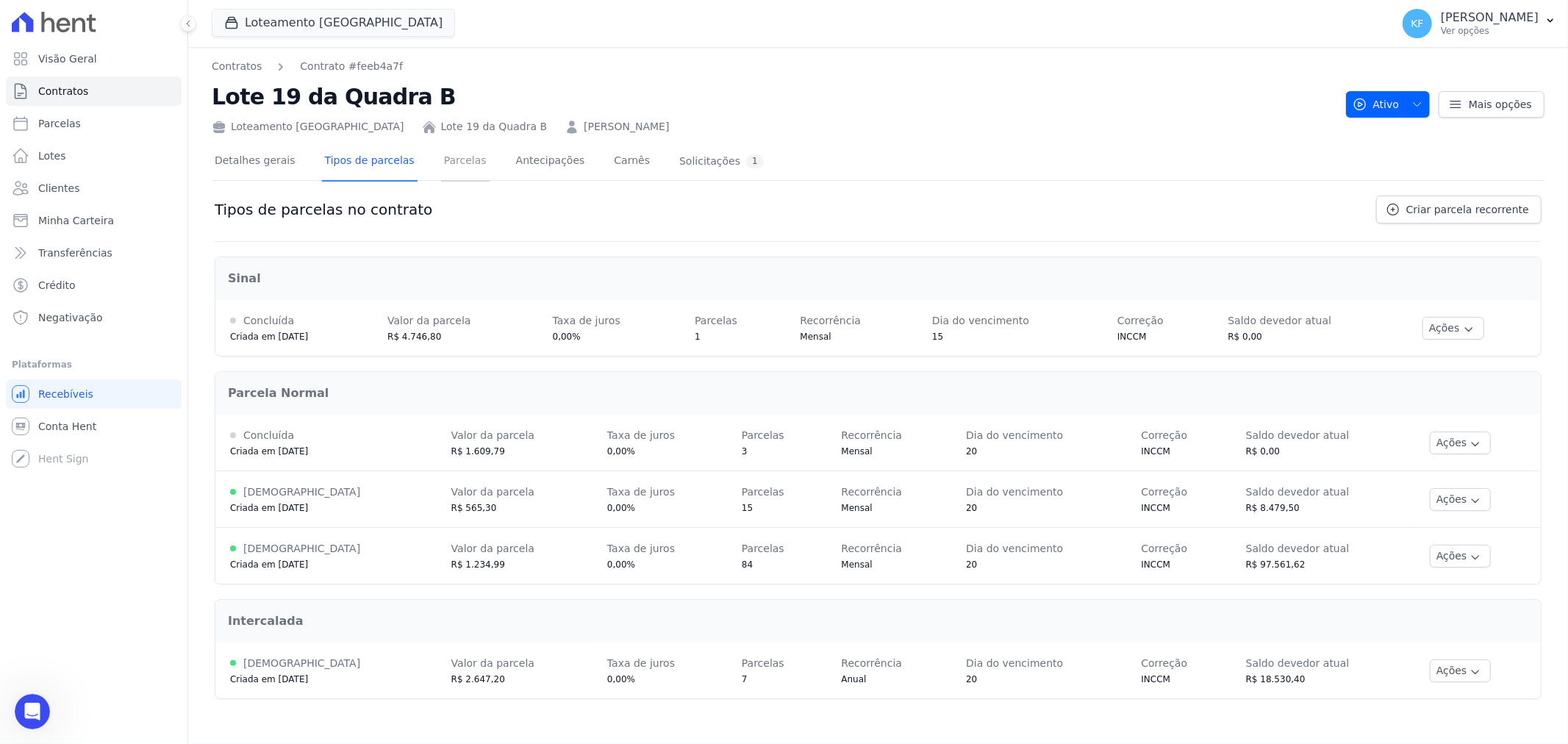
click at [460, 165] on link "Parcelas" at bounding box center [465, 162] width 49 height 39
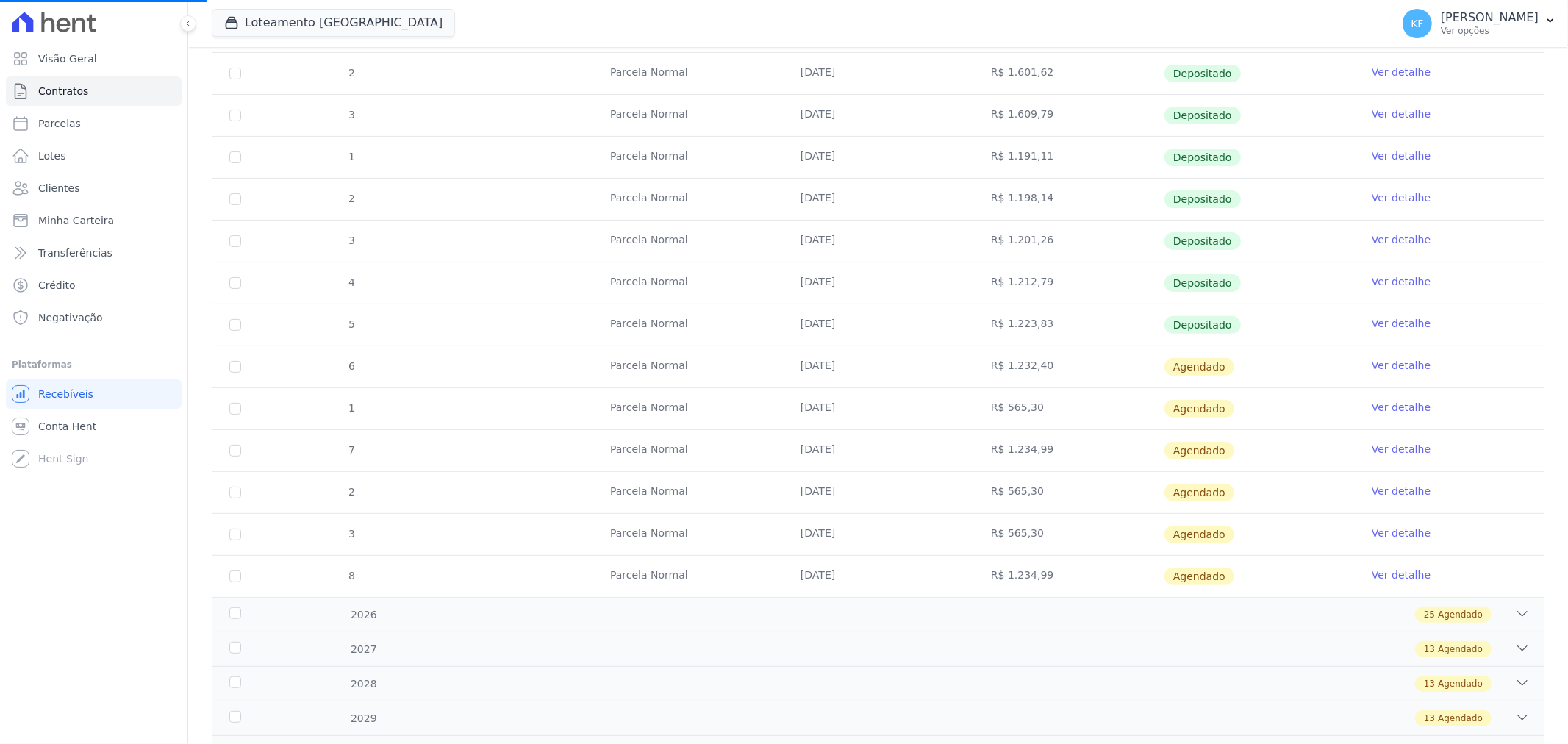
scroll to position [481, 0]
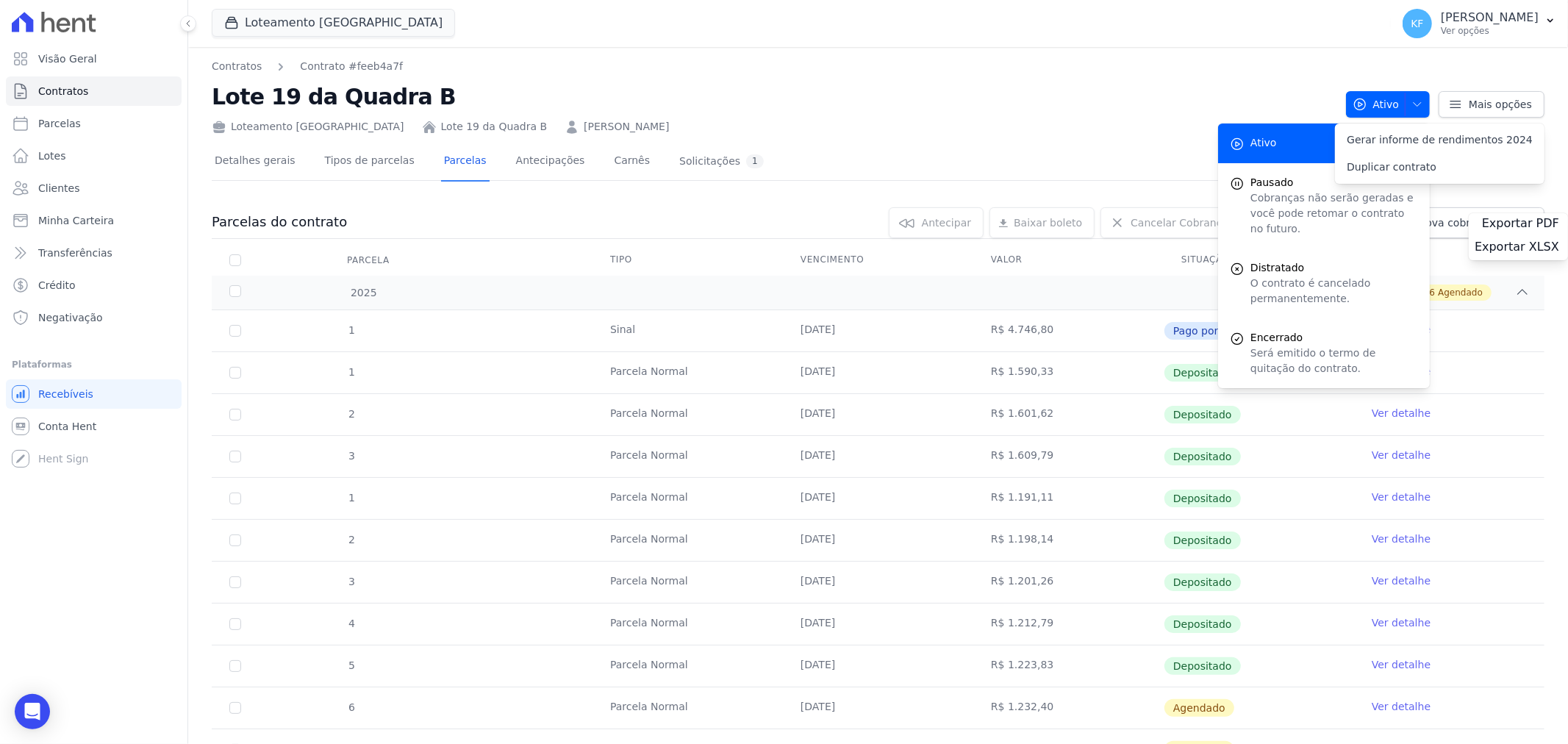
click at [749, 480] on td "Parcela Normal" at bounding box center [688, 499] width 191 height 41
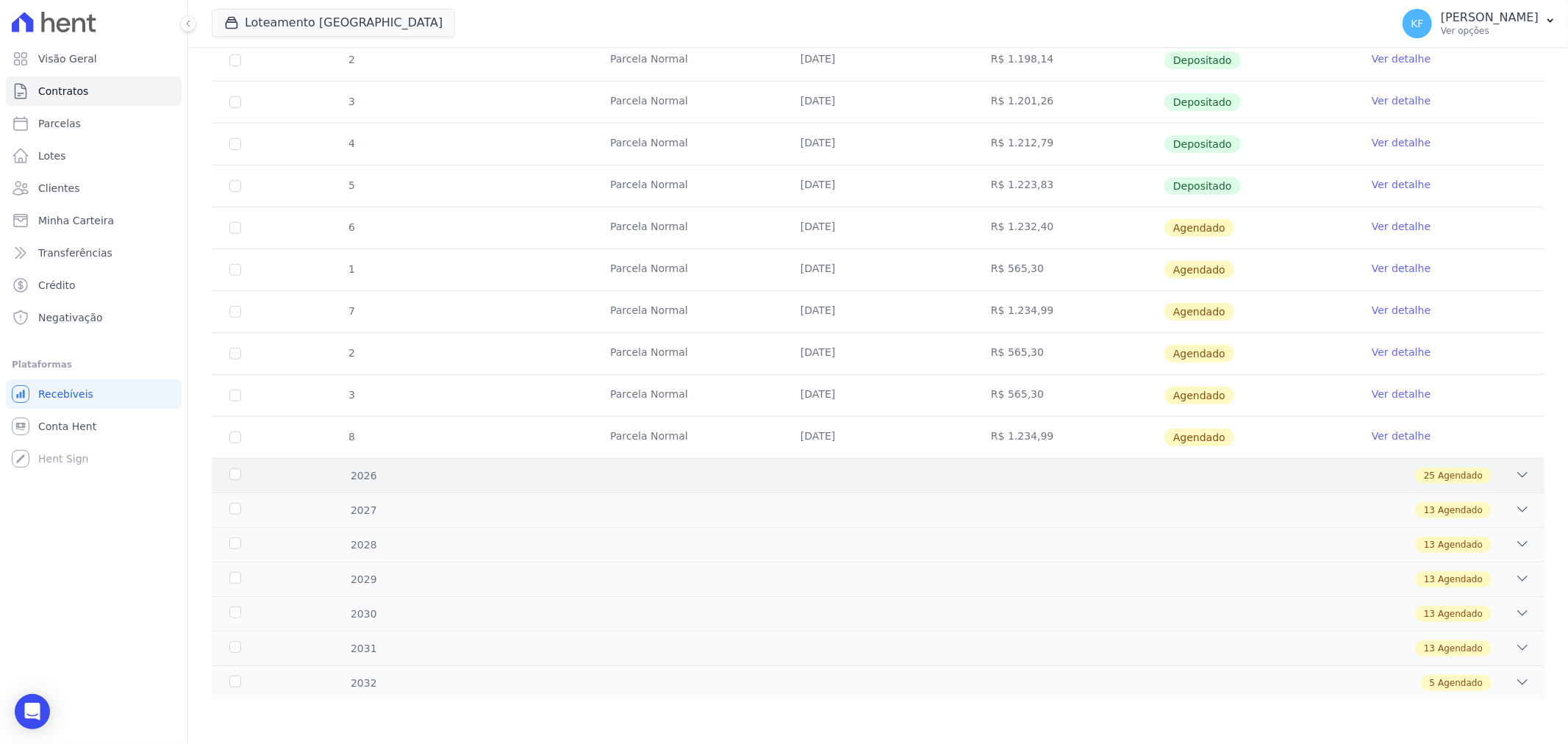
click at [738, 476] on div "25 Agendado" at bounding box center [944, 476] width 1173 height 16
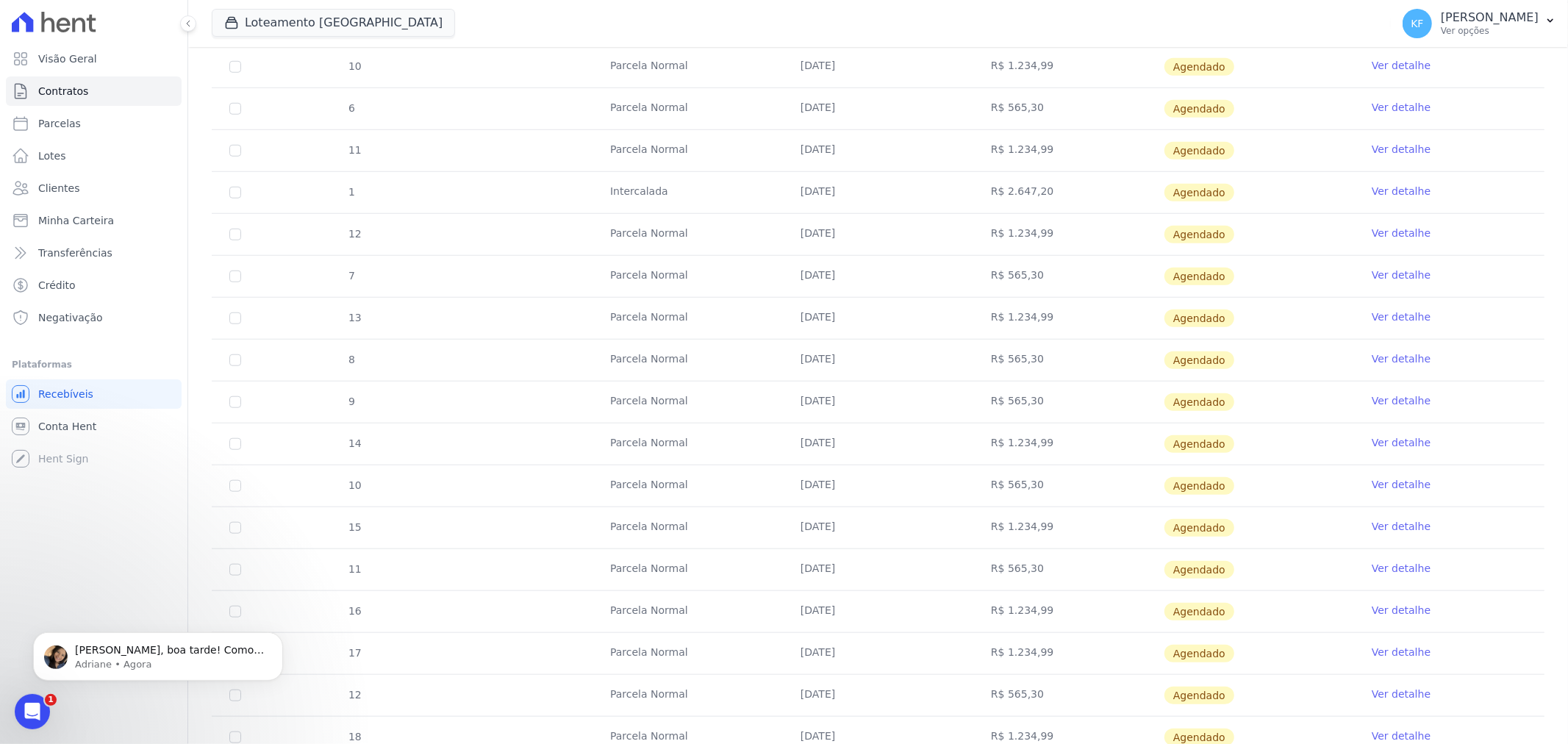
scroll to position [0, 0]
click at [177, 654] on span "[PERSON_NAME], boa tarde! Como vai? [PERSON_NAME]. Irei alterar a data de venci…" at bounding box center [169, 664] width 189 height 41
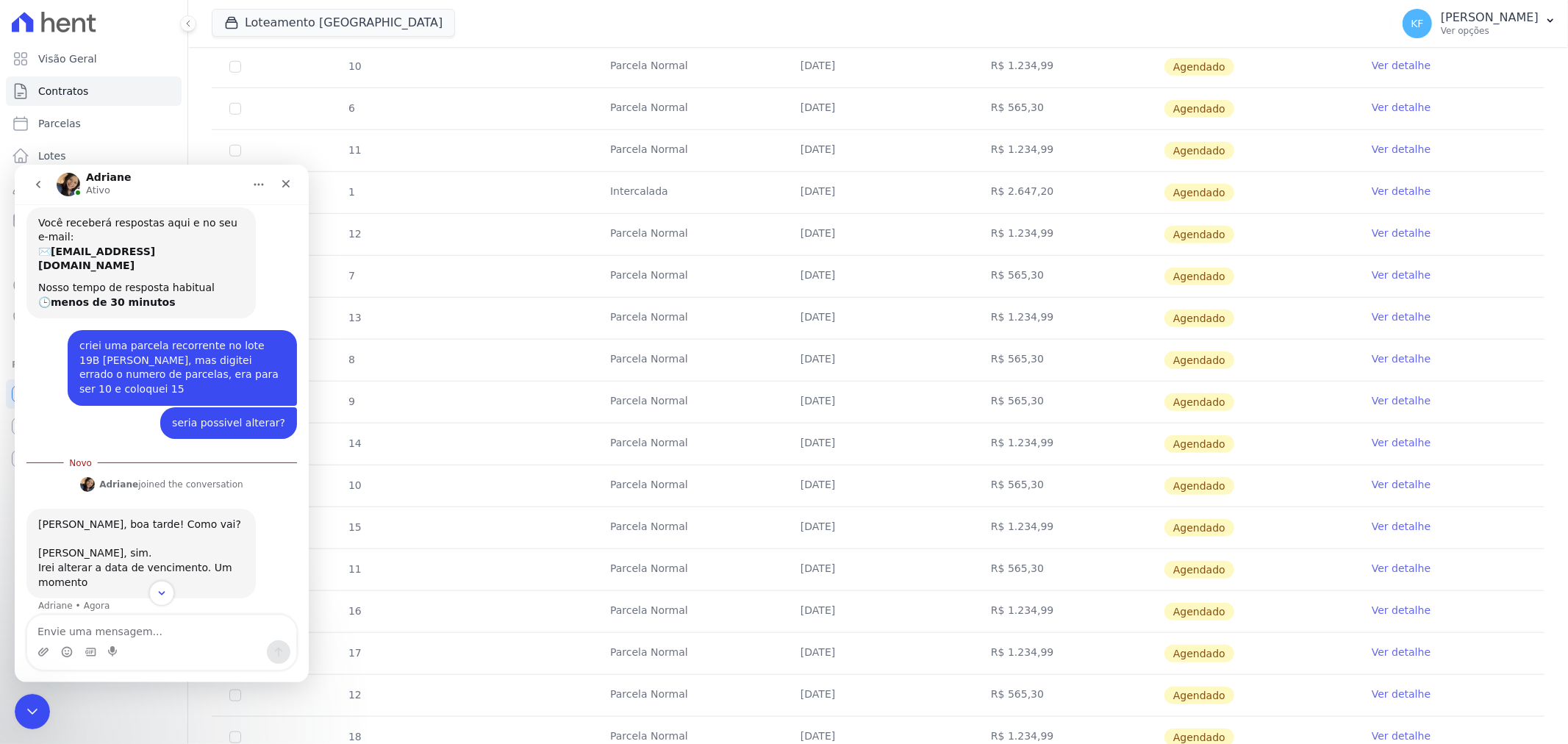
scroll to position [57, 0]
click at [204, 623] on textarea "Envie uma mensagem..." at bounding box center [161, 628] width 269 height 25
type textarea "n"
type textarea "oi mas nao seria a data de vcto"
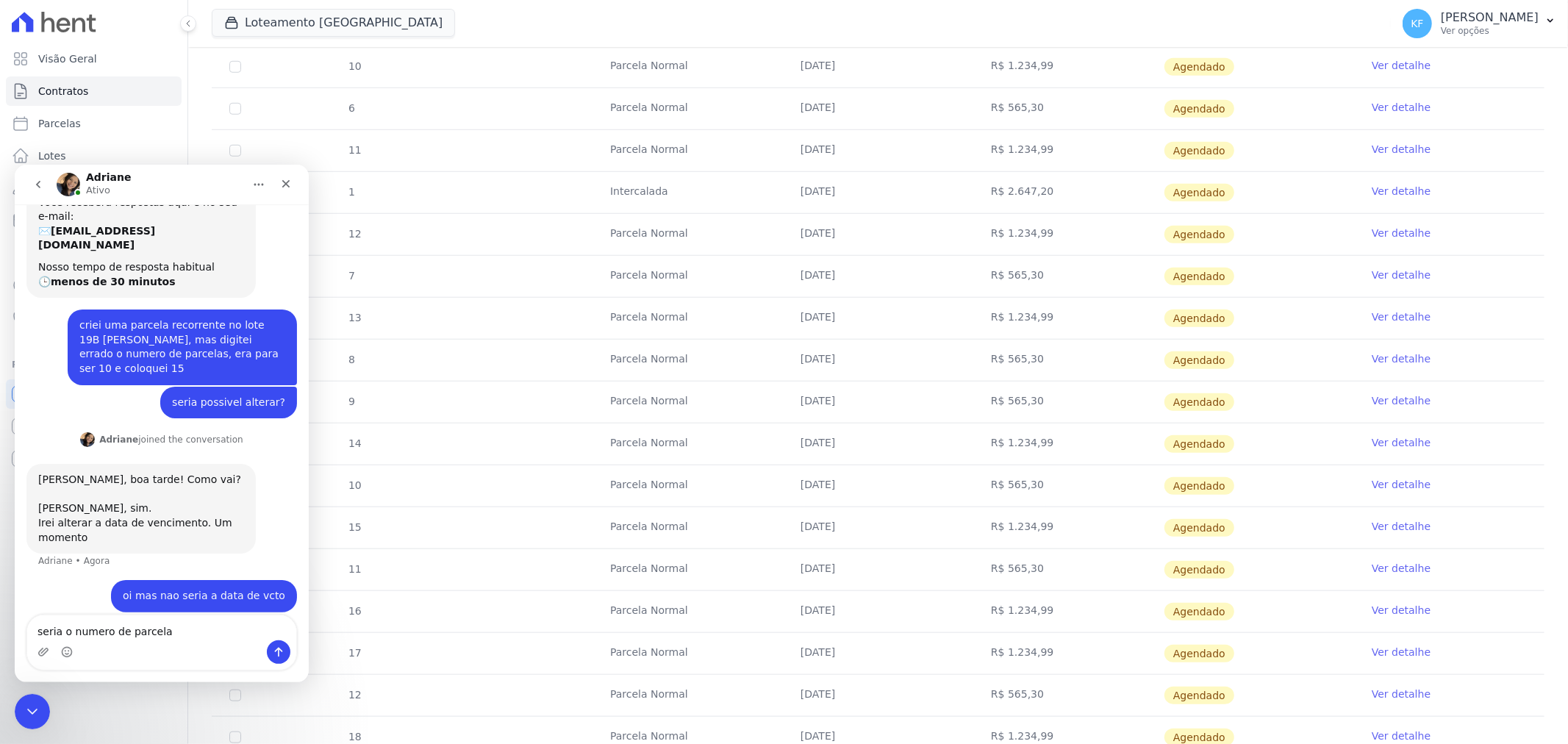
type textarea "seria o numero de parcelas"
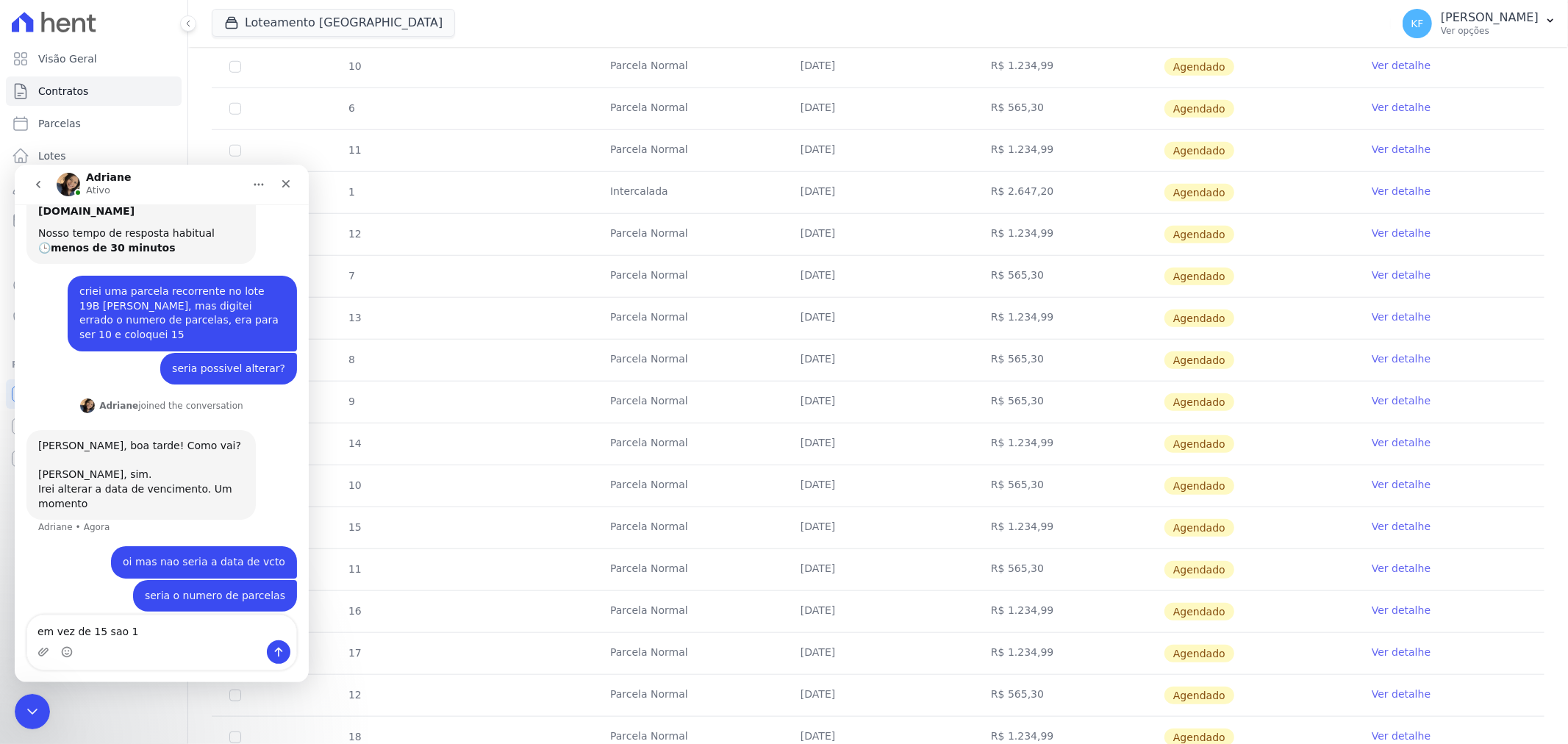
type textarea "em vez de 15 sao 10"
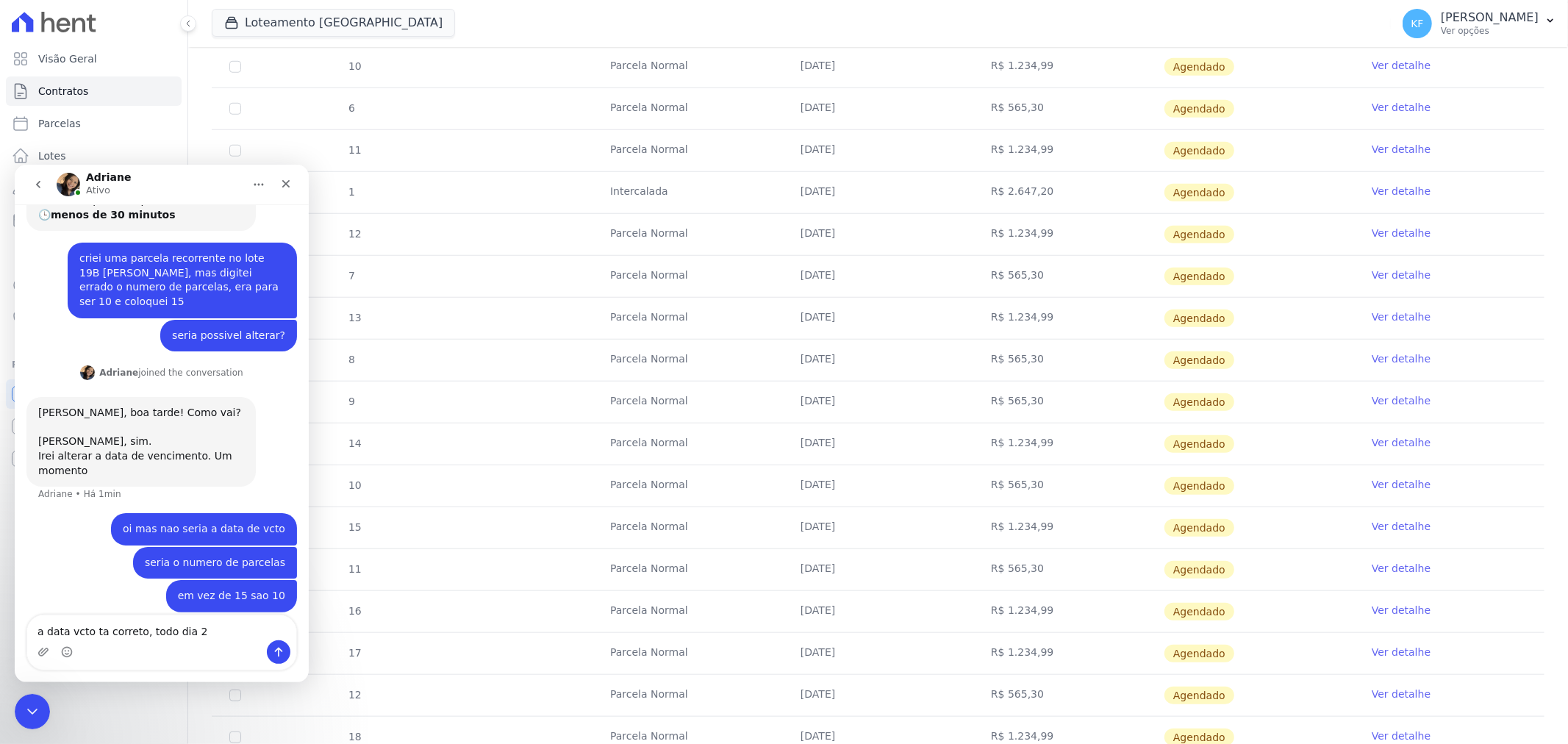
type textarea "a data vcto ta correto, todo dia 20"
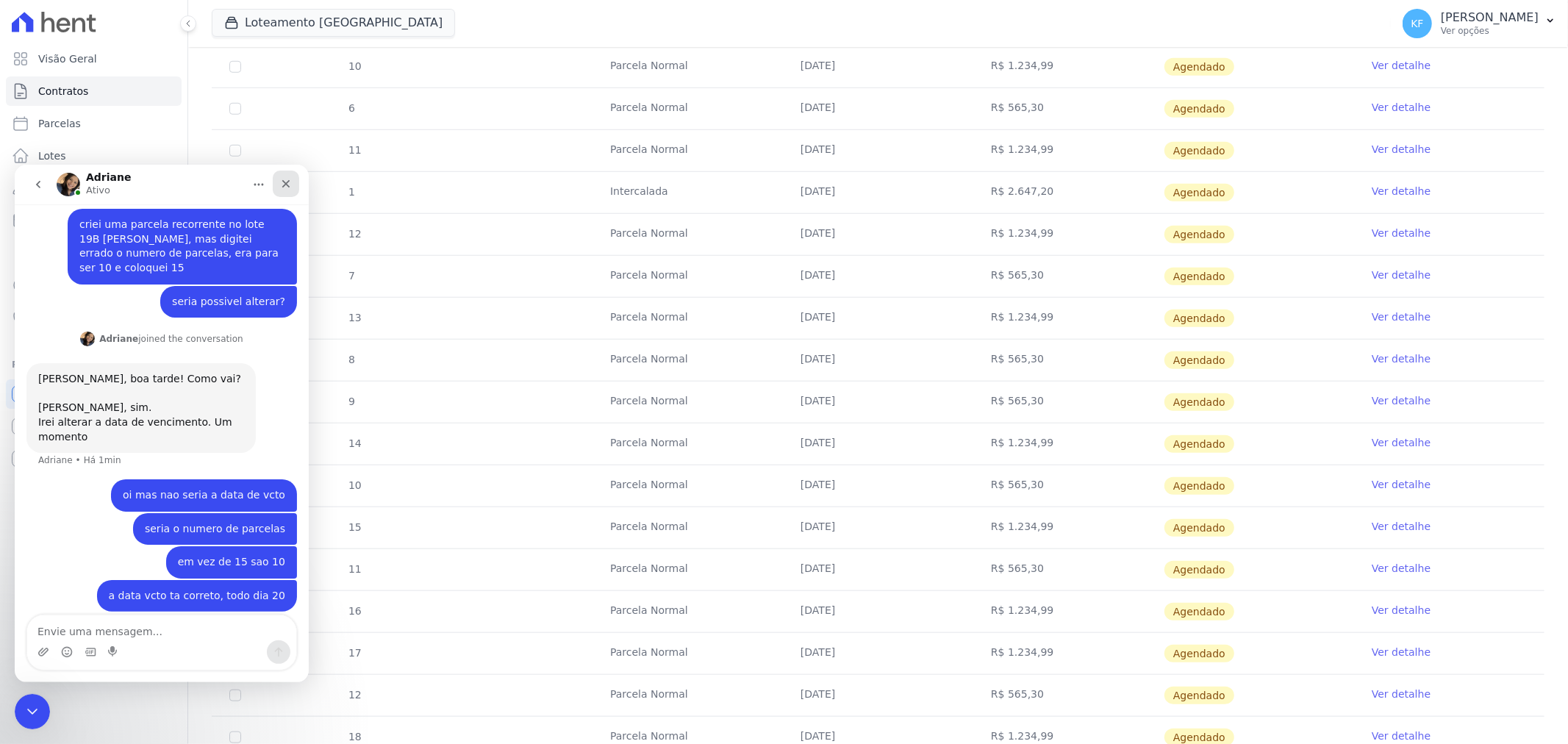
click at [282, 188] on icon "Fechar" at bounding box center [286, 183] width 12 height 12
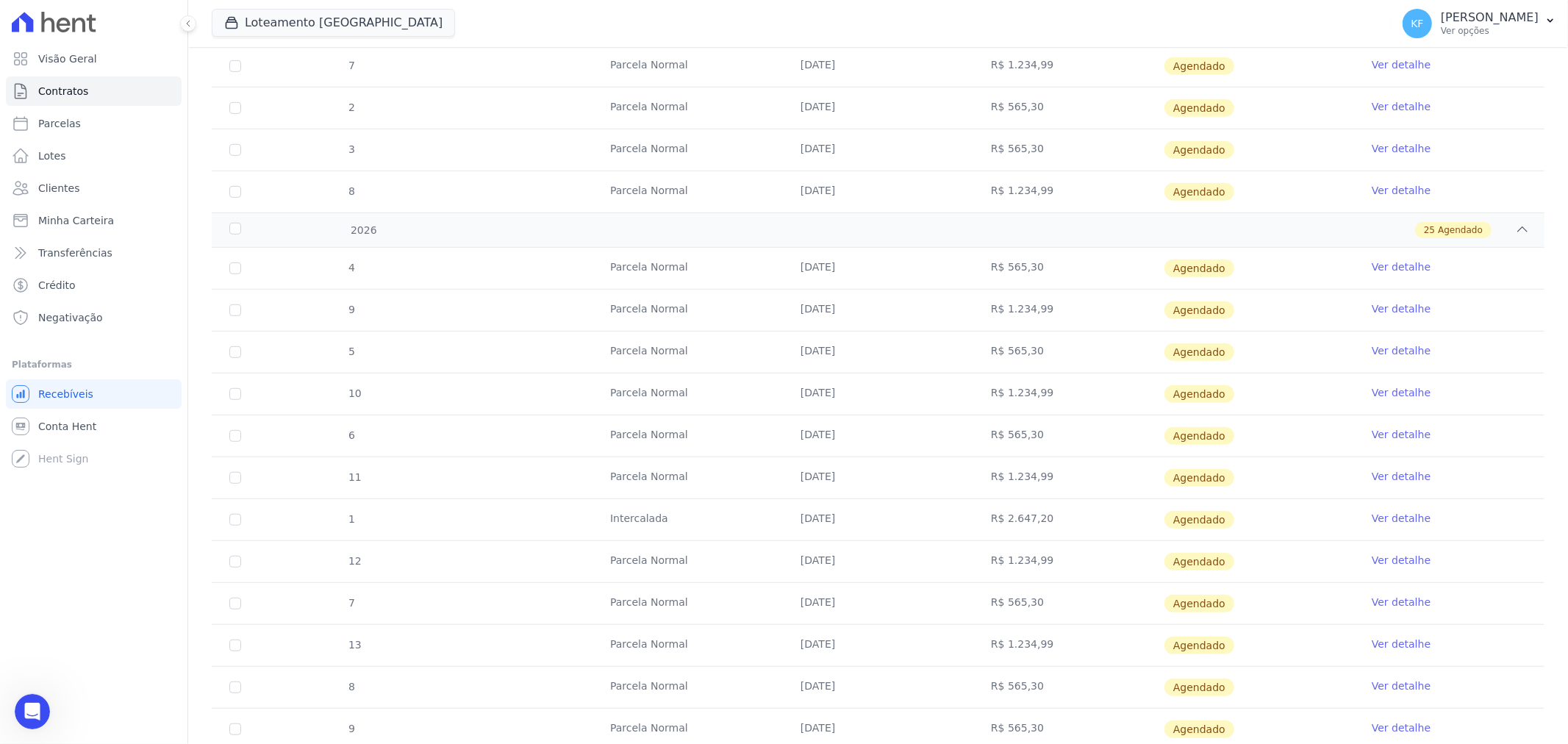
scroll to position [400, 0]
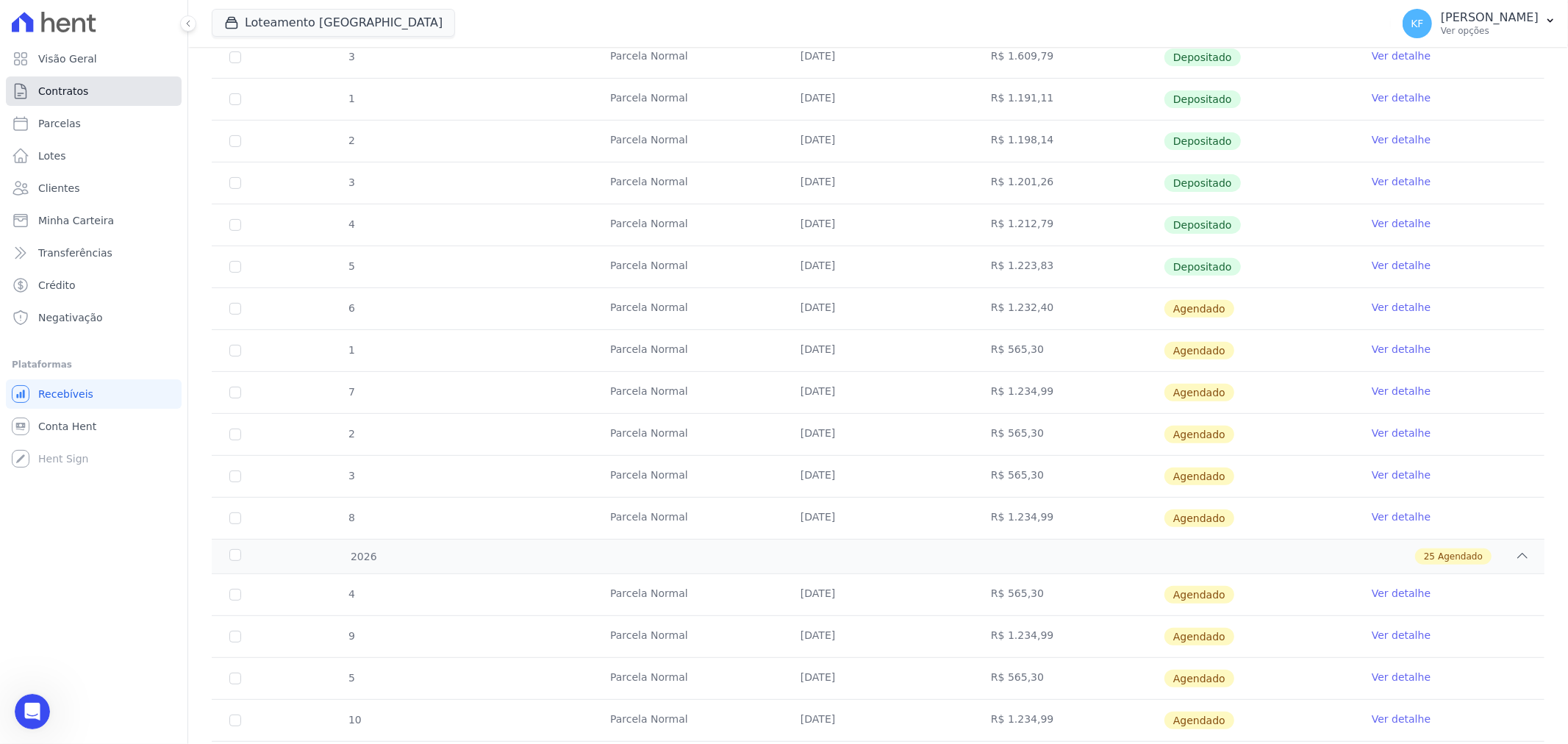
click at [64, 95] on span "Contratos" at bounding box center [62, 90] width 50 height 14
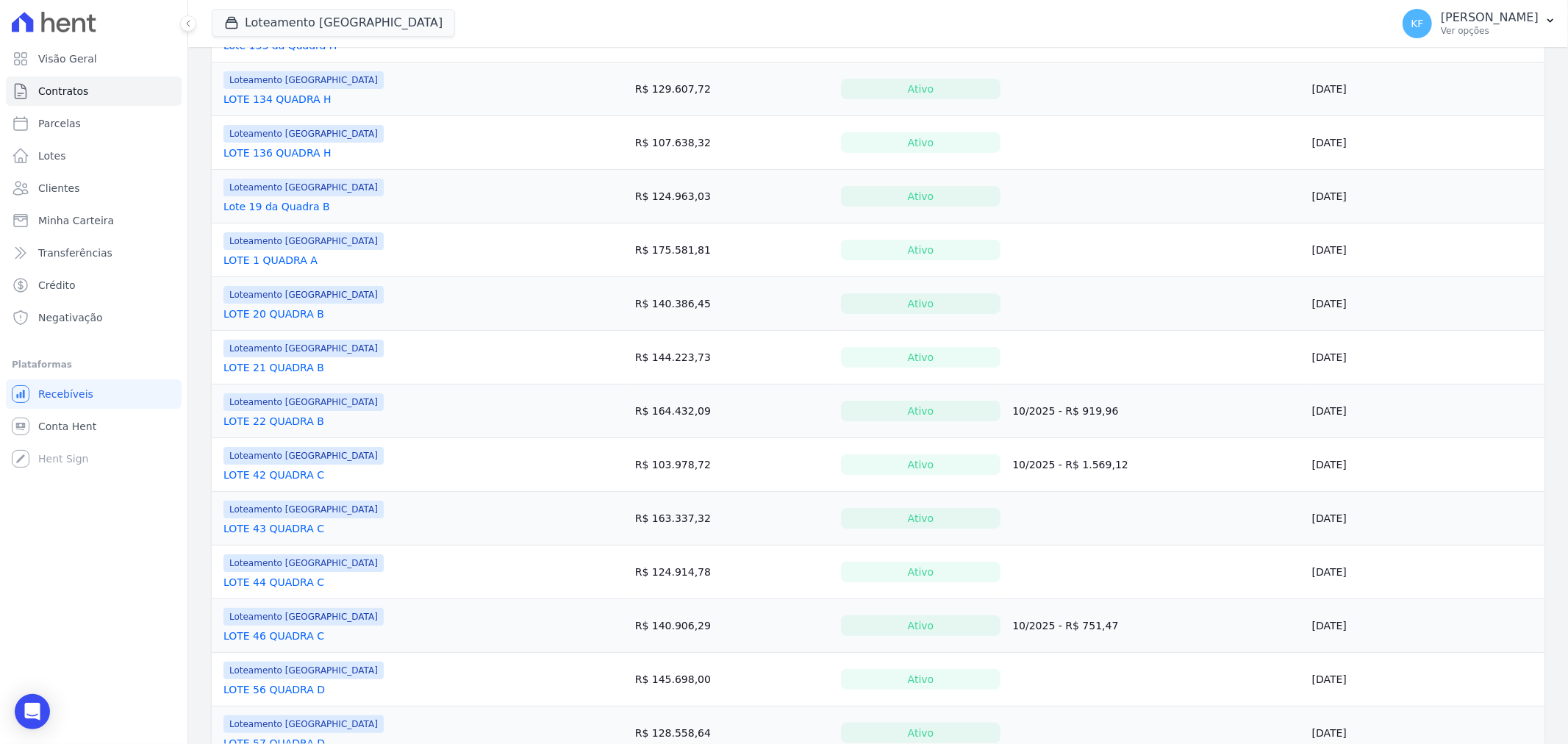
scroll to position [686, 0]
click at [260, 203] on link "Lote 19 da Quadra B" at bounding box center [277, 208] width 106 height 14
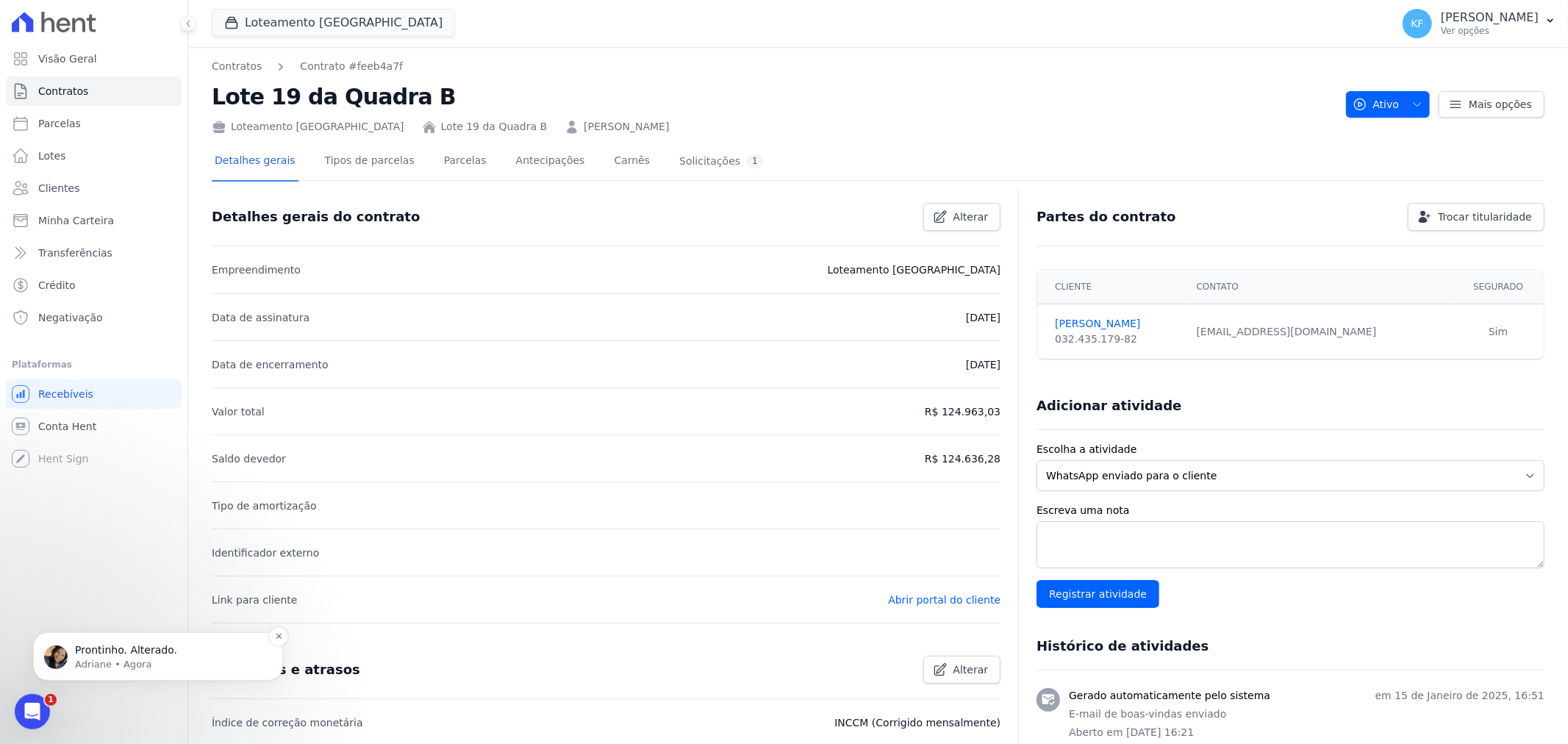
click at [109, 649] on span "Prontinho. Alterado." at bounding box center [126, 650] width 102 height 12
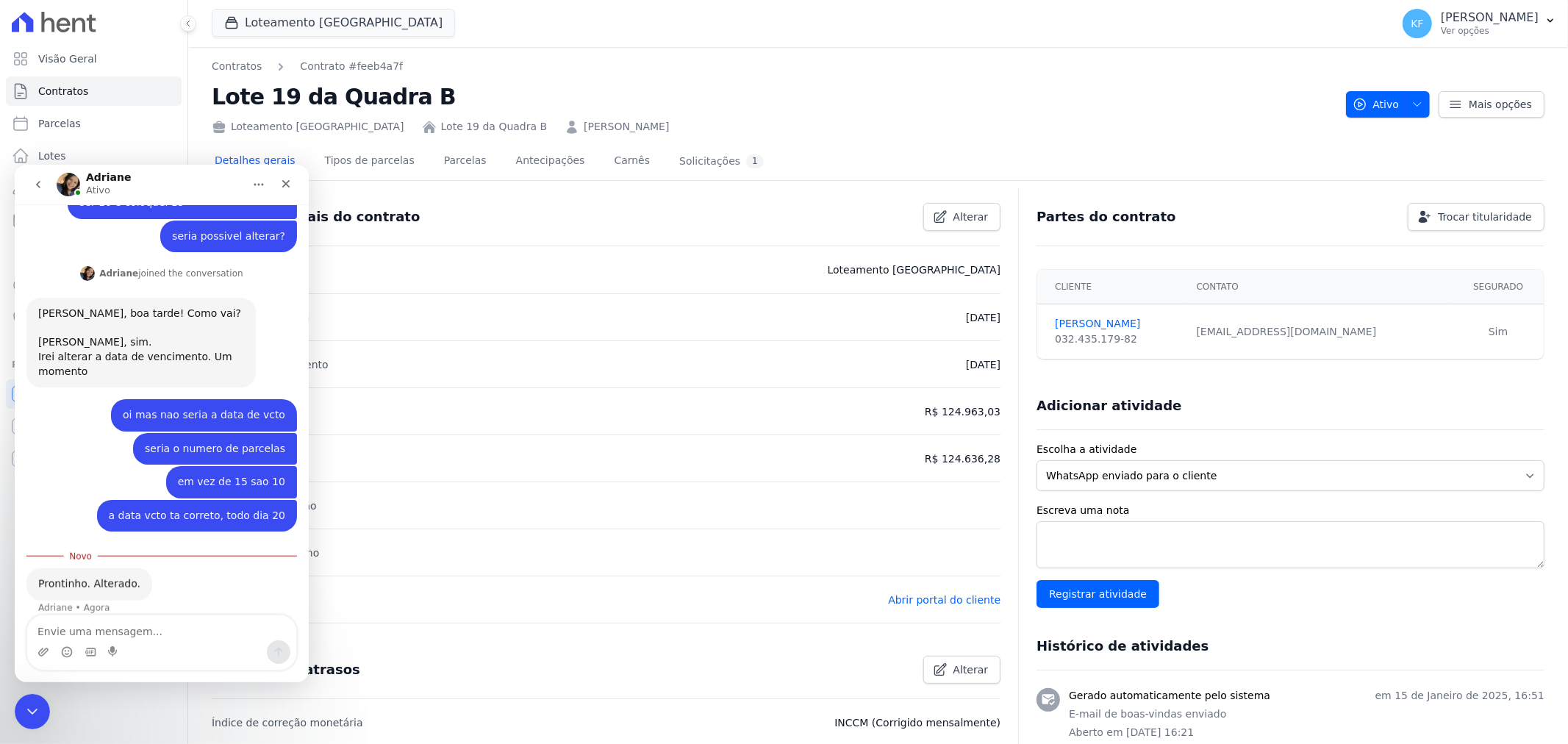
scroll to position [246, 0]
click at [284, 184] on icon "Fechar" at bounding box center [287, 184] width 8 height 8
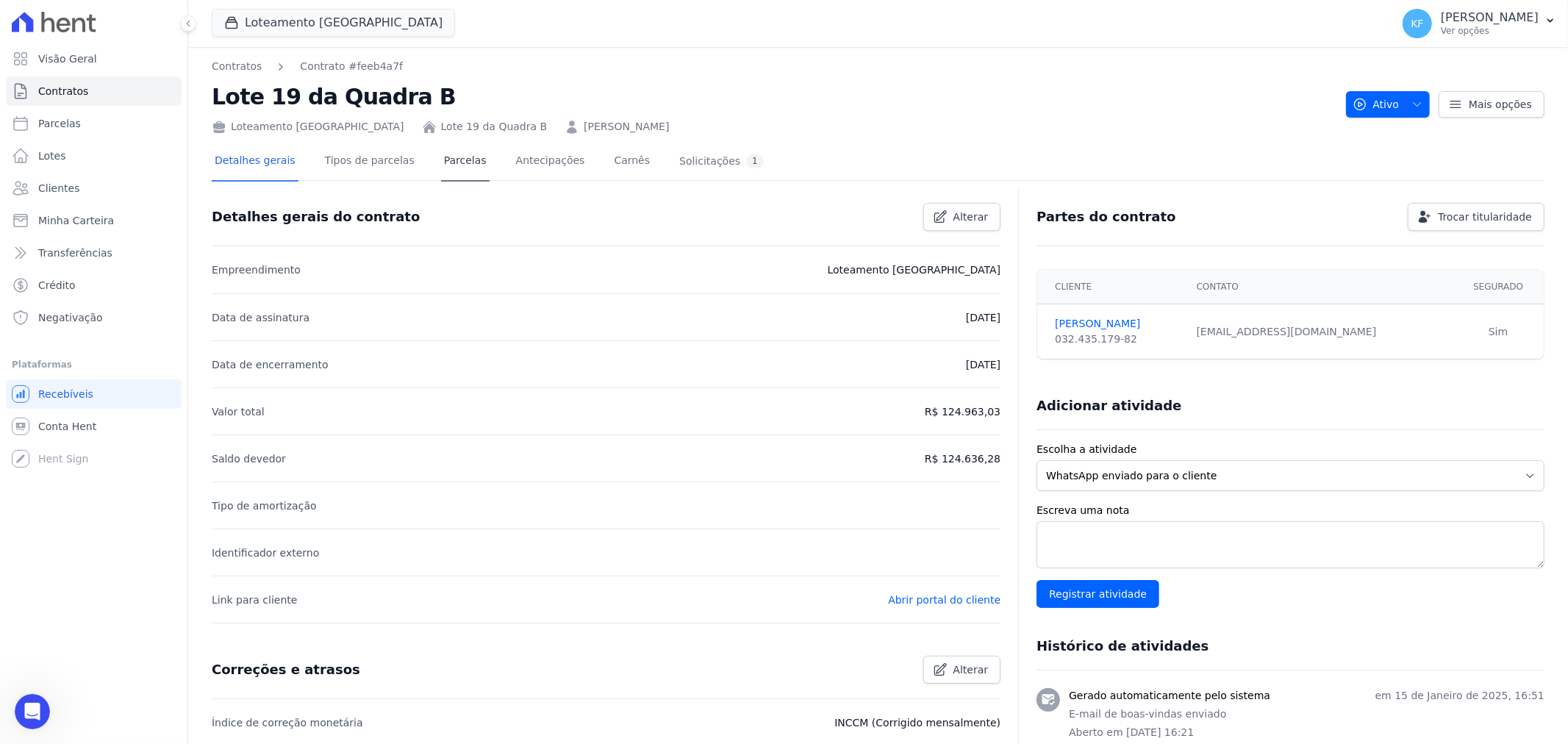
scroll to position [222, 0]
click at [441, 160] on link "Parcelas" at bounding box center [465, 162] width 49 height 39
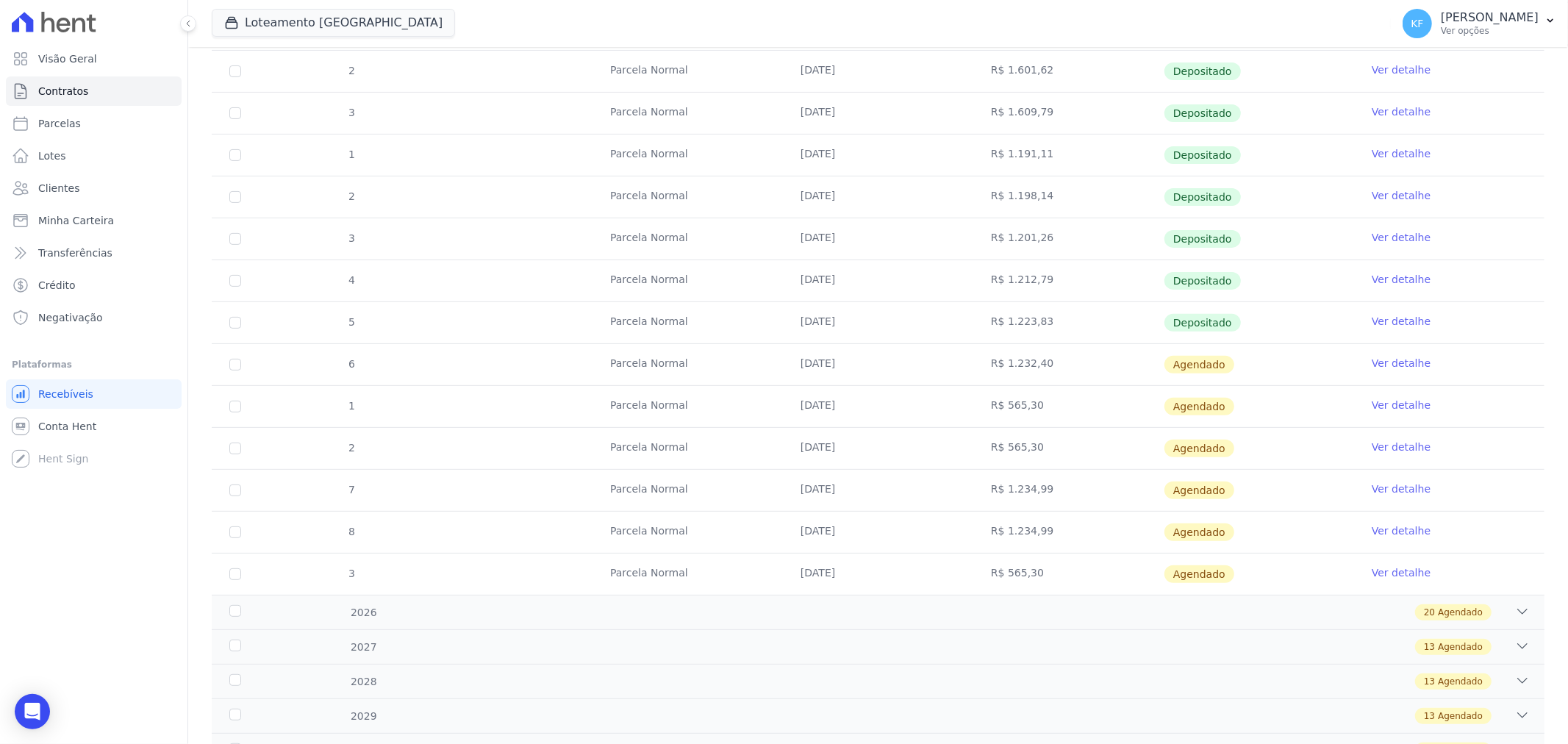
scroll to position [481, 0]
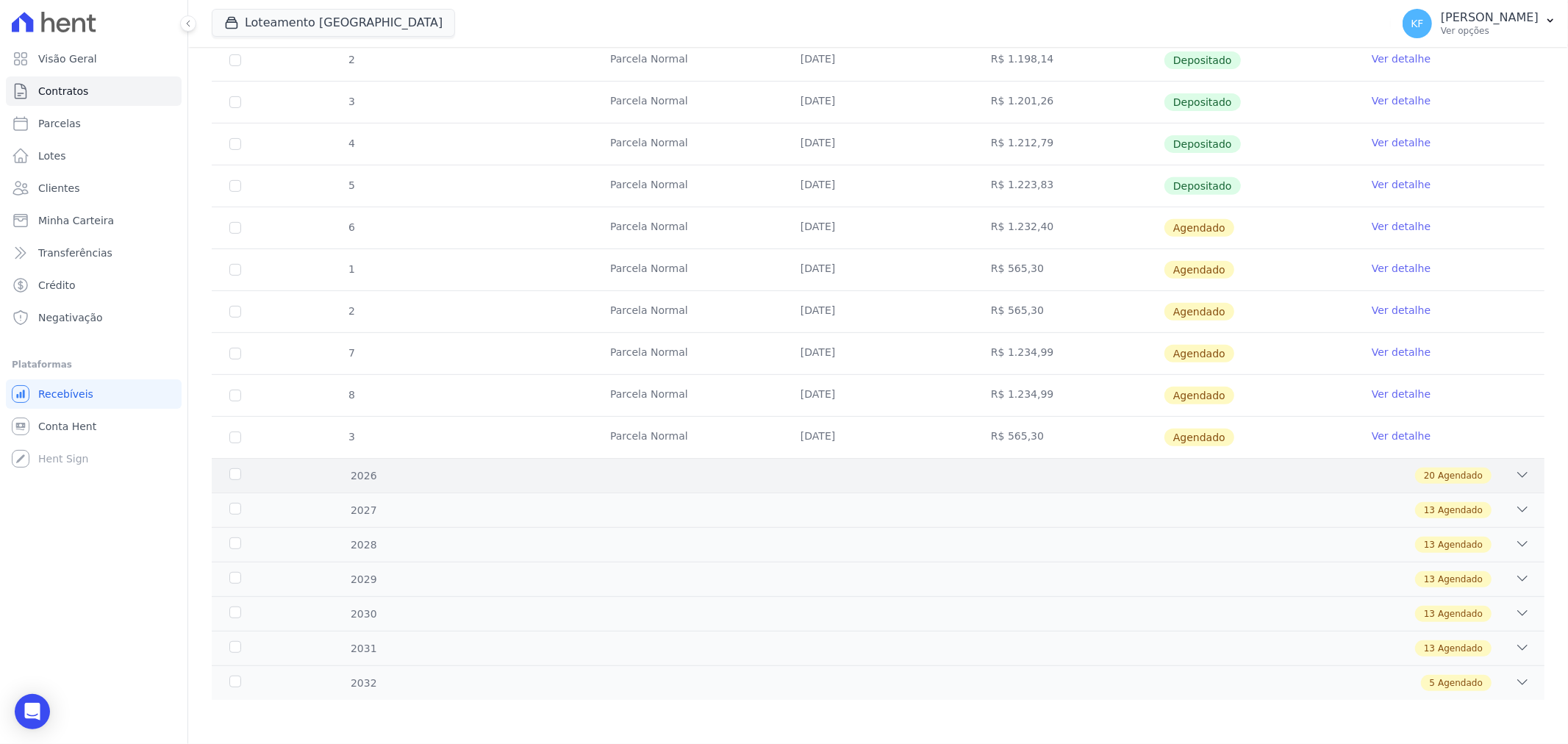
click at [601, 476] on div "20 Agendado" at bounding box center [944, 476] width 1173 height 16
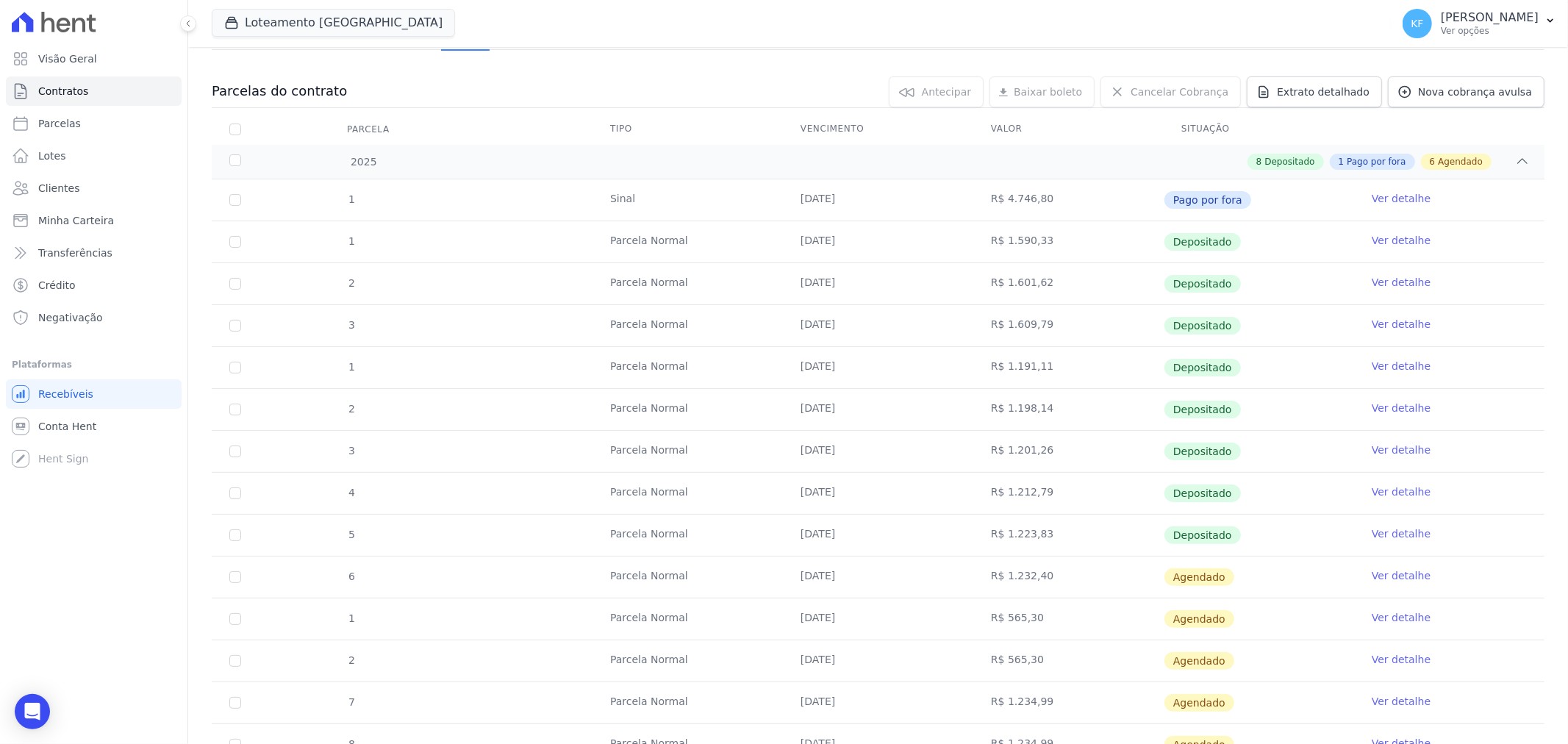
scroll to position [0, 0]
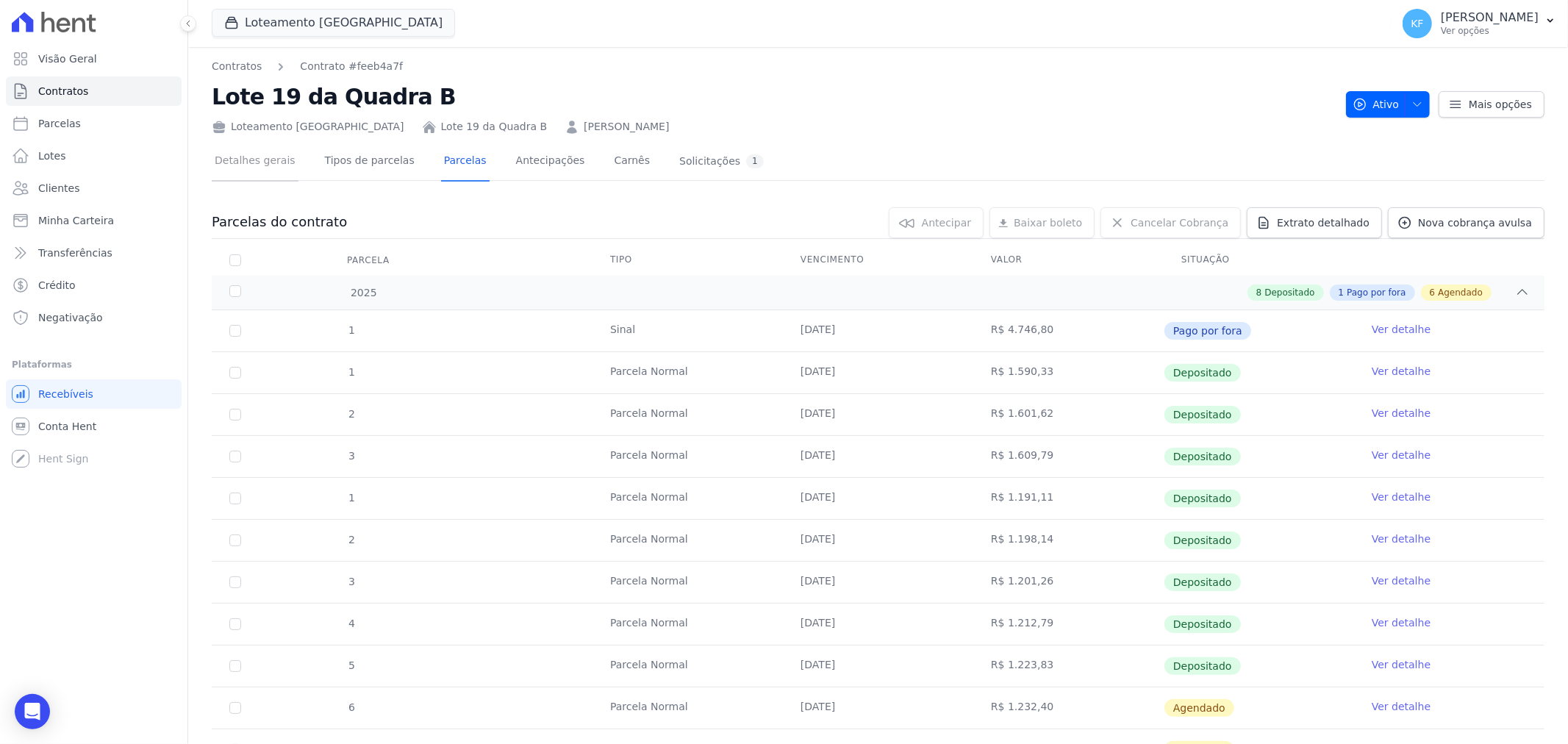
click at [260, 163] on link "Detalhes gerais" at bounding box center [255, 162] width 87 height 39
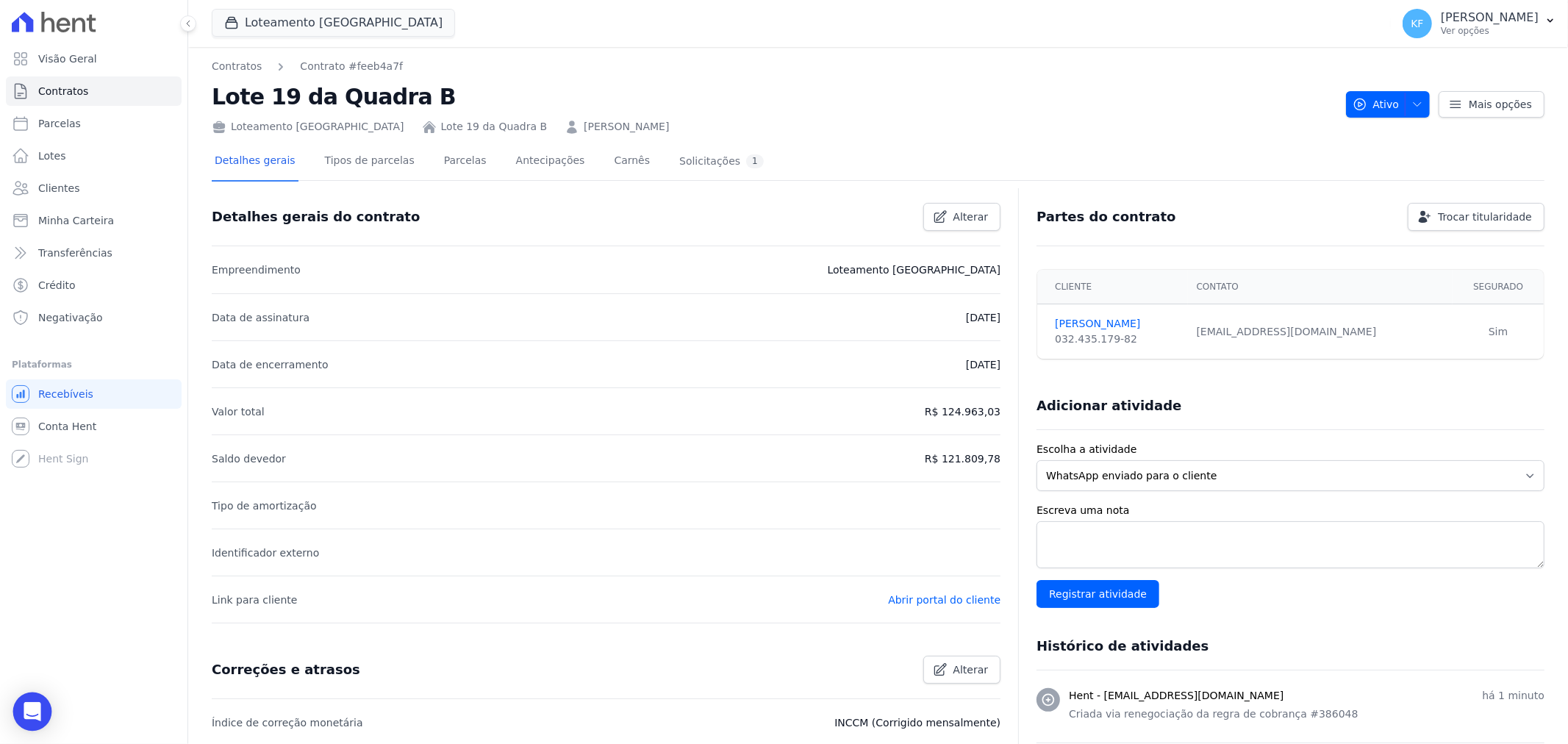
click at [39, 698] on div "Open Intercom Messenger" at bounding box center [33, 712] width 39 height 39
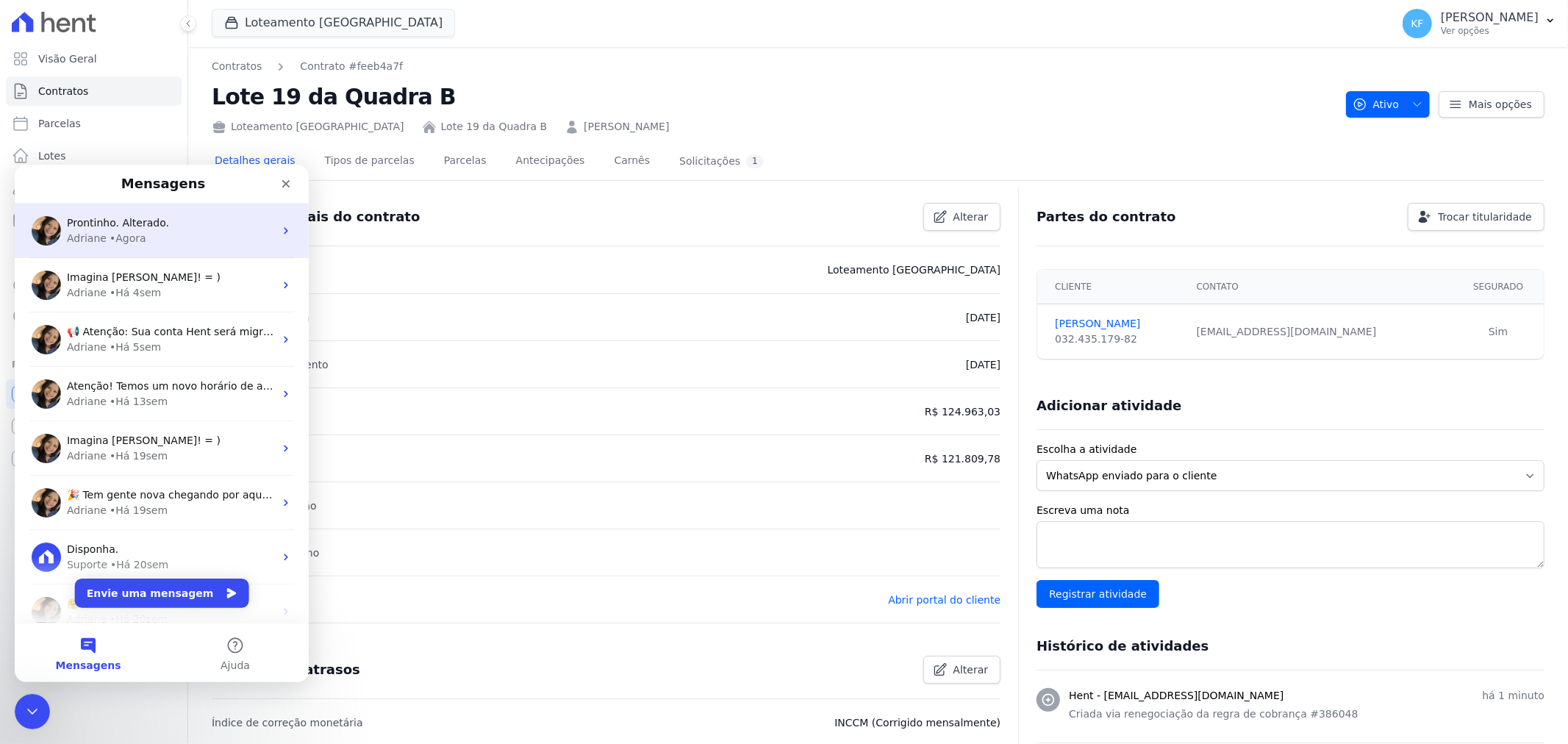
click at [115, 226] on span "Prontinho. Alterado." at bounding box center [117, 222] width 102 height 12
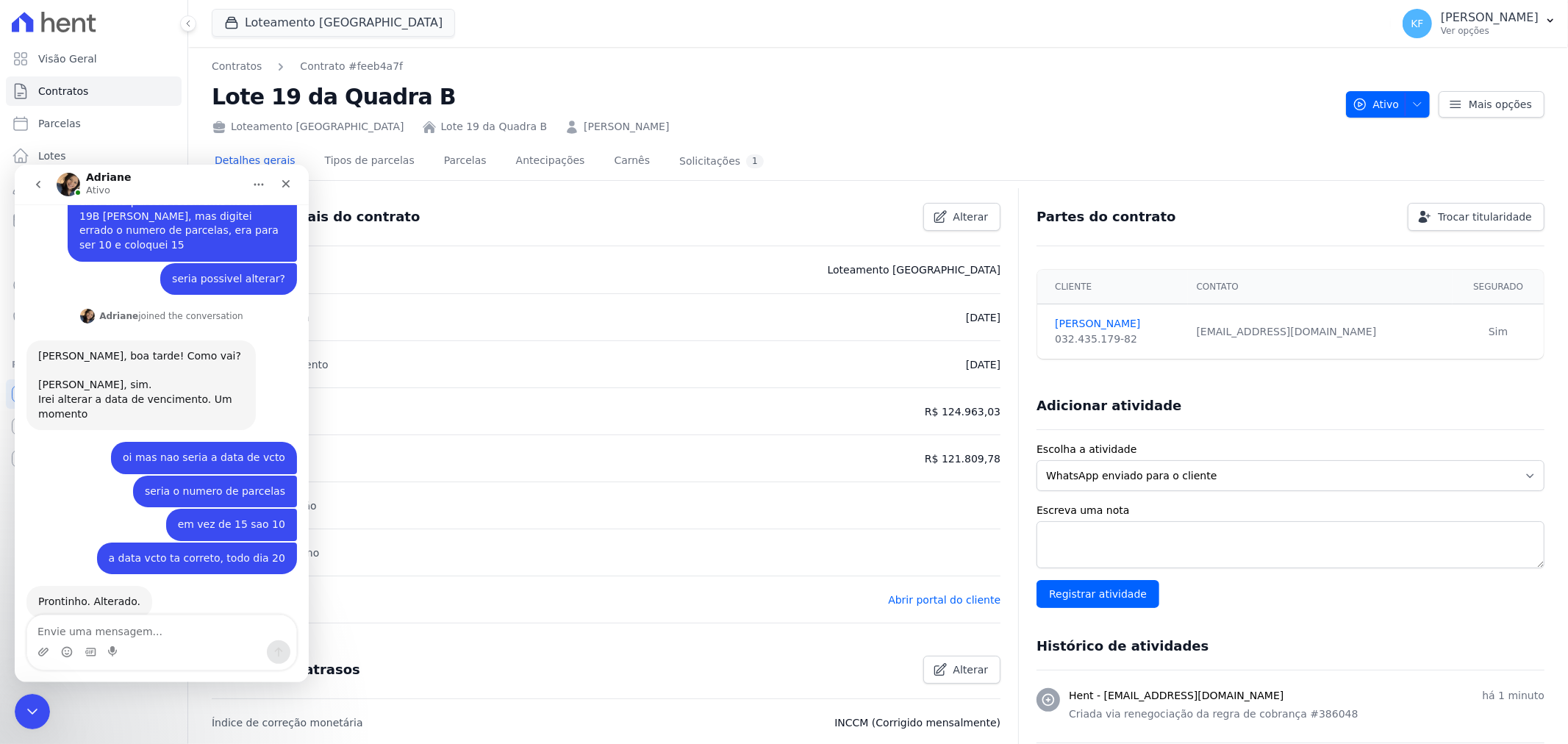
scroll to position [222, 0]
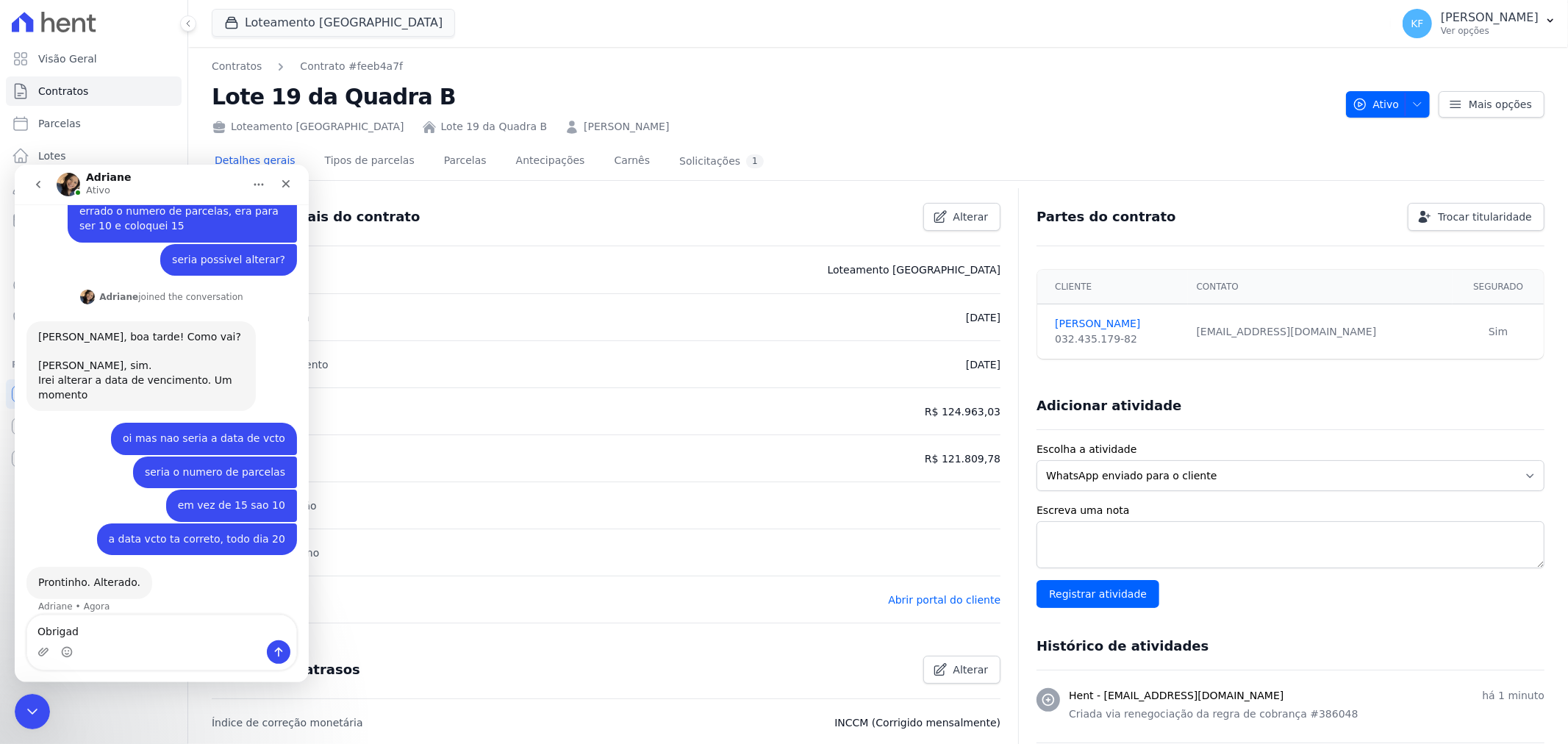
type textarea "Obrigada"
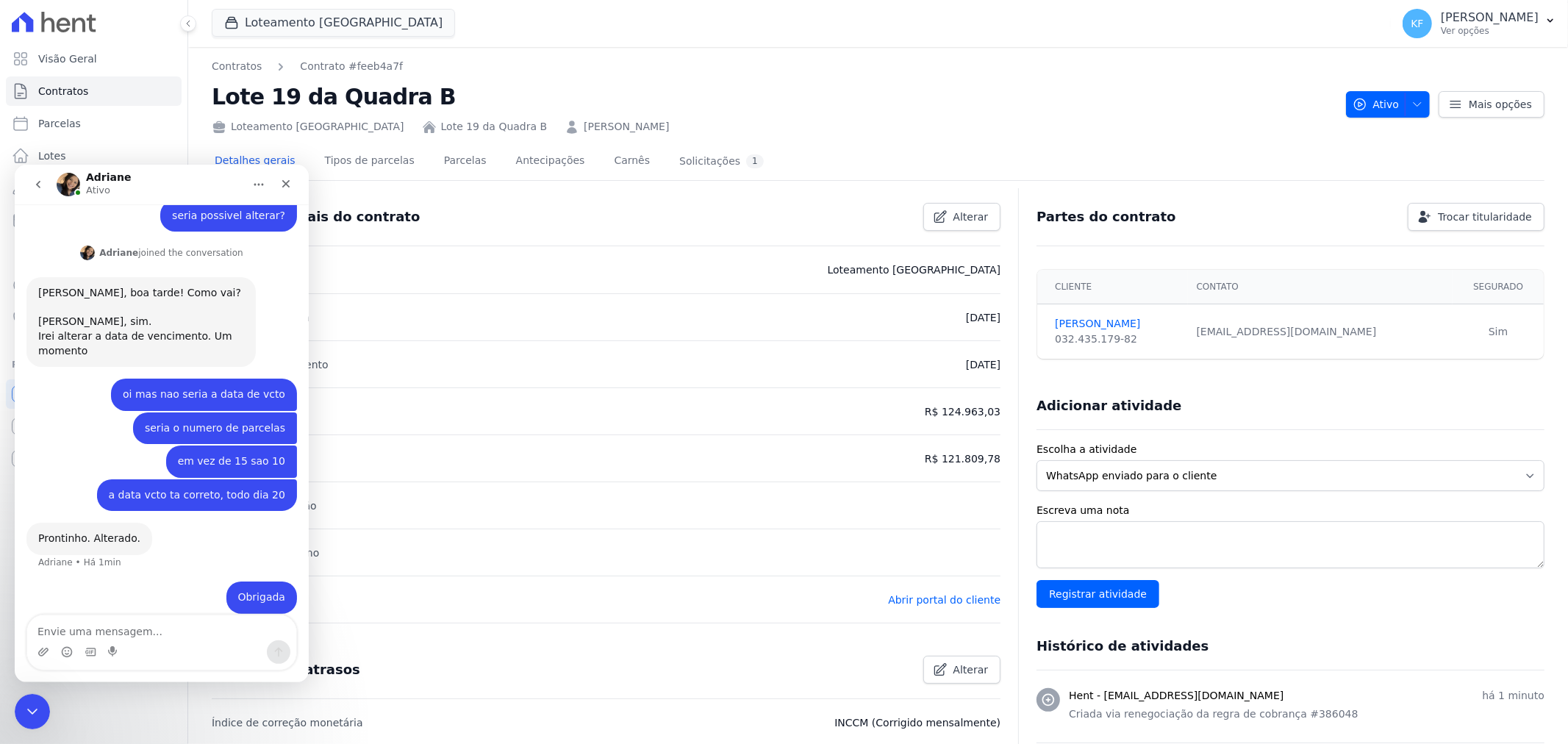
scroll to position [266, 0]
click at [290, 186] on icon "Fechar" at bounding box center [286, 183] width 12 height 12
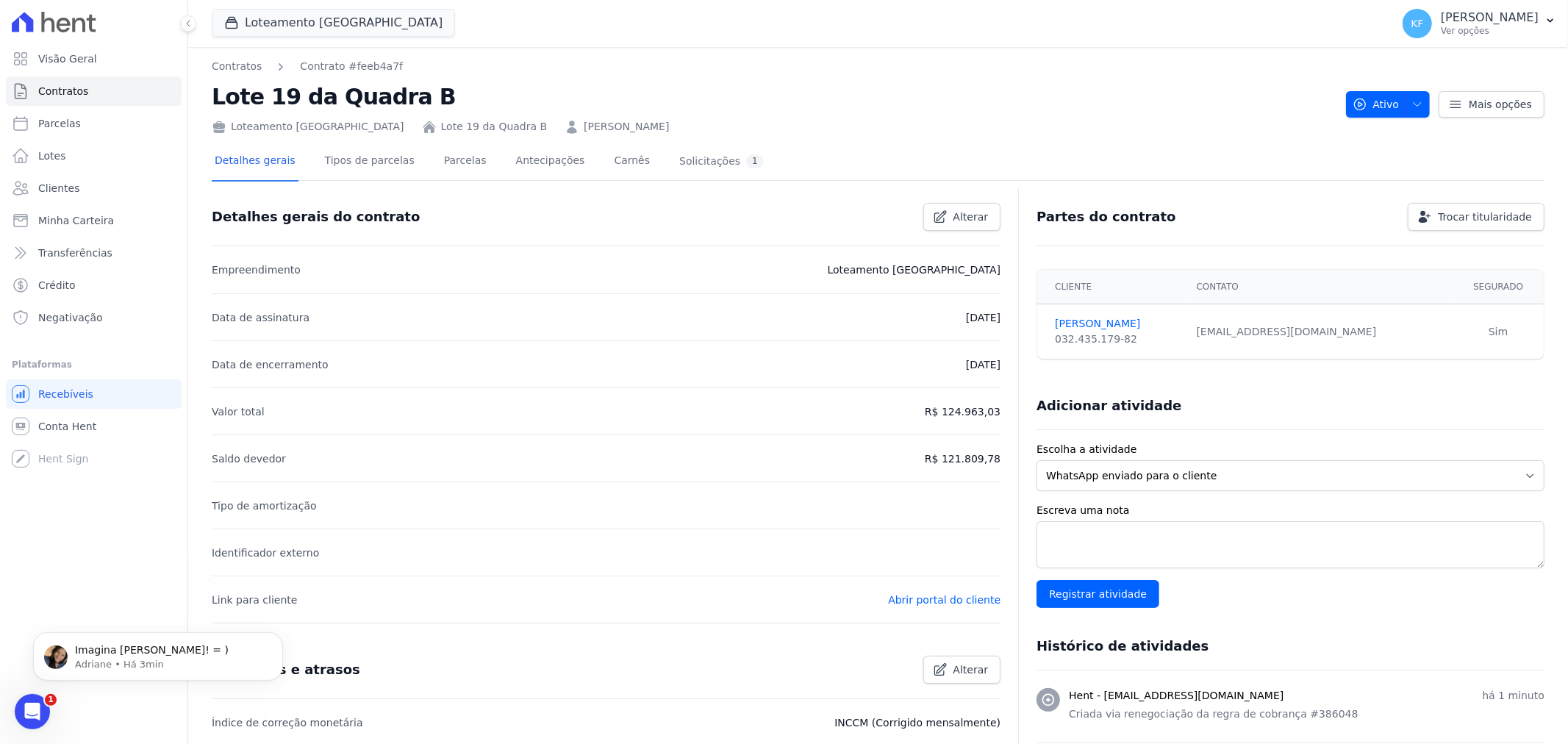
scroll to position [310, 0]
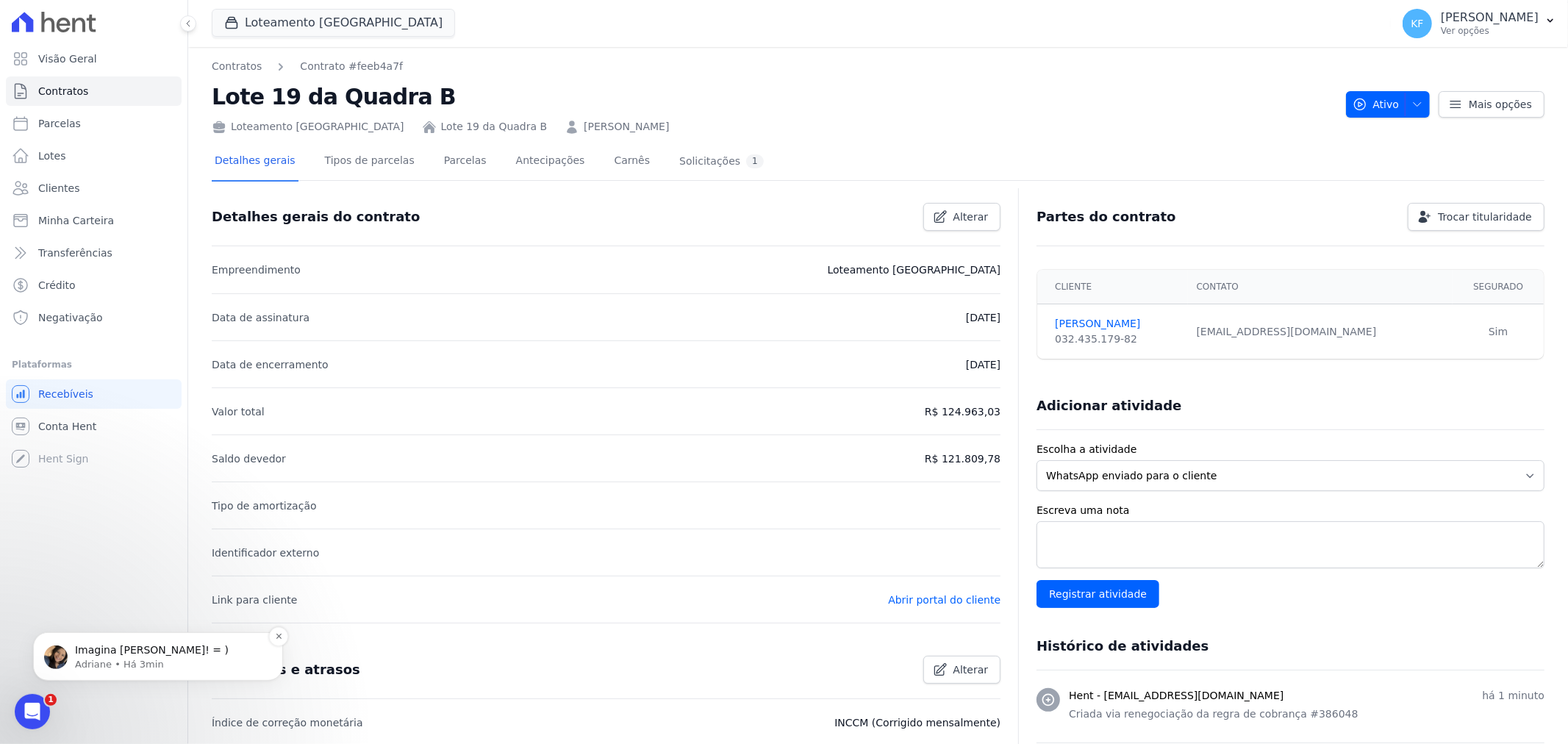
click at [96, 672] on div "Imagina [PERSON_NAME]! = ) Adriane • Há 3min" at bounding box center [158, 656] width 250 height 49
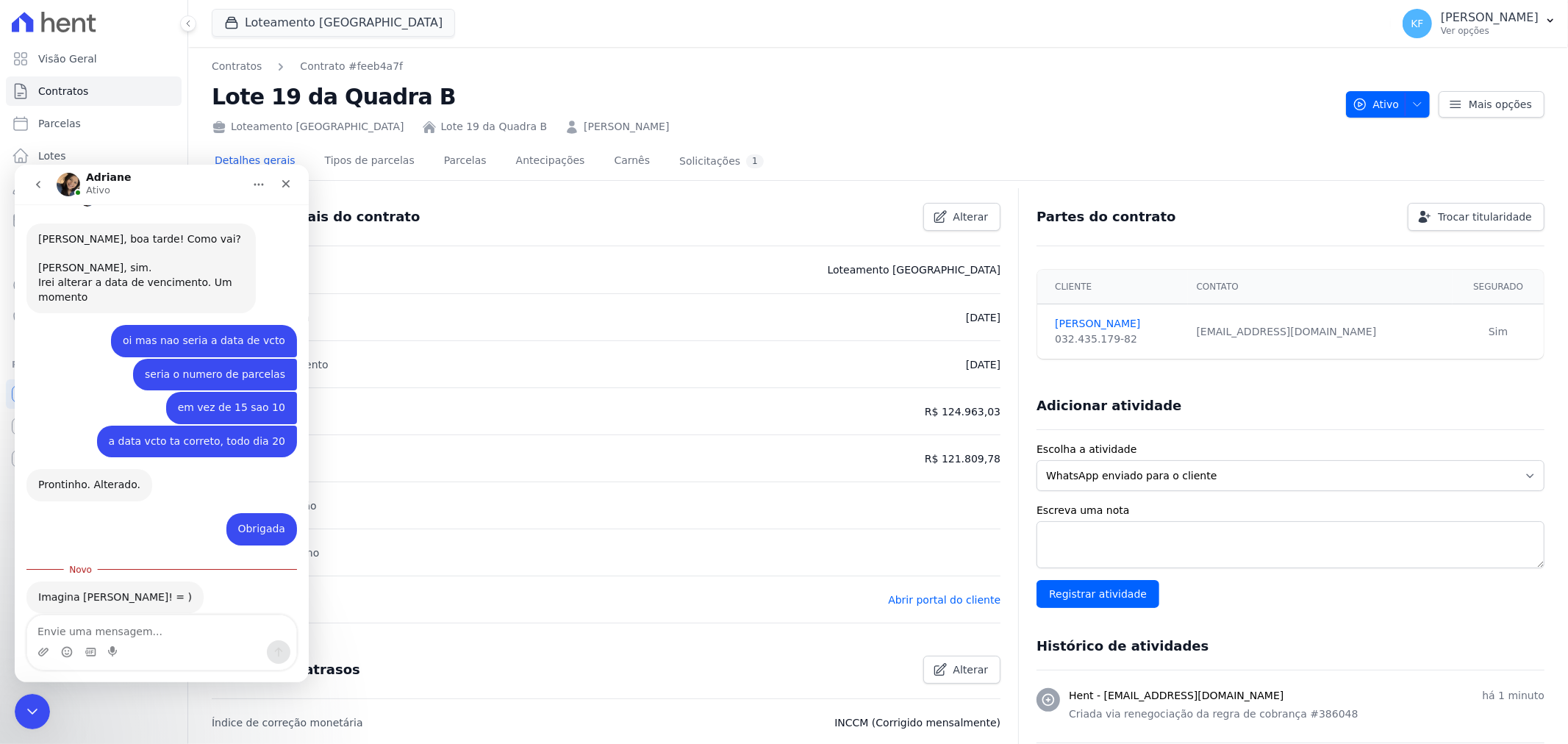
scroll to position [334, 0]
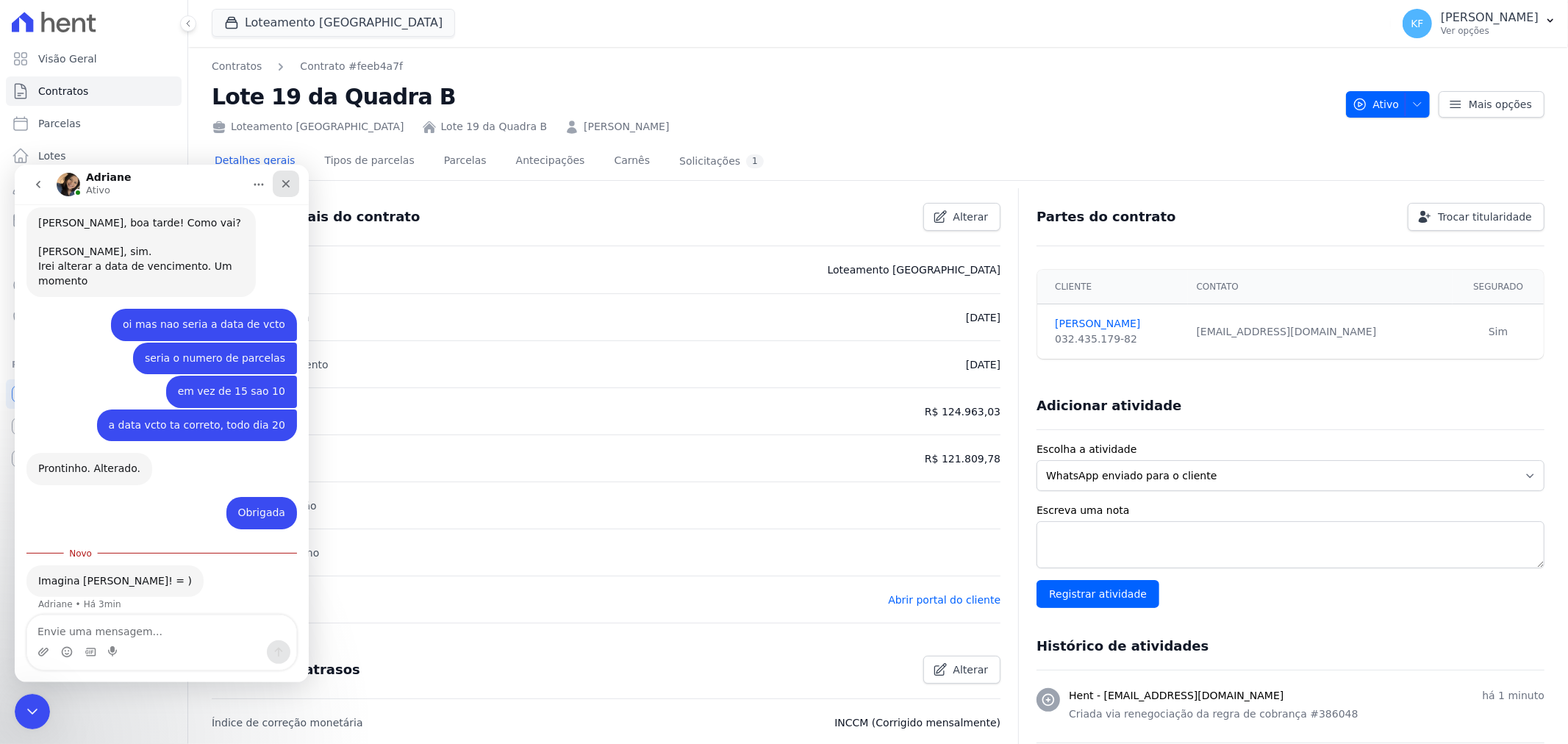
click at [284, 175] on div "Fechar" at bounding box center [286, 182] width 26 height 26
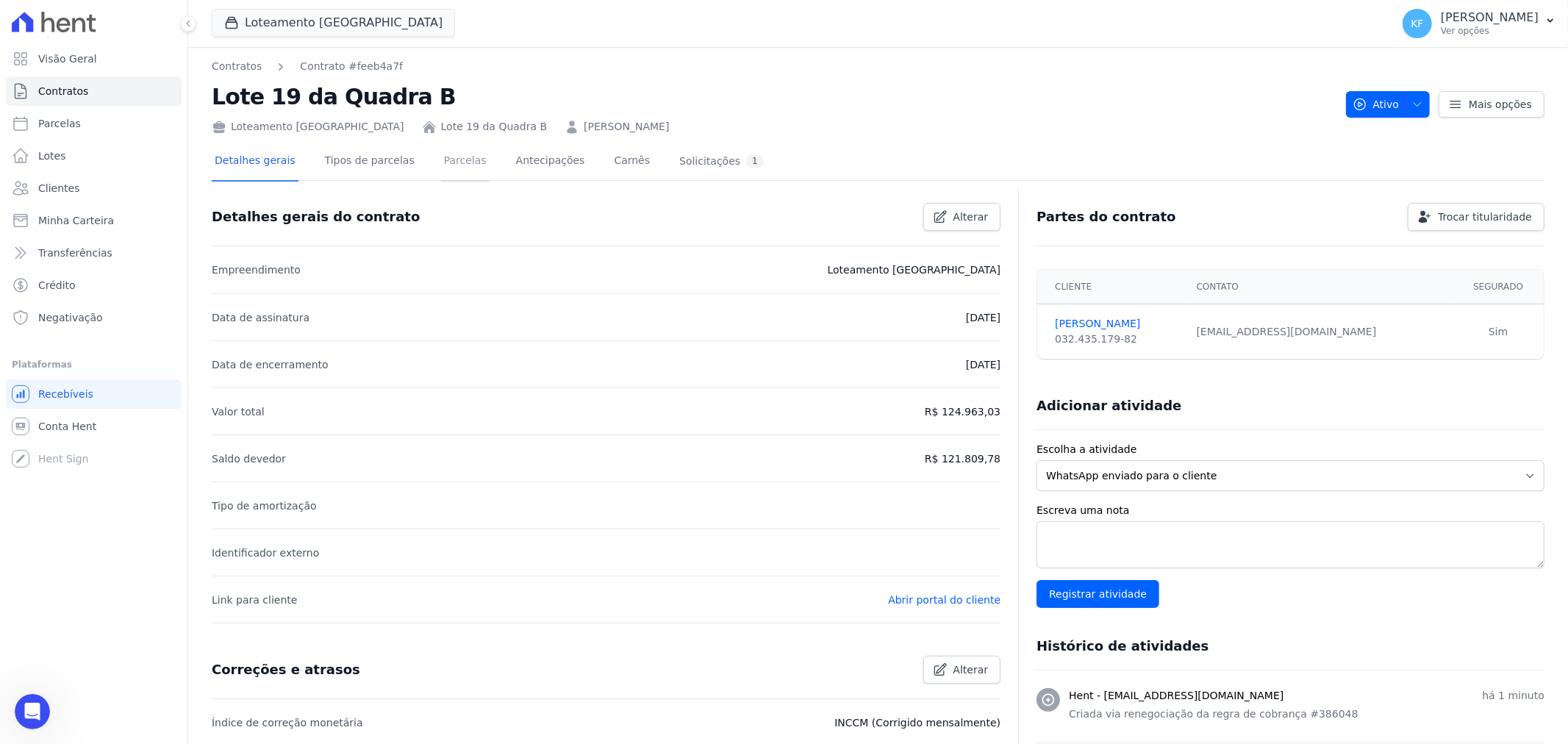
click at [441, 164] on link "Parcelas" at bounding box center [465, 162] width 49 height 39
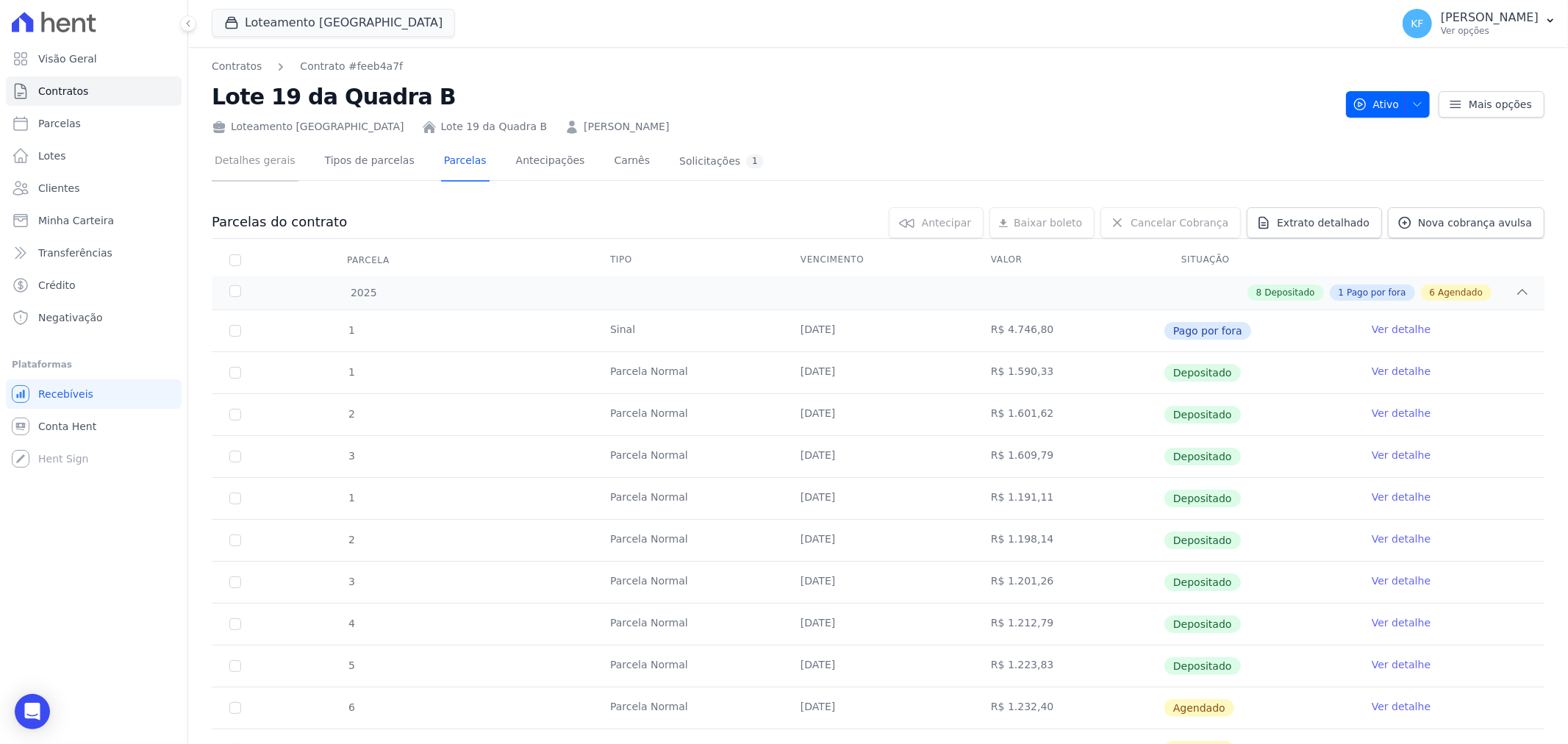
click at [261, 163] on link "Detalhes gerais" at bounding box center [255, 162] width 87 height 39
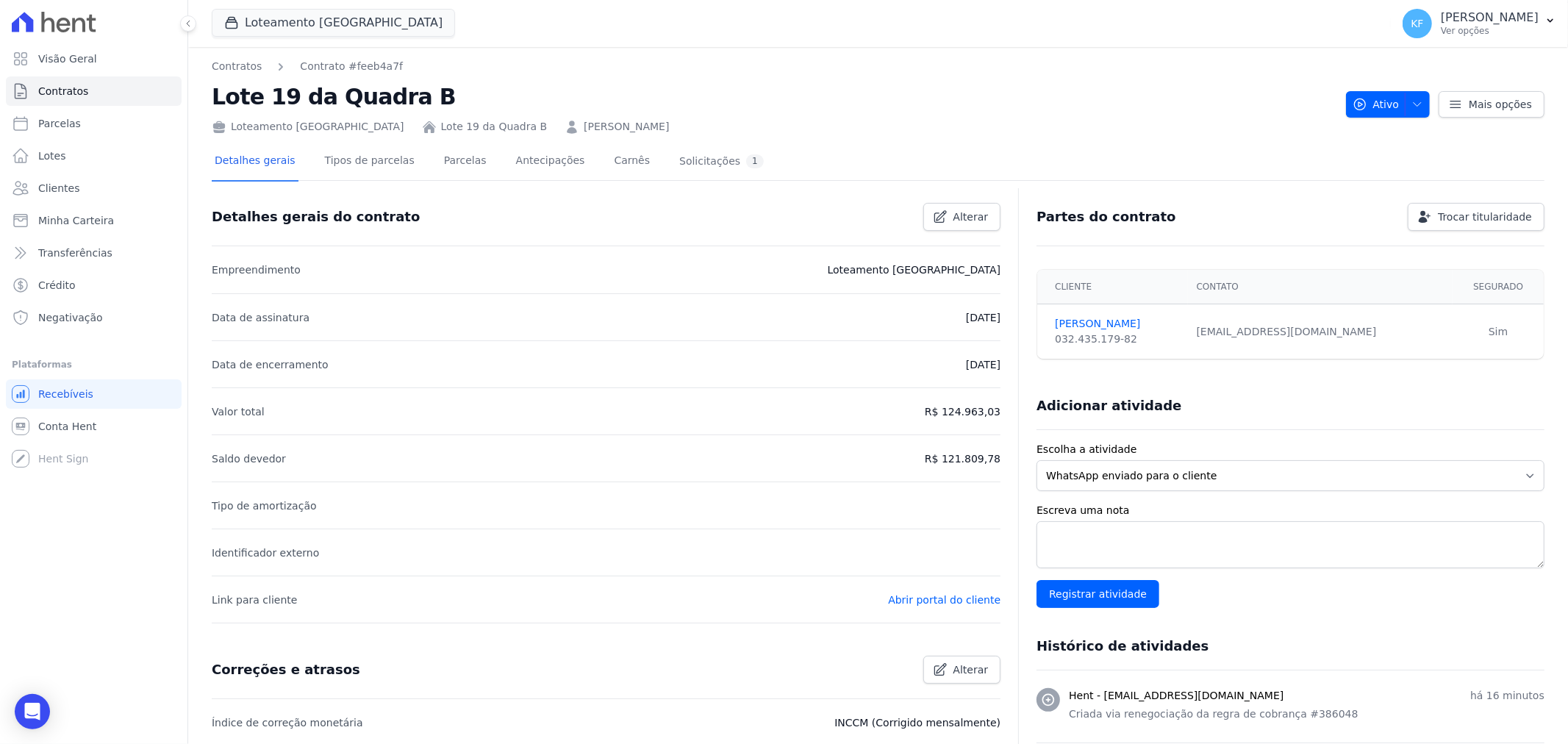
click at [1366, 335] on td "[EMAIL_ADDRESS][DOMAIN_NAME]" at bounding box center [1320, 332] width 266 height 55
copy div "[EMAIL_ADDRESS][DOMAIN_NAME]"
click at [953, 210] on span "Alterar" at bounding box center [971, 217] width 35 height 14
click at [1076, 322] on link "[PERSON_NAME]" at bounding box center [1116, 324] width 124 height 15
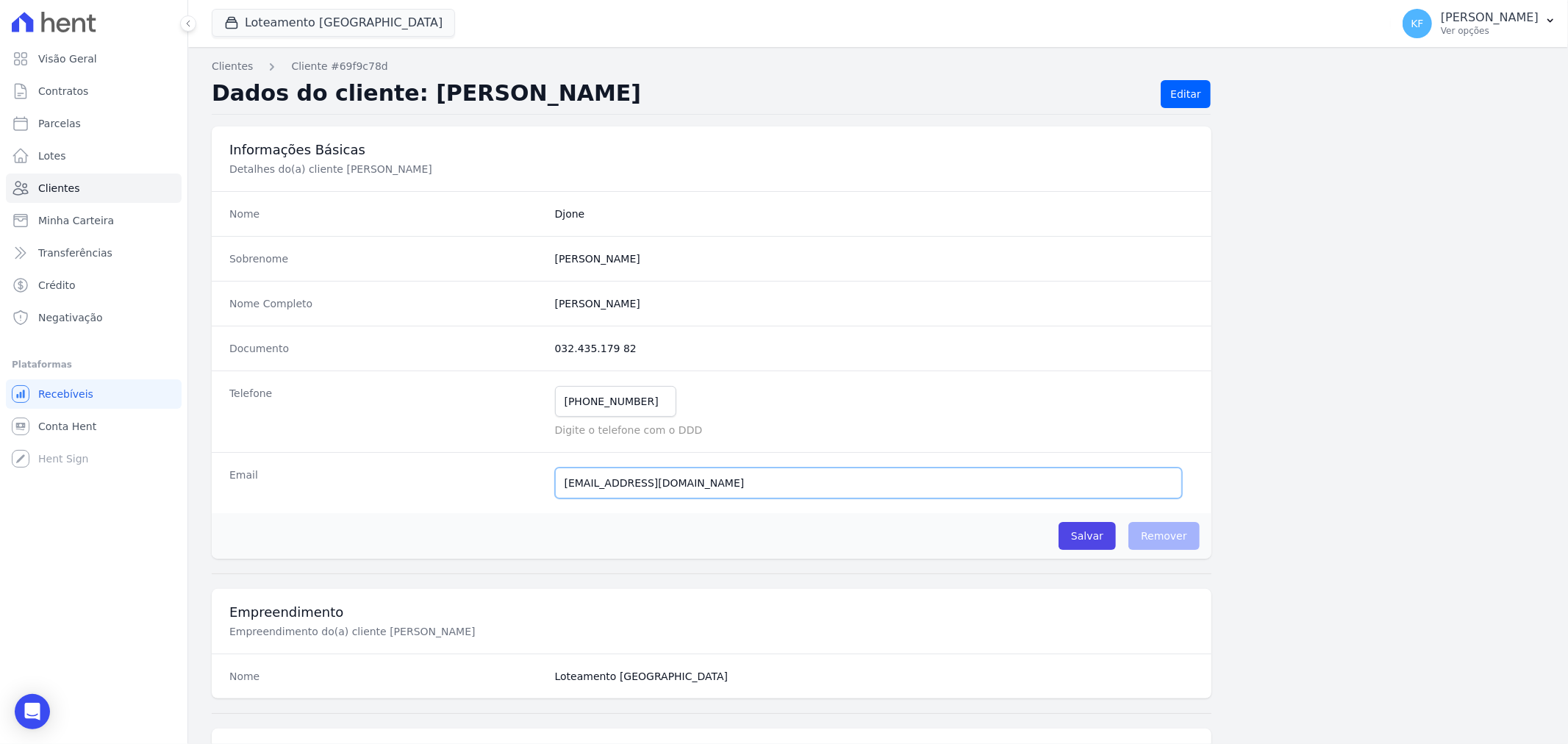
click at [568, 482] on input "[EMAIL_ADDRESS][DOMAIN_NAME]" at bounding box center [868, 483] width 627 height 31
click at [562, 483] on input "[EMAIL_ADDRESS][DOMAIN_NAME]" at bounding box center [868, 483] width 627 height 31
click at [774, 483] on input "[EMAIL_ADDRESS][DOMAIN_NAME]" at bounding box center [868, 483] width 627 height 31
type input "[EMAIL_ADDRESS][DOMAIN_NAME]"
drag, startPoint x: 647, startPoint y: 400, endPoint x: 579, endPoint y: 401, distance: 68.0
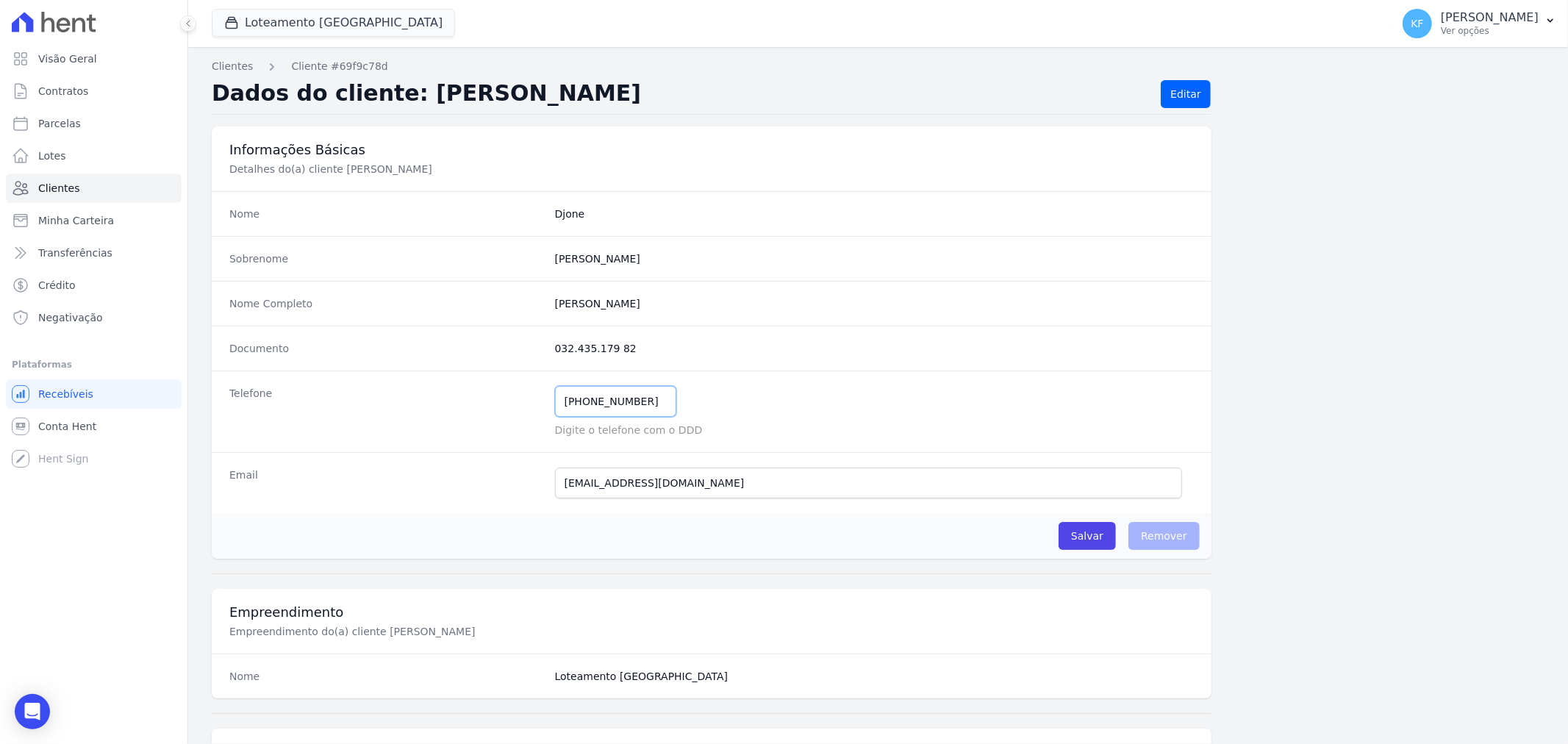
click at [579, 401] on input "[PHONE_NUMBER]" at bounding box center [615, 402] width 121 height 31
paste input "9682-8489"
type input "[PHONE_NUMBER]"
click at [1077, 539] on input "Salvar" at bounding box center [1087, 536] width 57 height 28
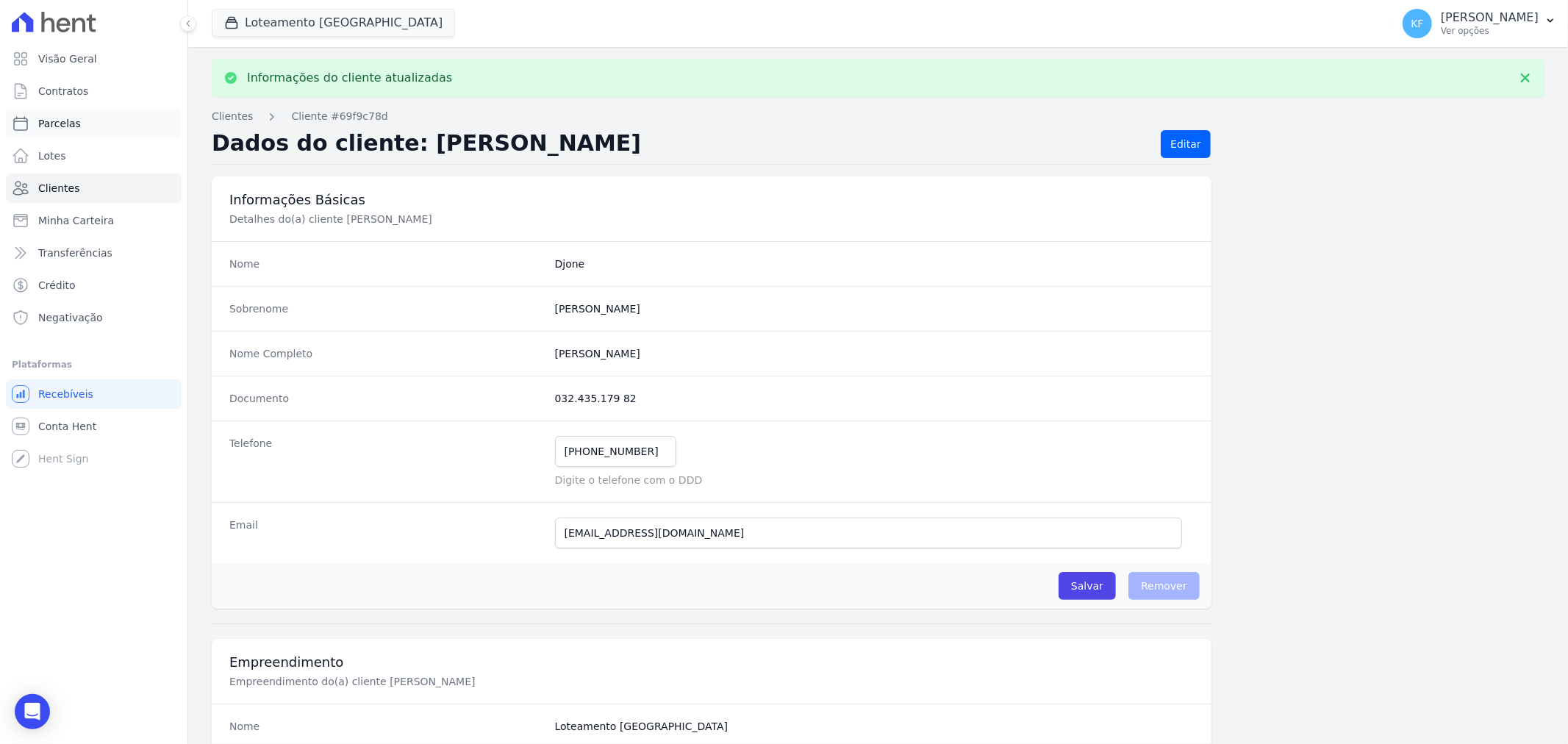
click at [72, 120] on span "Parcelas" at bounding box center [59, 123] width 43 height 14
select select
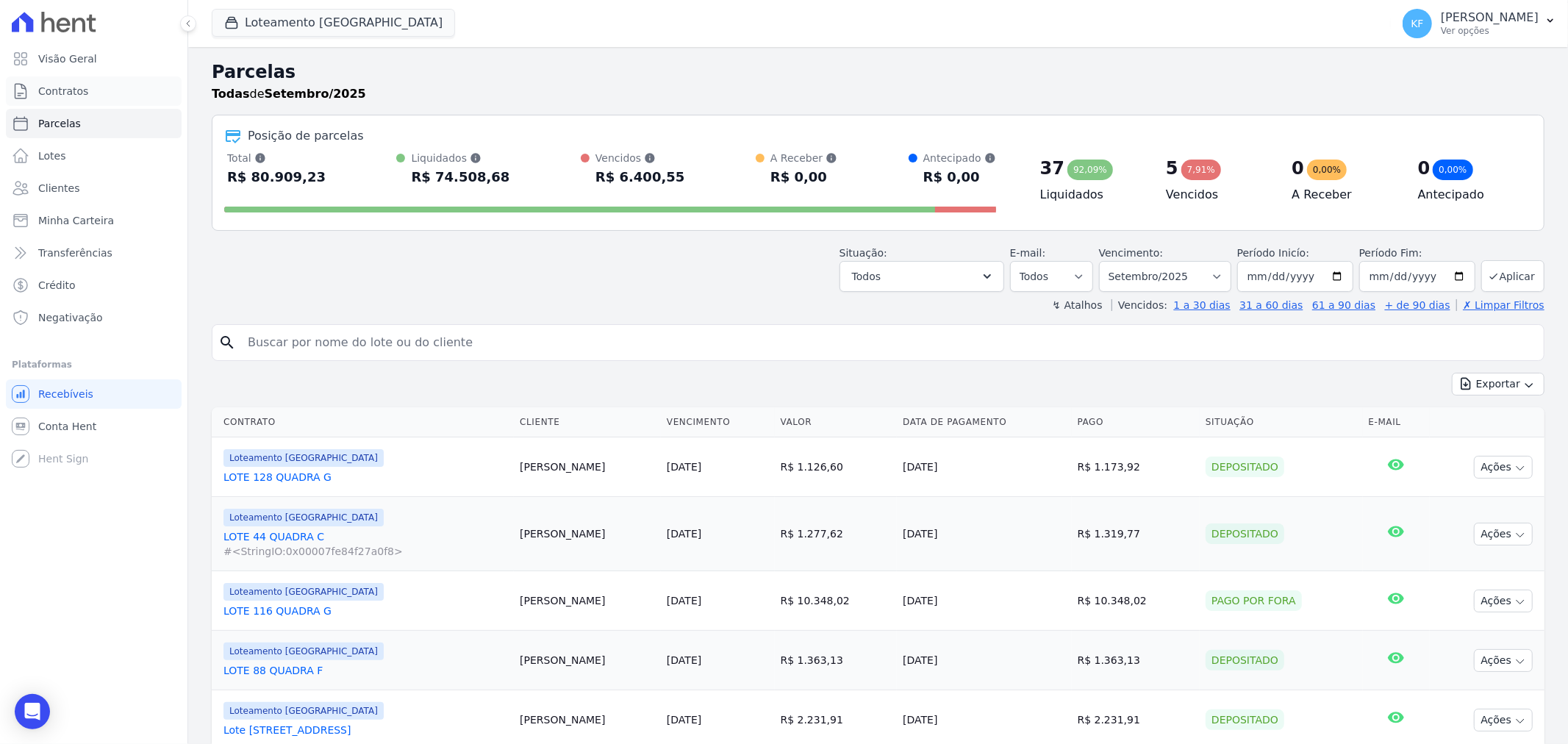
click at [74, 94] on span "Contratos" at bounding box center [62, 90] width 50 height 14
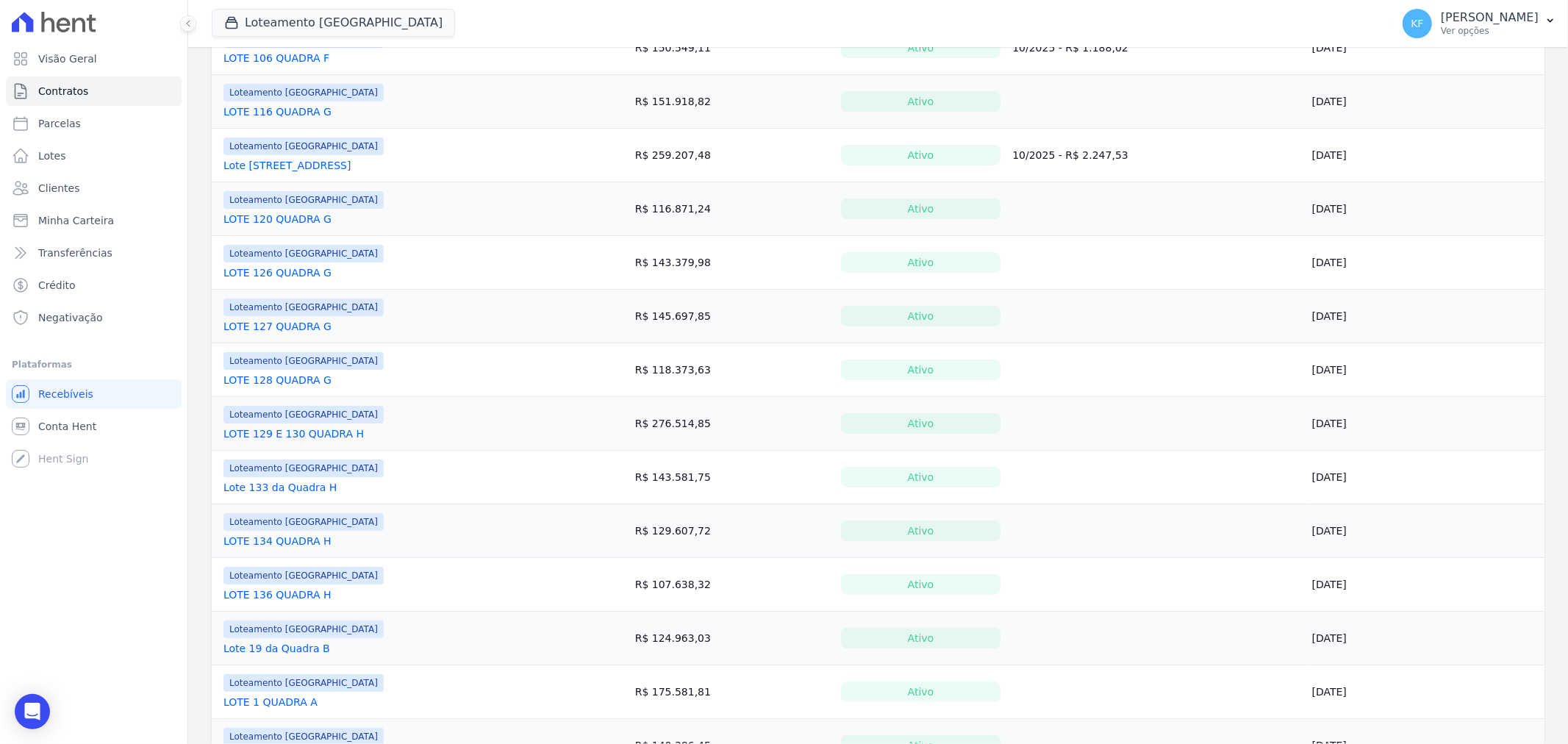
scroll to position [653, 0]
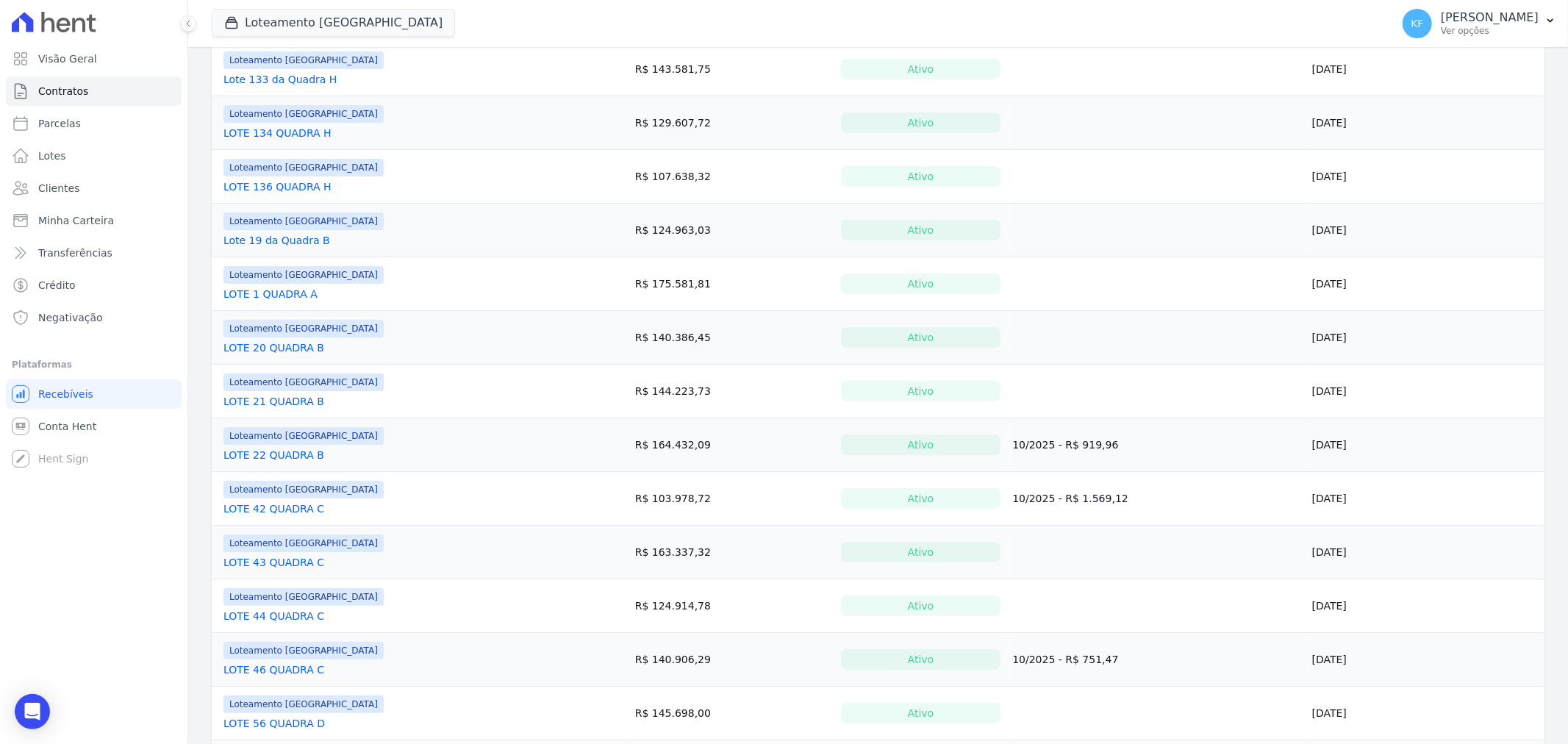
click at [259, 245] on link "Lote 19 da Quadra B" at bounding box center [277, 240] width 106 height 14
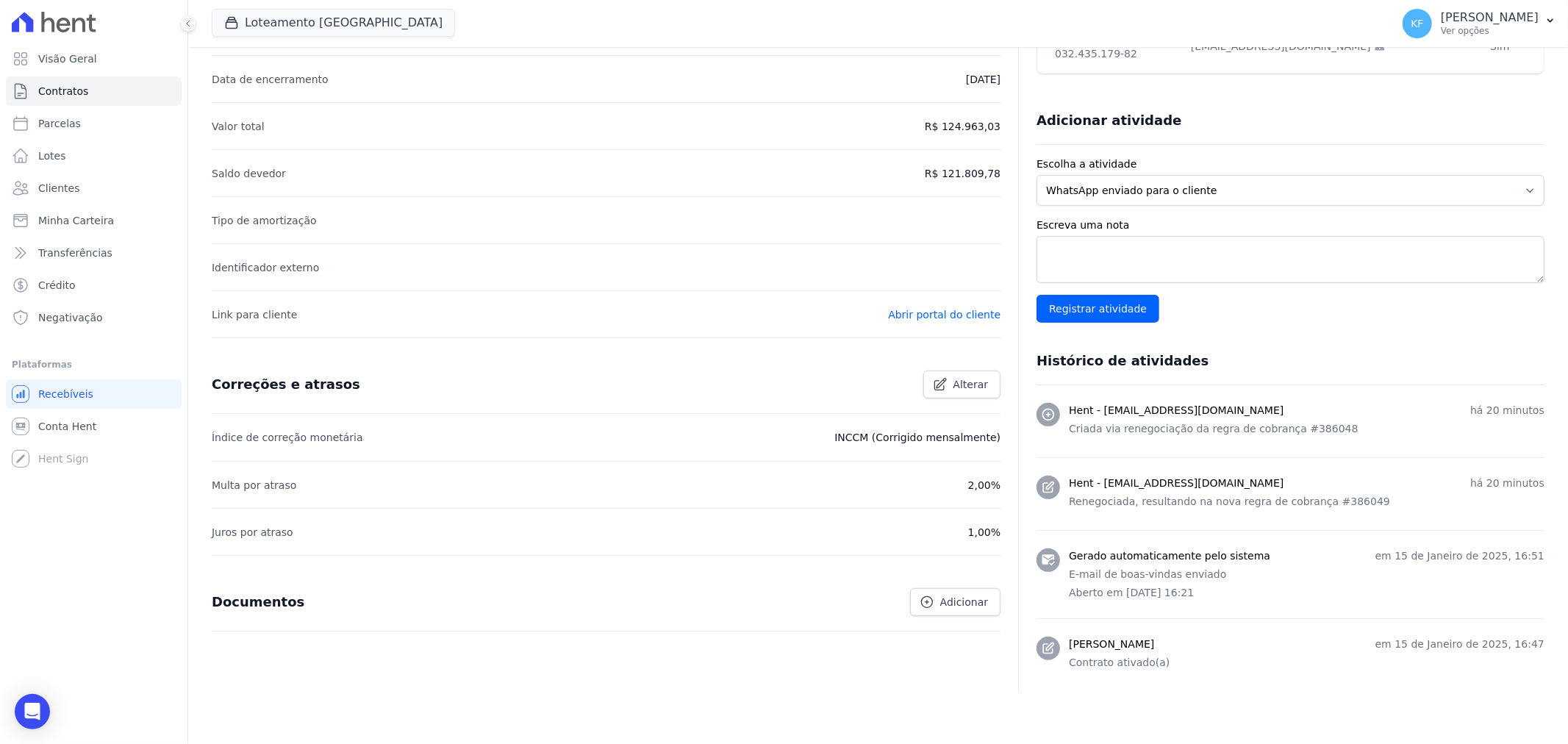
scroll to position [245, 0]
